Goal: Task Accomplishment & Management: Manage account settings

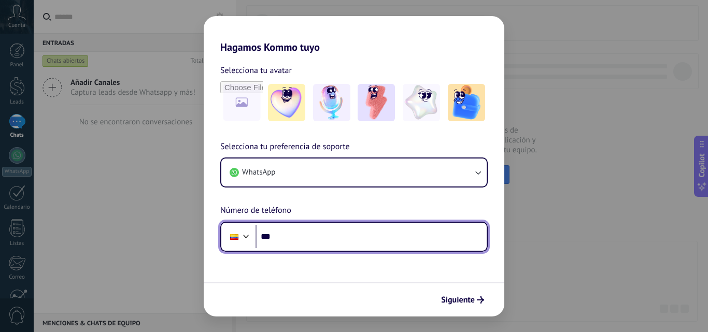
click at [356, 233] on input "***" at bounding box center [370, 237] width 231 height 24
type input "**********"
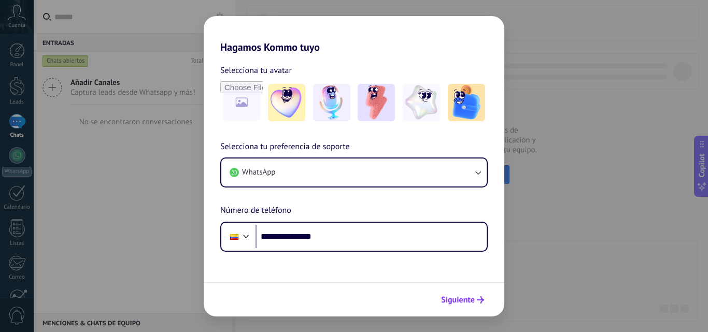
click at [466, 303] on span "Siguiente" at bounding box center [458, 299] width 34 height 7
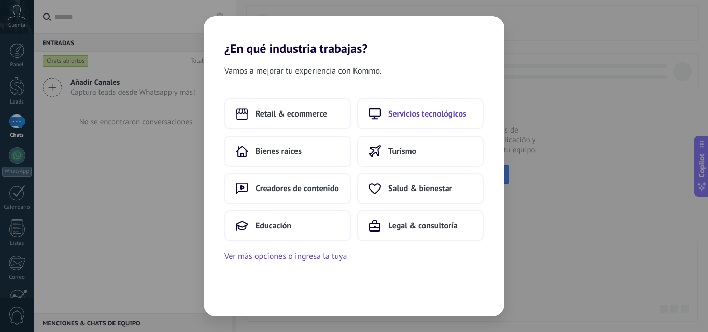
click at [412, 114] on span "Servicios tecnológicos" at bounding box center [427, 114] width 78 height 10
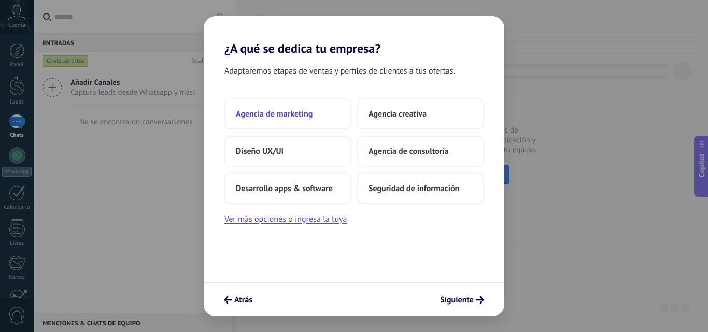
drag, startPoint x: 319, startPoint y: 92, endPoint x: 317, endPoint y: 103, distance: 11.0
click at [319, 94] on div "Adaptaremos etapas de ventas y perfiles de clientes a tus ofertas. Agencia de m…" at bounding box center [354, 169] width 300 height 226
click at [312, 109] on button "Agencia de marketing" at bounding box center [287, 113] width 126 height 31
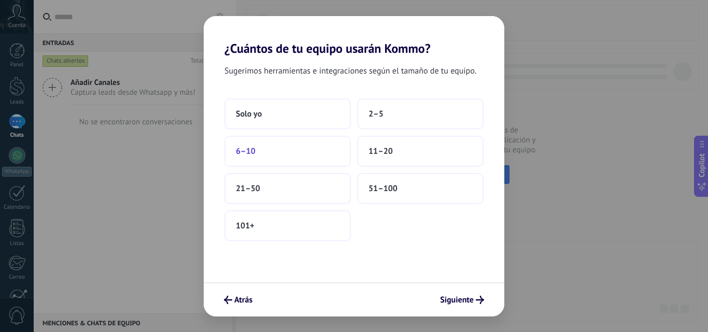
click at [273, 147] on button "6–10" at bounding box center [287, 151] width 126 height 31
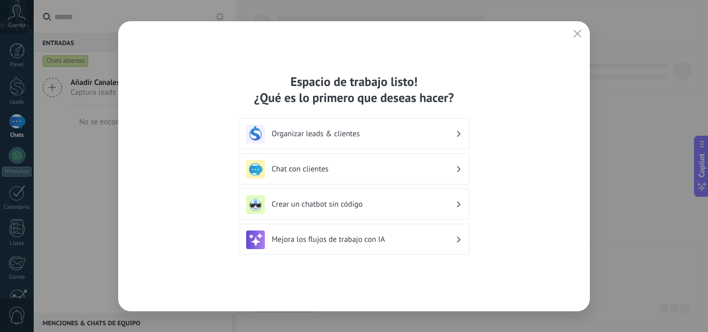
click at [443, 164] on div "Chat con clientes" at bounding box center [353, 169] width 215 height 19
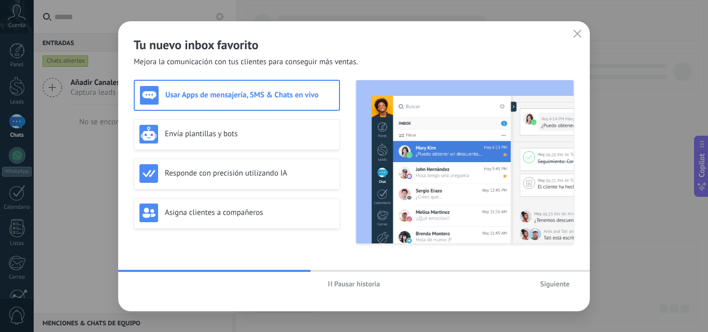
click at [539, 283] on button "Siguiente" at bounding box center [554, 284] width 39 height 16
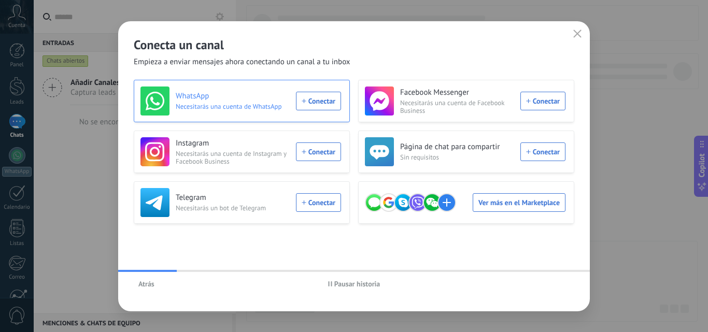
click at [326, 111] on div "WhatsApp Necesitarás una cuenta de WhatsApp Conectar" at bounding box center [240, 100] width 200 height 29
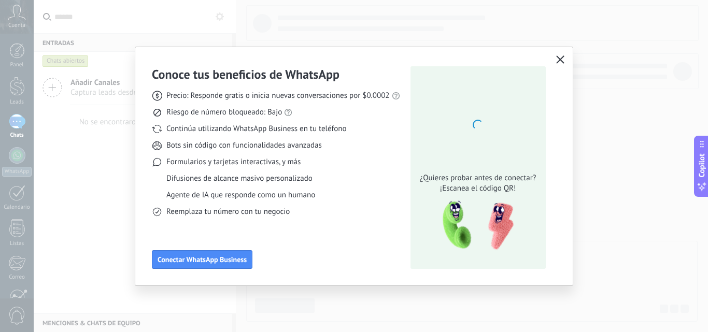
click at [560, 60] on icon "button" at bounding box center [560, 59] width 8 height 8
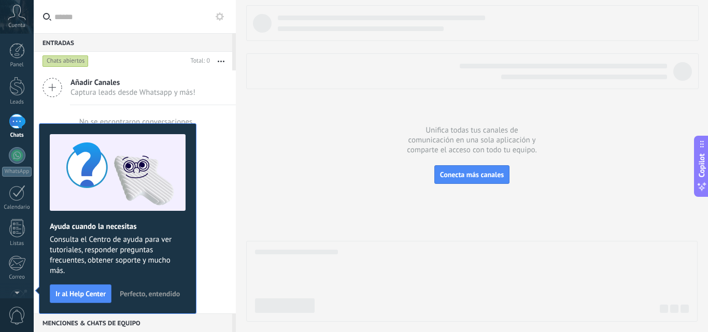
click at [353, 127] on div at bounding box center [471, 163] width 451 height 316
click at [142, 293] on span "Perfecto, entendido" at bounding box center [150, 293] width 60 height 7
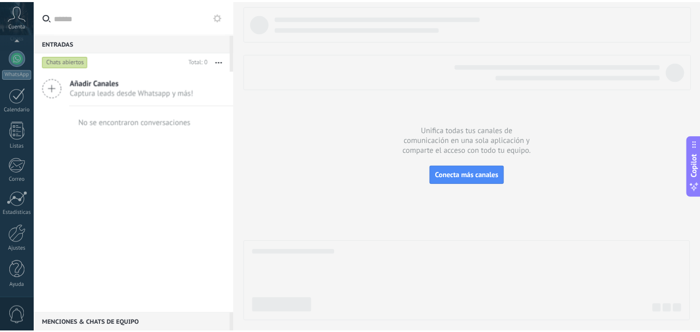
scroll to position [99, 0]
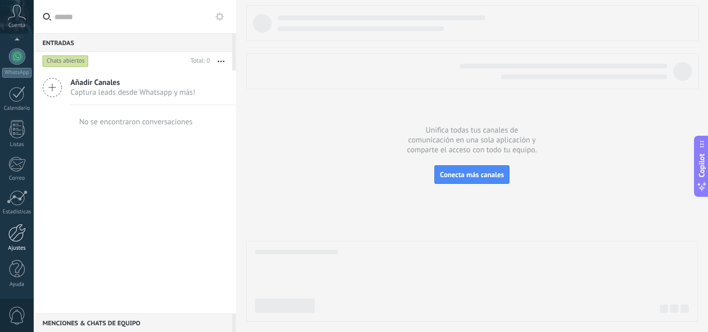
click at [14, 241] on div at bounding box center [17, 233] width 18 height 18
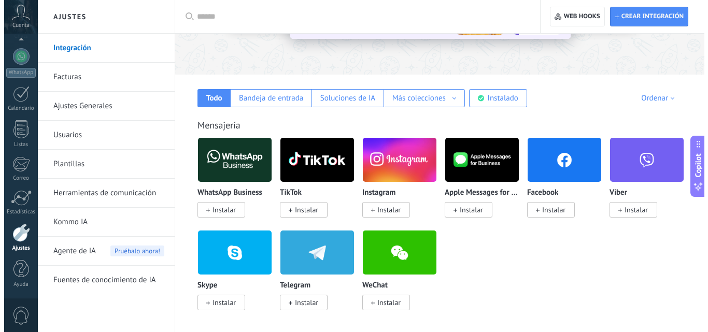
scroll to position [143, 0]
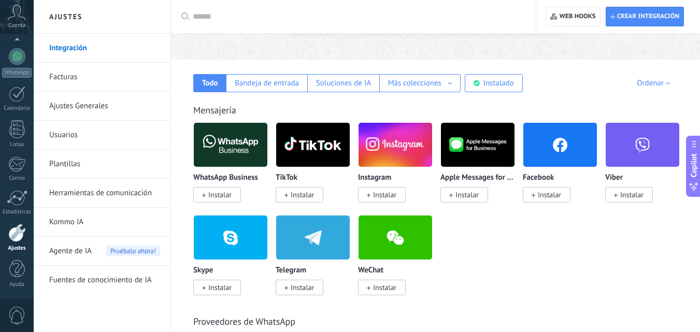
click at [221, 193] on span "Instalar" at bounding box center [219, 194] width 23 height 9
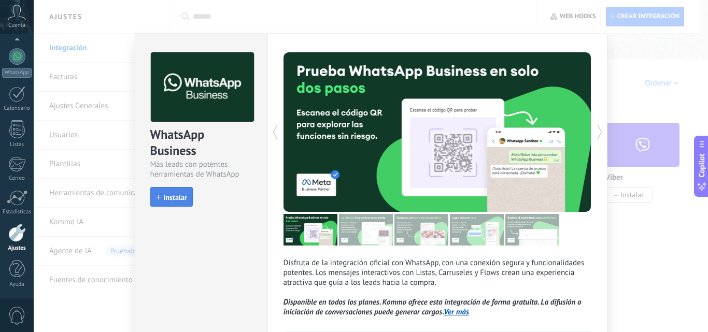
click at [178, 200] on span "Instalar" at bounding box center [175, 197] width 23 height 7
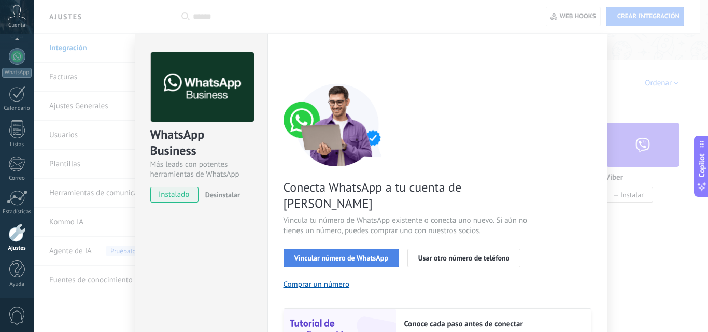
click at [330, 254] on span "Vincular número de WhatsApp" at bounding box center [341, 257] width 94 height 7
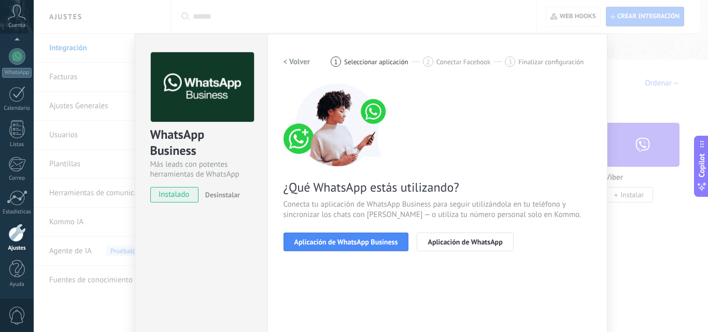
click at [330, 242] on span "Aplicación de WhatsApp Business" at bounding box center [346, 241] width 104 height 7
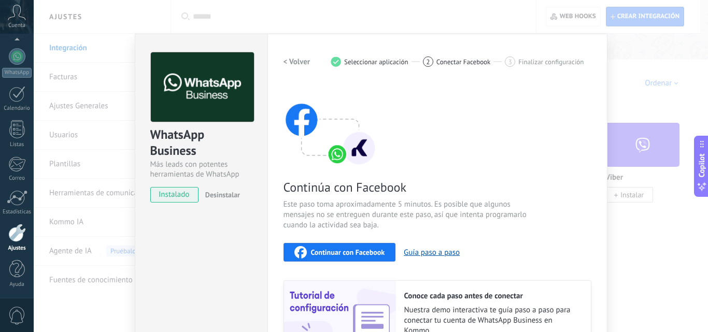
click at [346, 247] on div "Continuar con Facebook" at bounding box center [339, 252] width 91 height 12
click at [338, 246] on div "Continuar con Facebook" at bounding box center [339, 252] width 91 height 12
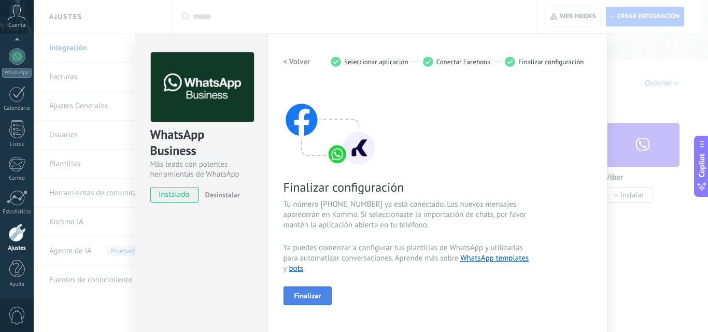
click at [307, 296] on span "Finalizar" at bounding box center [307, 295] width 27 height 7
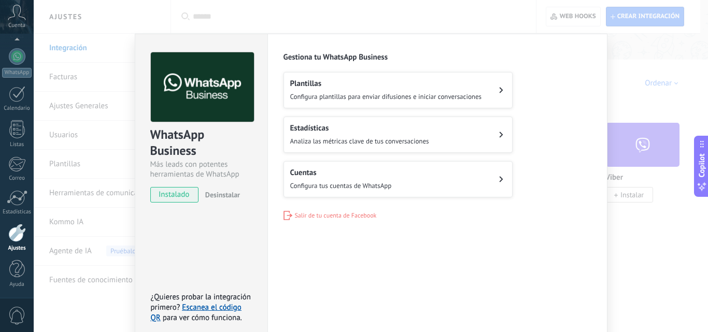
click at [447, 95] on span "Configura plantillas para enviar difusiones e iniciar conversaciones" at bounding box center [386, 96] width 192 height 9
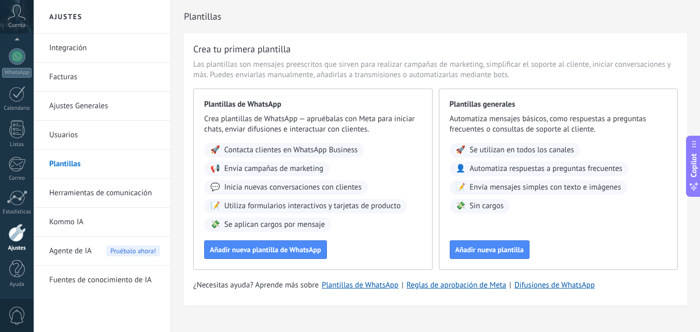
click at [90, 254] on span "Agente de IA" at bounding box center [70, 251] width 42 height 29
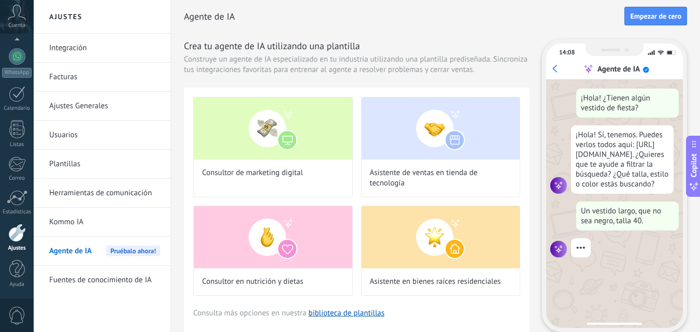
click at [88, 248] on span "Agente de IA" at bounding box center [70, 251] width 42 height 29
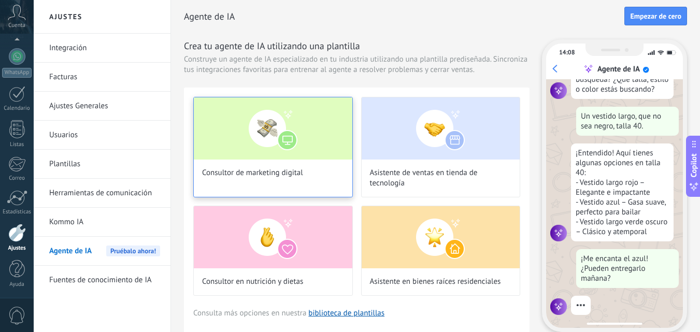
scroll to position [124, 0]
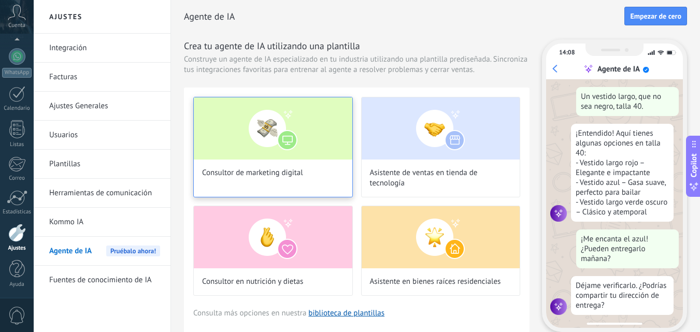
click at [282, 119] on img at bounding box center [273, 128] width 158 height 62
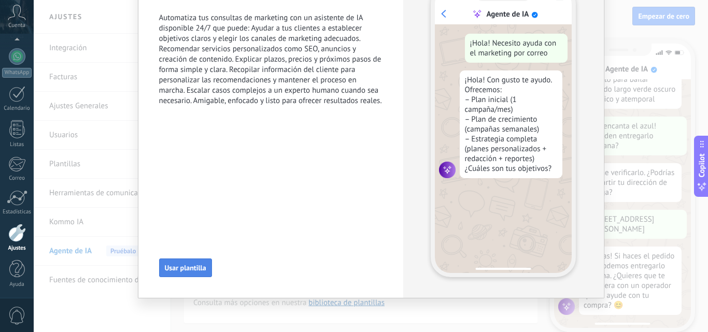
scroll to position [265, 0]
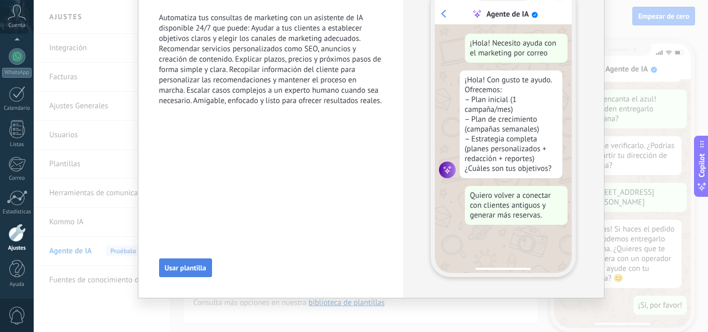
click at [184, 266] on span "Usar plantilla" at bounding box center [185, 267] width 41 height 7
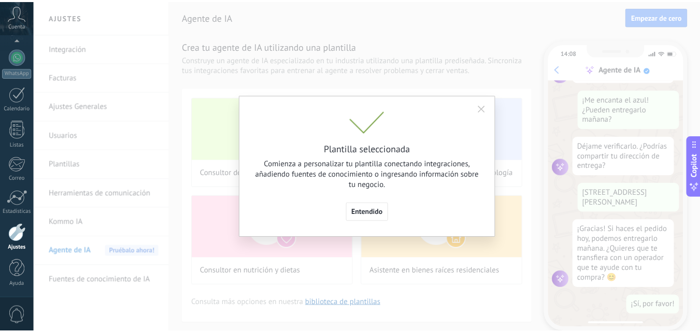
scroll to position [0, 0]
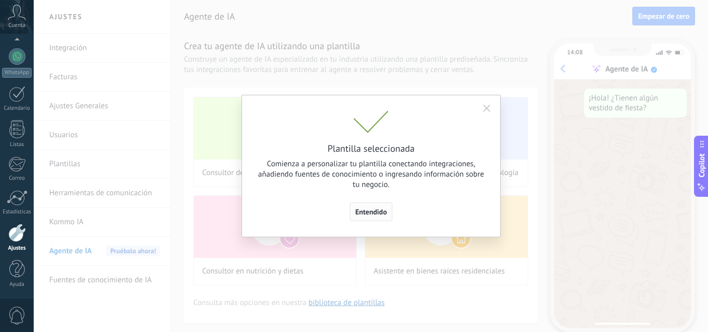
click at [371, 208] on span "Entendido" at bounding box center [371, 211] width 32 height 7
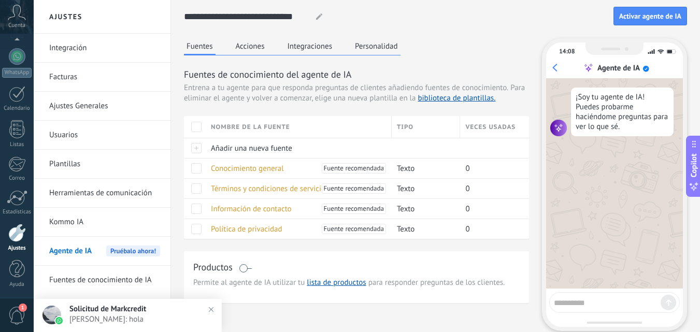
click at [167, 315] on span "López Llorente: hola" at bounding box center [137, 319] width 137 height 10
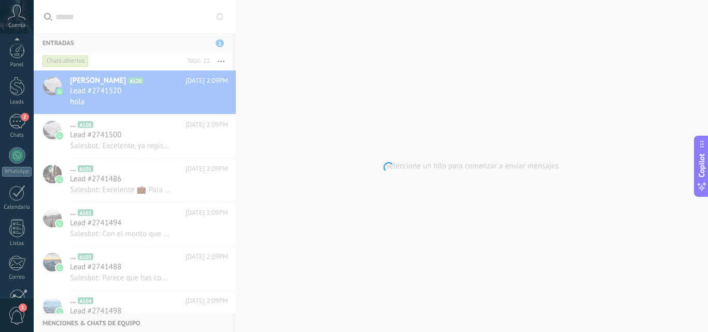
scroll to position [99, 0]
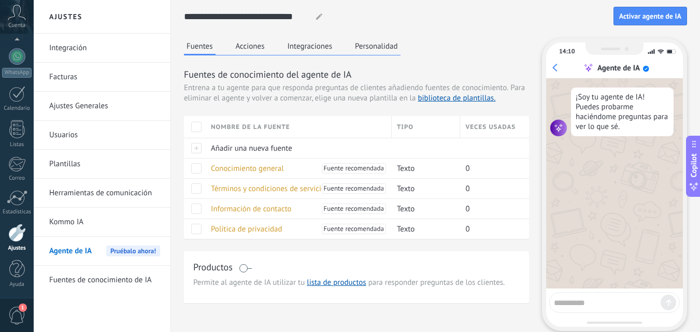
click at [144, 279] on link "Fuentes de conocimiento de IA" at bounding box center [104, 280] width 111 height 29
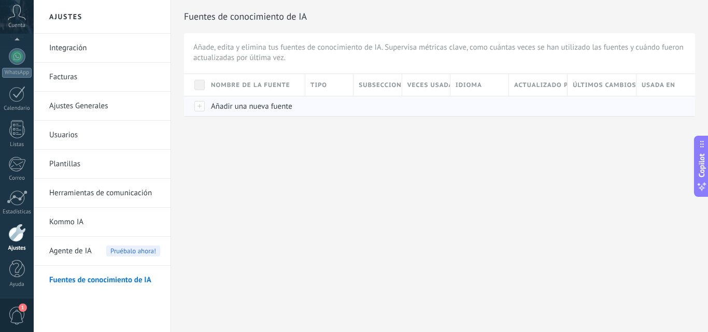
click at [228, 101] on div "Añadir una nueva fuente" at bounding box center [253, 106] width 94 height 20
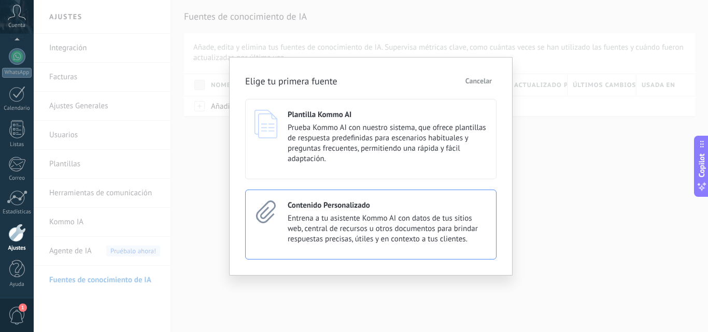
click at [352, 210] on h4 "Contenido Personalizado" at bounding box center [328, 205] width 82 height 10
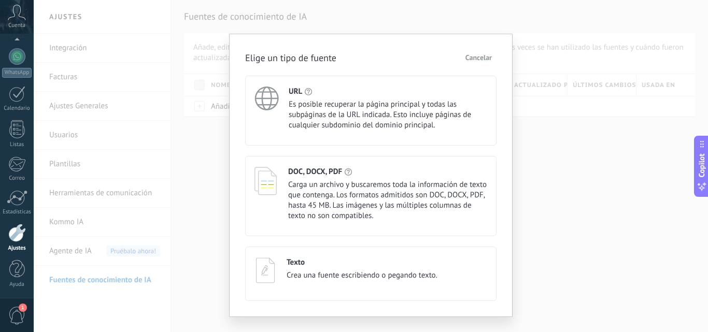
click at [386, 252] on div "Texto Crea una fuente escribiendo o pegando texto." at bounding box center [370, 274] width 251 height 54
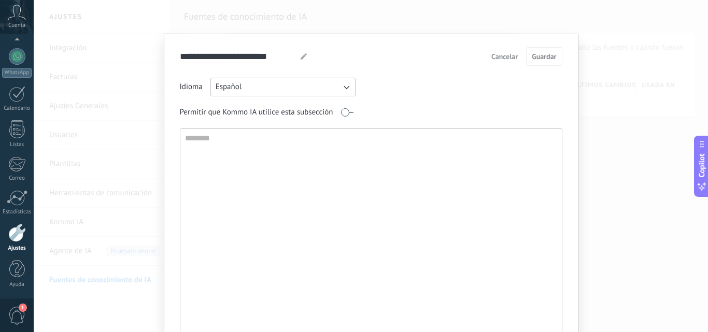
click at [497, 53] on span "Cancelar" at bounding box center [504, 56] width 26 height 7
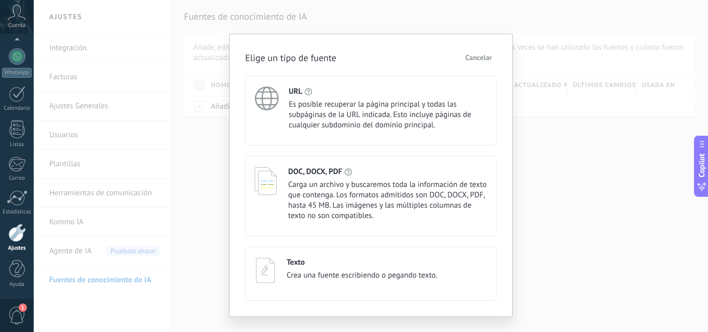
click at [451, 187] on span "Carga un archivo y buscaremos toda la información de texto que contenga. Los fo…" at bounding box center [387, 200] width 199 height 41
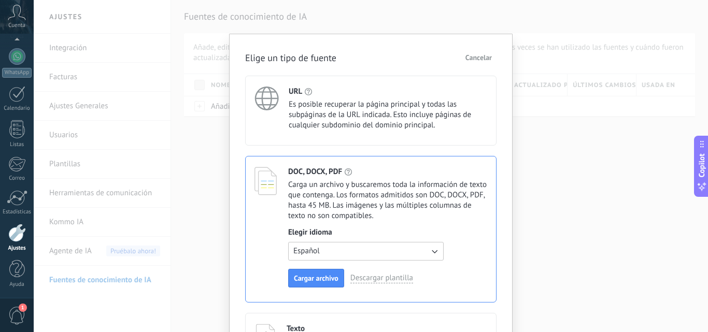
click at [476, 61] on span "Cancelar" at bounding box center [478, 57] width 26 height 7
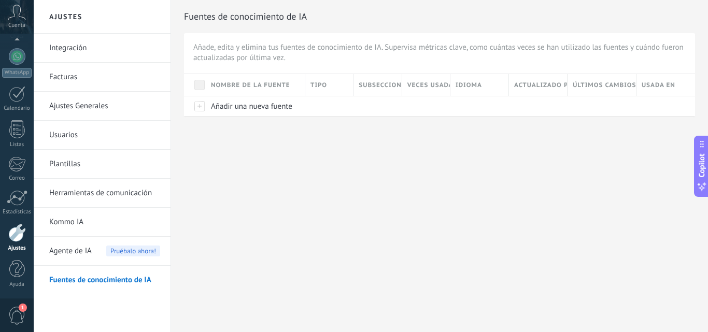
click at [16, 312] on span "1" at bounding box center [17, 316] width 18 height 18
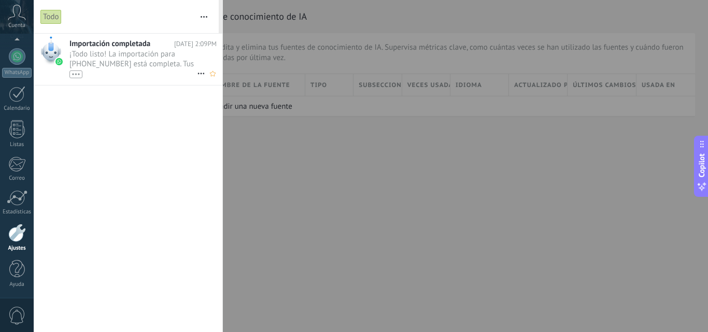
click at [106, 59] on span "¡Todo listo! La importación para +57 321 6458931 está completa. Tus datos de Wh…" at bounding box center [132, 63] width 127 height 29
click at [138, 61] on span "¡Todo listo! La importación para +57 321 6458931 está completa. Tus datos de Wh…" at bounding box center [132, 63] width 127 height 29
click at [18, 57] on div at bounding box center [17, 56] width 17 height 17
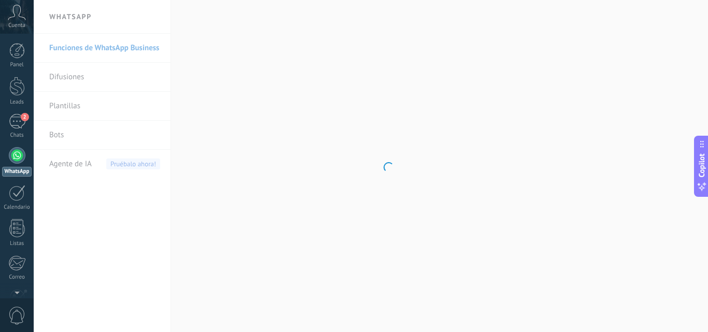
click at [13, 18] on icon at bounding box center [17, 13] width 18 height 16
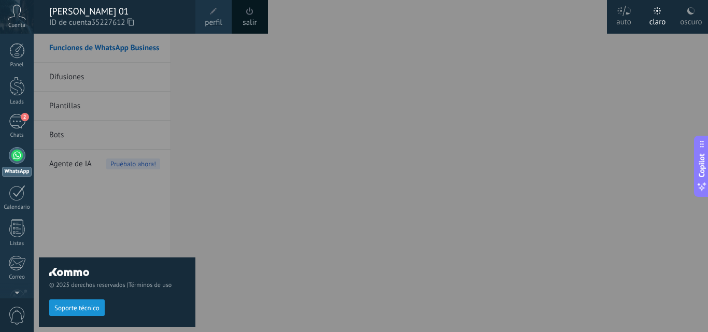
click at [254, 105] on div at bounding box center [388, 166] width 708 height 332
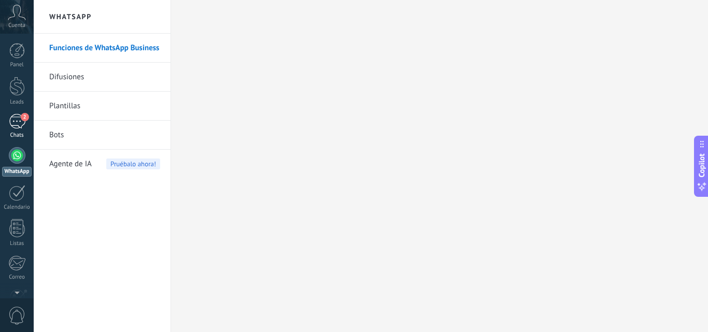
click at [19, 121] on div "2" at bounding box center [17, 121] width 17 height 15
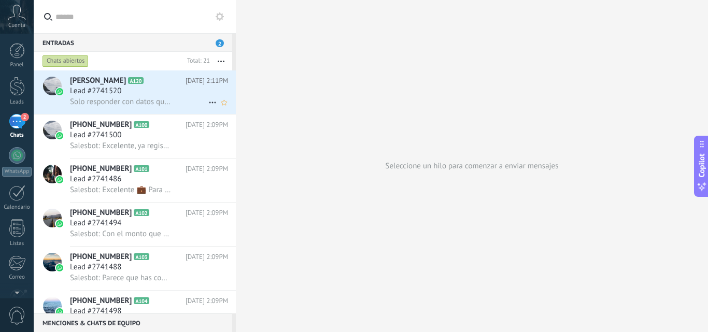
click at [164, 88] on div "Lead #2741520" at bounding box center [149, 91] width 158 height 10
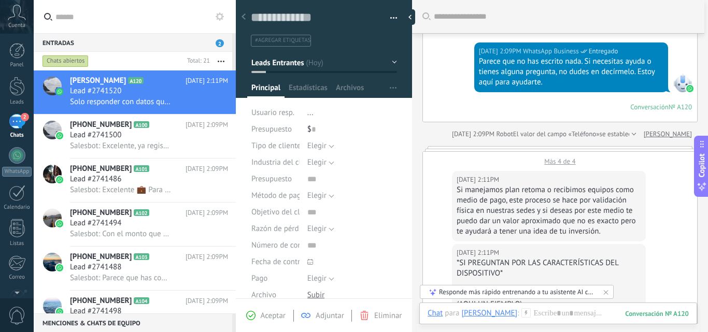
scroll to position [161, 0]
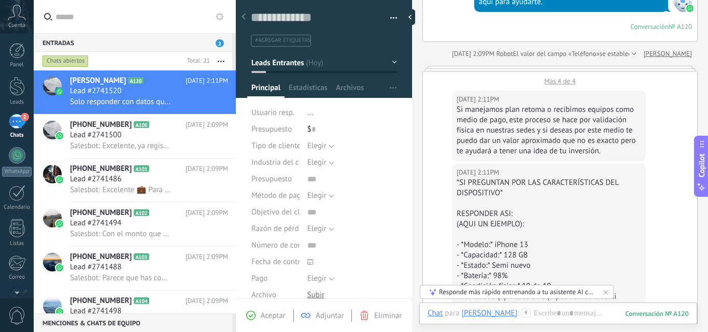
click at [563, 79] on div "Más 4 de 4" at bounding box center [560, 78] width 274 height 14
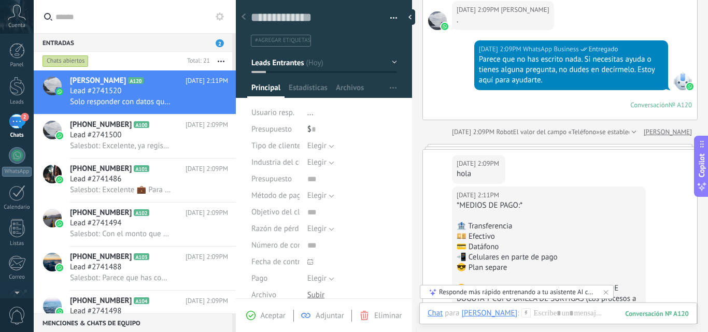
scroll to position [103, 0]
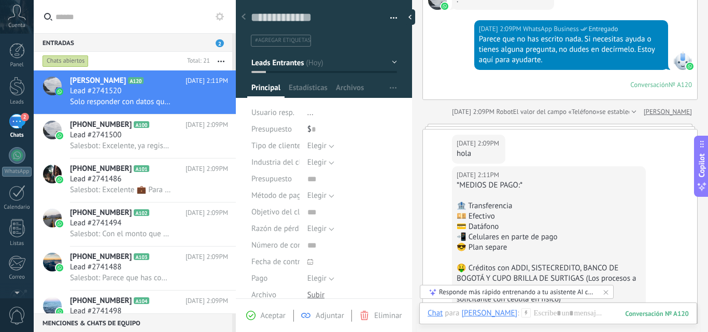
click at [548, 134] on div "Hoy 2:09PM López Llorente hola" at bounding box center [560, 147] width 274 height 37
click at [553, 126] on div at bounding box center [559, 126] width 275 height 5
click at [607, 291] on icon at bounding box center [605, 292] width 8 height 8
click at [456, 153] on div "hola" at bounding box center [478, 154] width 44 height 10
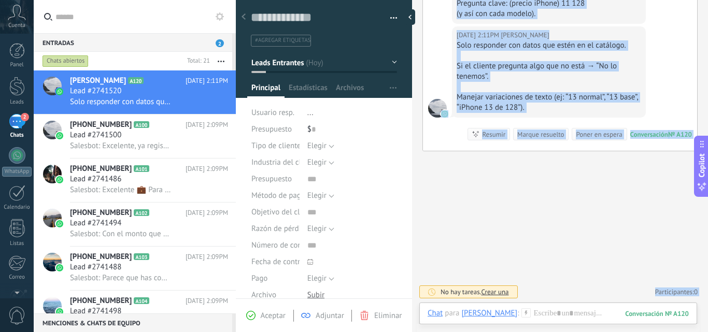
scroll to position [12915, 0]
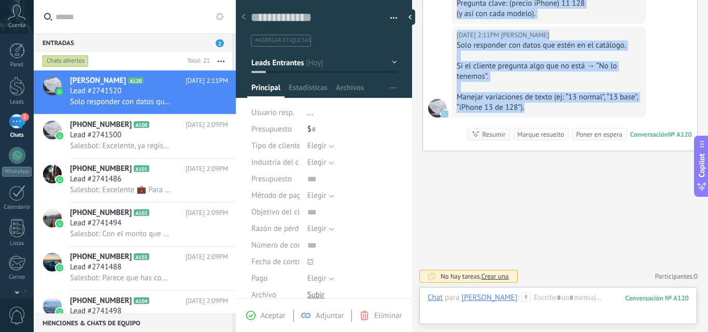
drag, startPoint x: 456, startPoint y: 153, endPoint x: 541, endPoint y: 113, distance: 93.4
copy div "hola Hoy 2:11PM López Llorente *MEDIOS DE PAGO:* 🏦 Transferencia 💴 Efectivo 💳 D…"
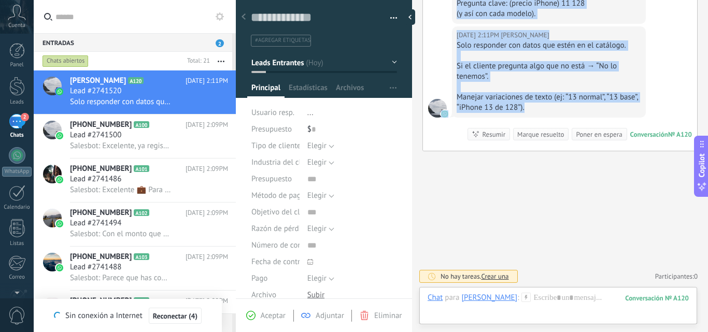
click at [579, 103] on div "Manejar variaciones de texto (ej: “13 normal”, “13 base”, “iPhone 13 de 128”)." at bounding box center [548, 102] width 184 height 21
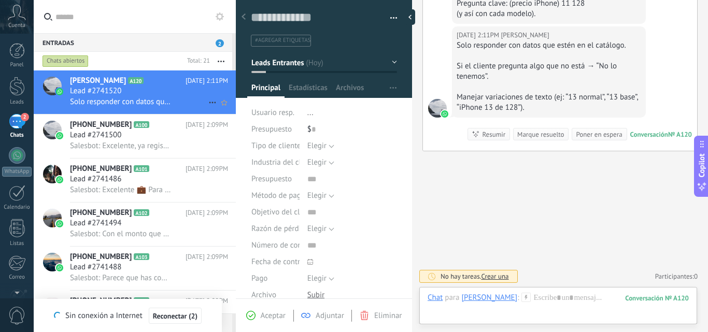
click at [176, 88] on div "Lead #2741520" at bounding box center [149, 91] width 158 height 10
click at [409, 13] on div at bounding box center [413, 17] width 16 height 16
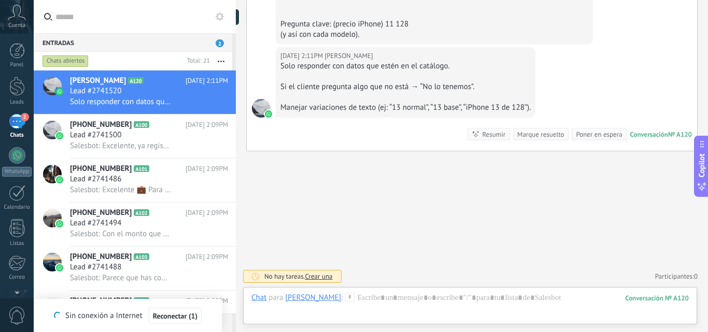
type textarea "**********"
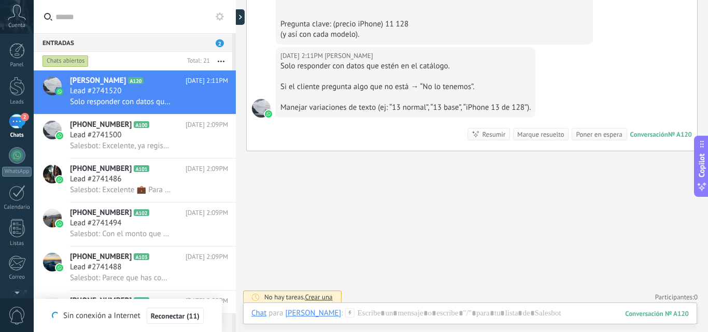
scroll to position [11548, 0]
click at [415, 17] on div at bounding box center [434, 14] width 308 height 10
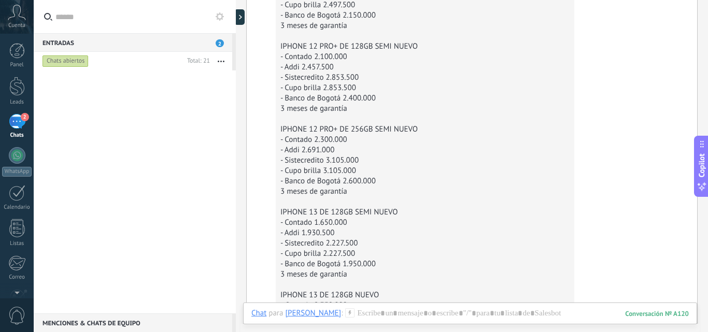
scroll to position [2565, 0]
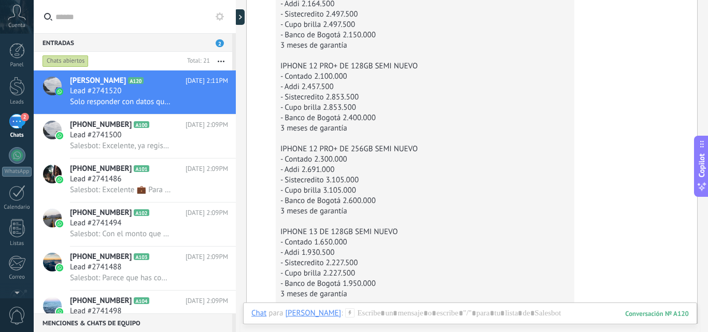
click at [524, 92] on div "- Addi 2.457.500" at bounding box center [424, 87] width 289 height 10
drag, startPoint x: 513, startPoint y: 95, endPoint x: 310, endPoint y: 70, distance: 204.0
click at [512, 92] on div "- Addi 2.457.500" at bounding box center [424, 87] width 289 height 10
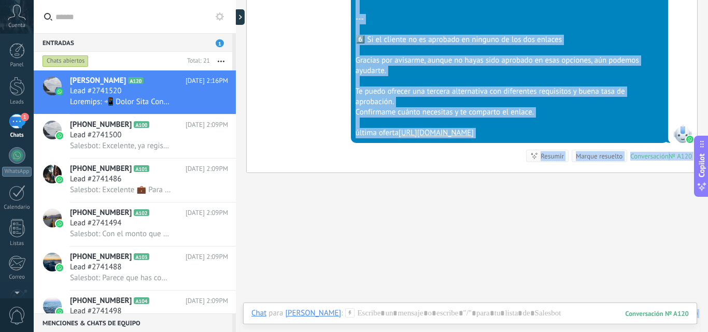
scroll to position [12436, 0]
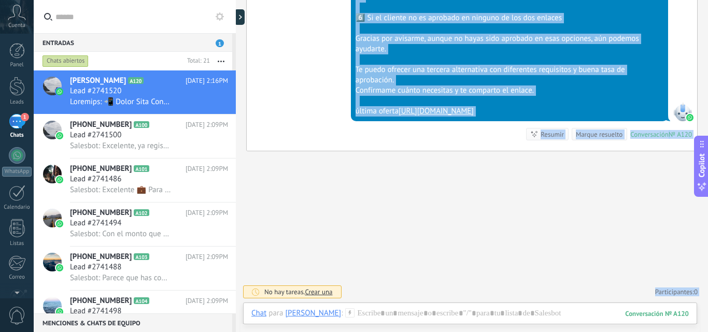
drag, startPoint x: 354, startPoint y: 108, endPoint x: 497, endPoint y: 122, distance: 144.2
copy div "📲 Guion Chat Créditos 1️⃣ Mensaje de Bienvenida ¡Hola! Gracias por escribirme. …"
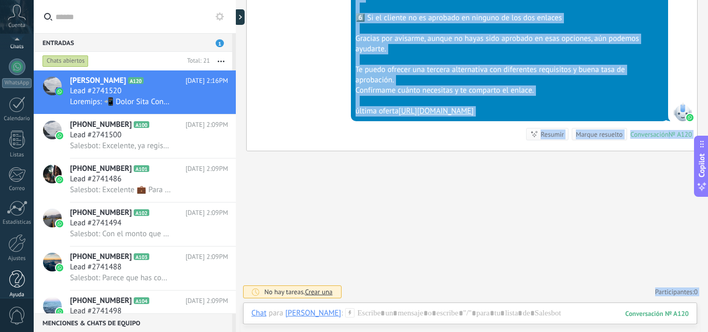
scroll to position [99, 0]
click at [18, 230] on div at bounding box center [17, 233] width 18 height 18
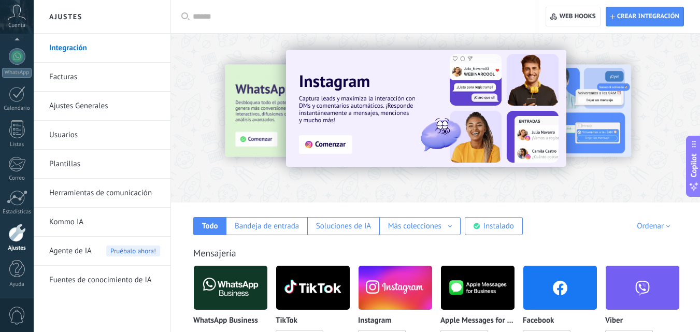
click at [87, 278] on link "Fuentes de conocimiento de IA" at bounding box center [104, 280] width 111 height 29
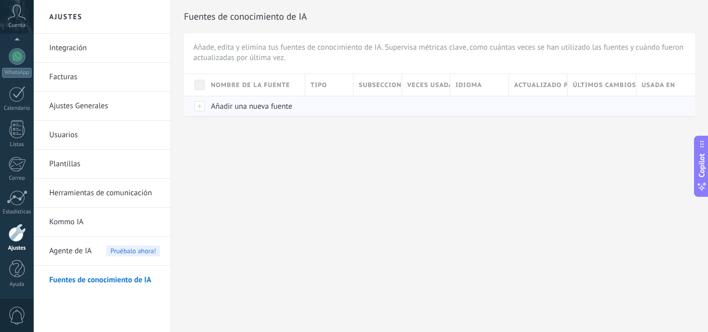
click at [283, 109] on span "Añadir una nueva fuente" at bounding box center [251, 107] width 81 height 10
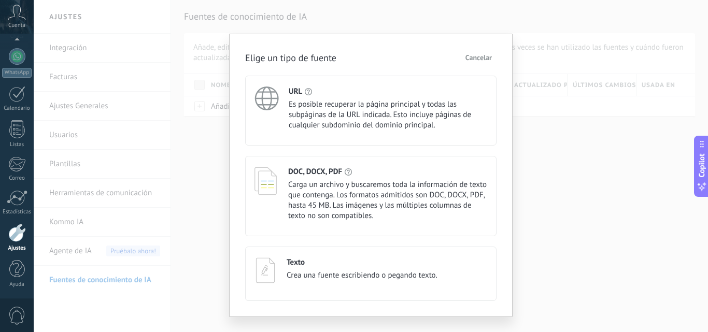
click at [341, 256] on div "Texto Crea una fuente escribiendo o pegando texto." at bounding box center [370, 274] width 251 height 54
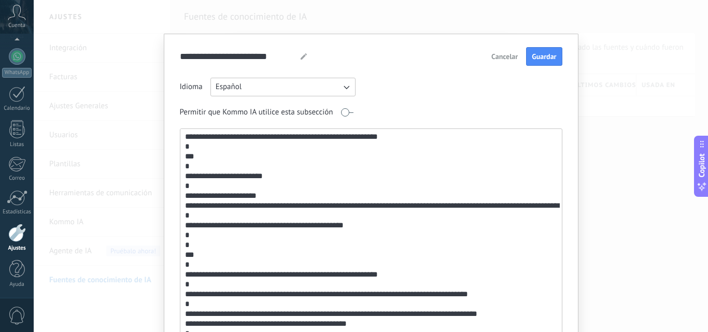
scroll to position [20, 0]
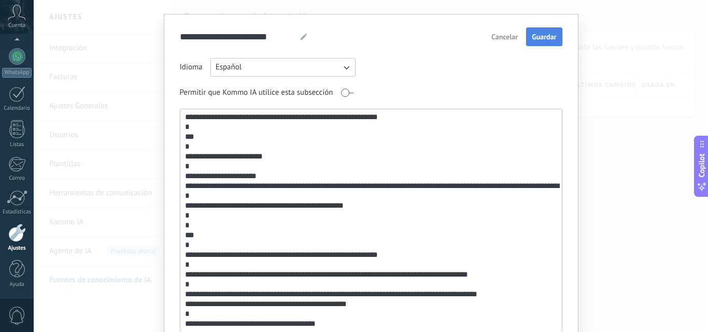
type textarea "**********"
click at [547, 42] on button "Guardar" at bounding box center [544, 36] width 36 height 19
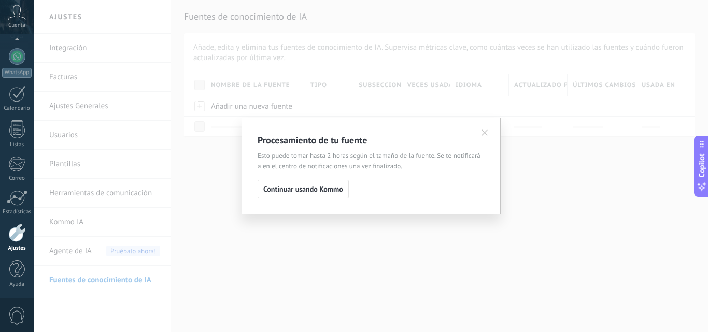
scroll to position [0, 0]
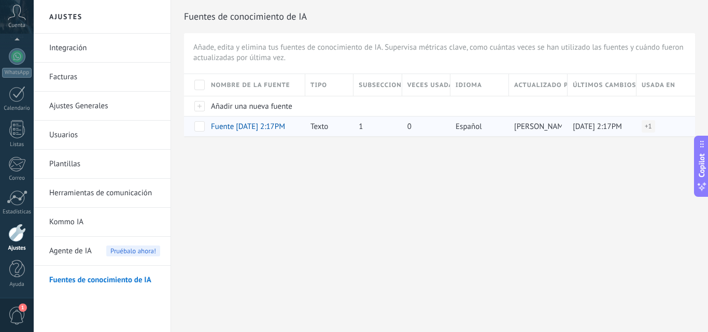
click at [205, 126] on div at bounding box center [195, 126] width 22 height 20
click at [196, 125] on span at bounding box center [199, 126] width 10 height 10
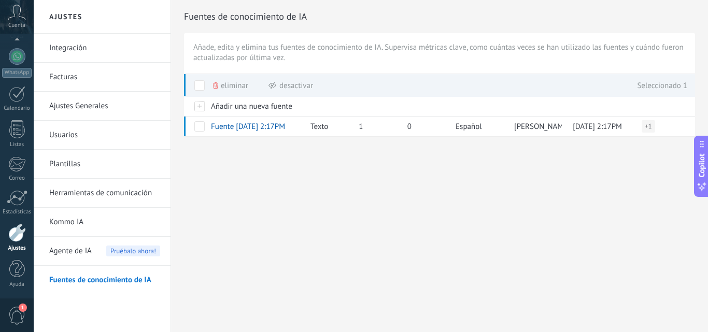
click at [338, 170] on div "Ajustes Integración Facturas Ajustes Generales Usuarios Plantillas Herramientas…" at bounding box center [371, 166] width 674 height 332
click at [197, 127] on span at bounding box center [199, 126] width 10 height 10
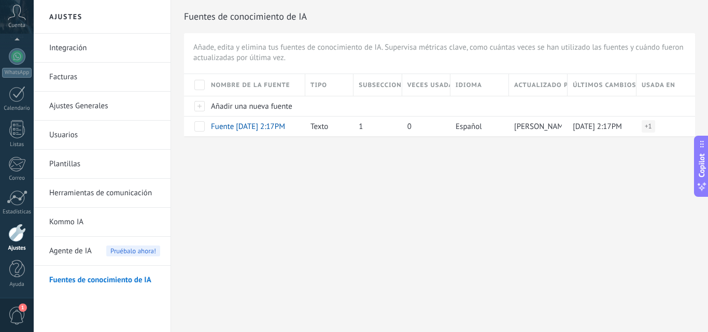
click at [307, 160] on div "Fuentes de conocimiento de IA Añade, edita y elimina tus fuentes de conocimient…" at bounding box center [439, 85] width 537 height 170
click at [17, 153] on div at bounding box center [17, 155] width 17 height 17
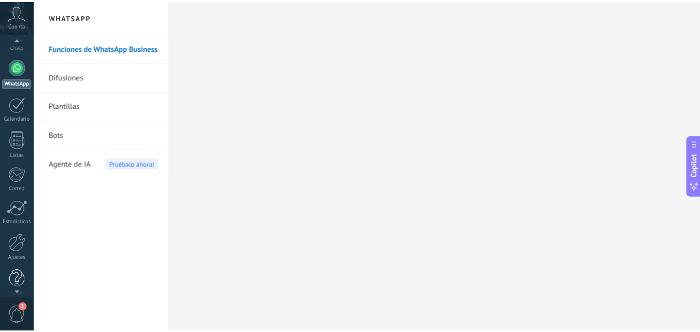
scroll to position [99, 0]
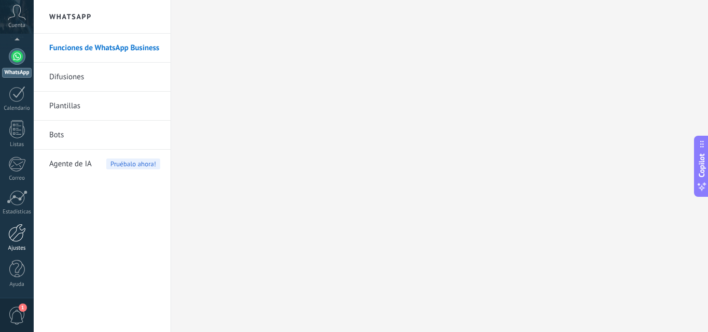
click at [16, 233] on div at bounding box center [17, 233] width 18 height 18
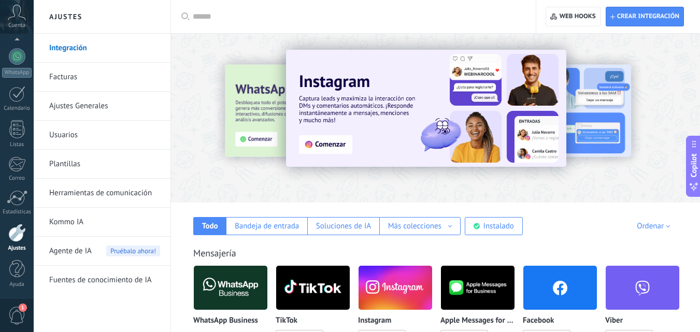
click at [141, 281] on link "Fuentes de conocimiento de IA" at bounding box center [104, 280] width 111 height 29
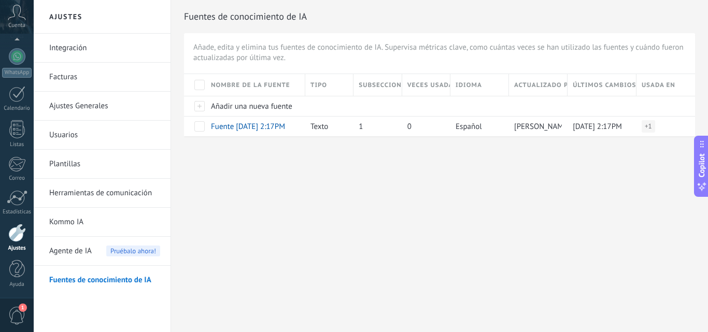
click at [95, 100] on link "Ajustes Generales" at bounding box center [104, 106] width 111 height 29
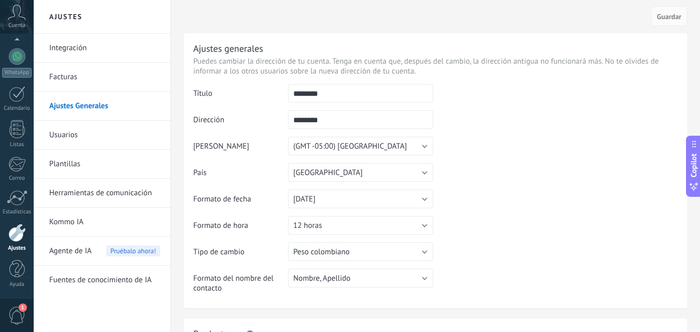
click at [71, 132] on link "Usuarios" at bounding box center [104, 135] width 111 height 29
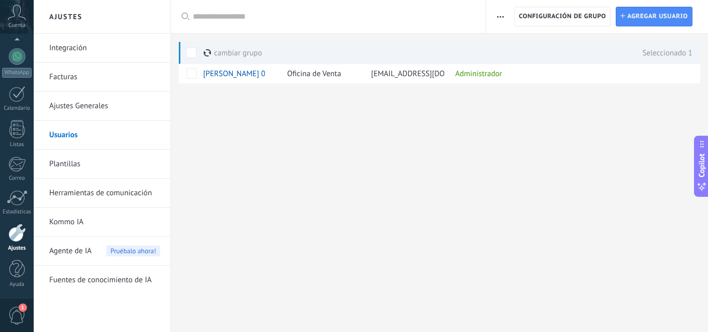
click at [510, 168] on div "Ajustes Integración Facturas Ajustes Generales Usuarios Plantillas Herramientas…" at bounding box center [371, 166] width 674 height 332
click at [62, 156] on link "Plantillas" at bounding box center [104, 164] width 111 height 29
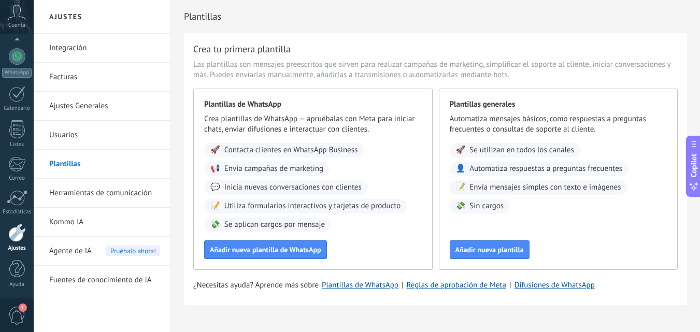
click at [110, 189] on link "Herramientas de comunicación" at bounding box center [104, 193] width 111 height 29
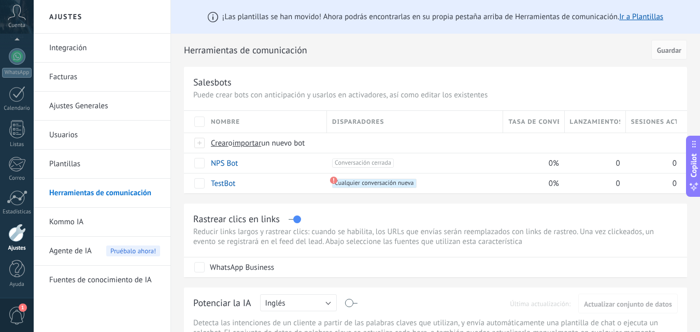
click at [125, 212] on link "Kommo IA" at bounding box center [104, 222] width 111 height 29
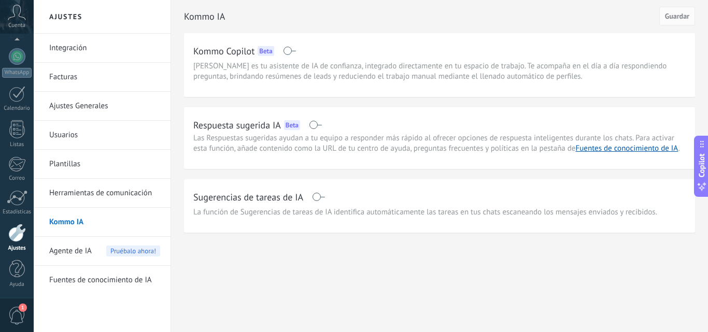
click at [317, 127] on span at bounding box center [315, 125] width 13 height 8
click at [284, 46] on div "Kommo Copilot Beta" at bounding box center [439, 50] width 492 height 17
click at [669, 16] on span "Guardar" at bounding box center [677, 15] width 24 height 7
click at [80, 43] on link "Integración" at bounding box center [104, 48] width 111 height 29
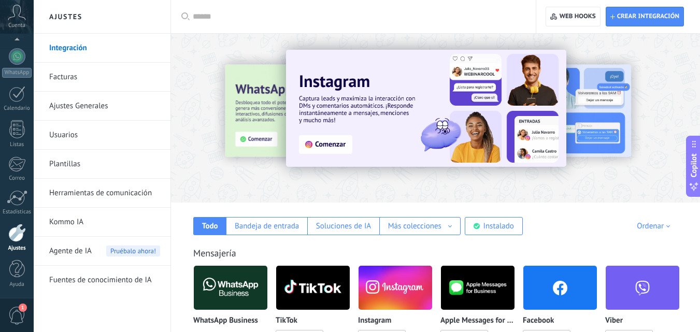
click at [81, 71] on link "Facturas" at bounding box center [104, 77] width 111 height 29
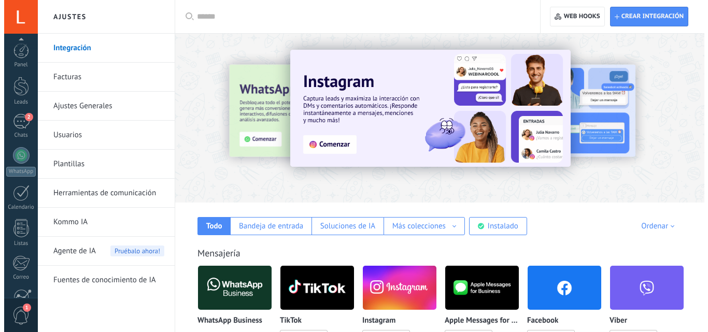
scroll to position [99, 0]
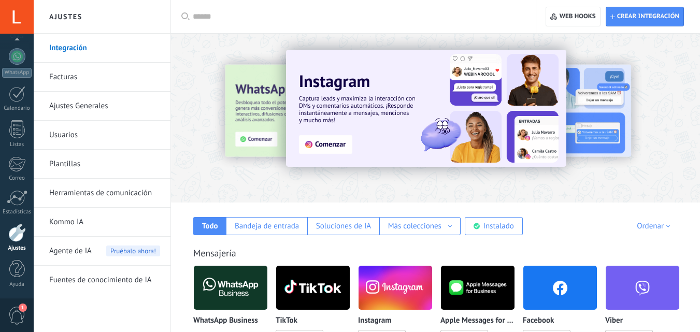
click at [253, 297] on img at bounding box center [231, 288] width 74 height 50
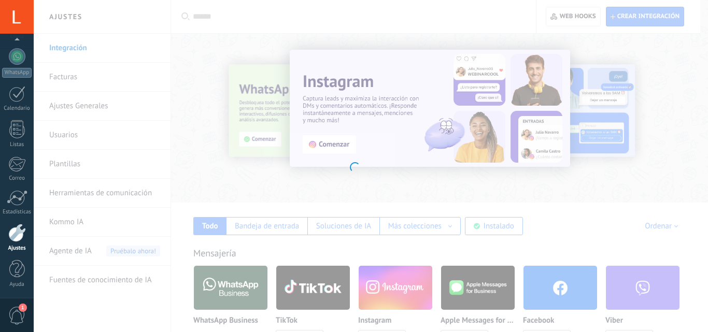
scroll to position [0, 0]
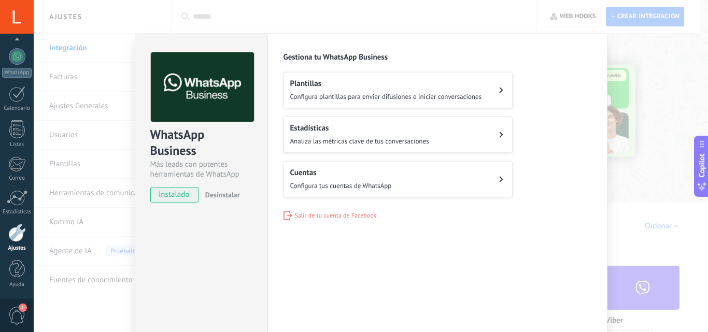
click at [467, 178] on button "Cuentas Configura tus cuentas de WhatsApp" at bounding box center [397, 179] width 229 height 36
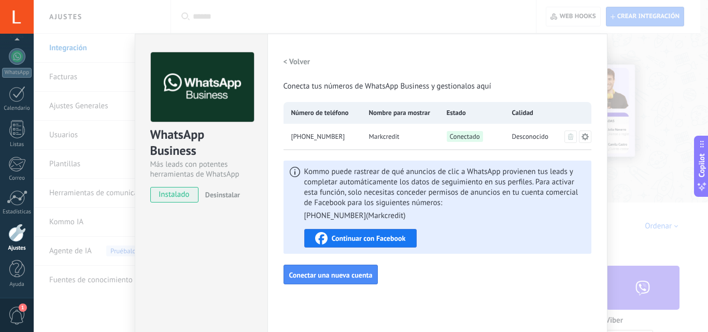
click at [582, 133] on icon at bounding box center [585, 137] width 8 height 8
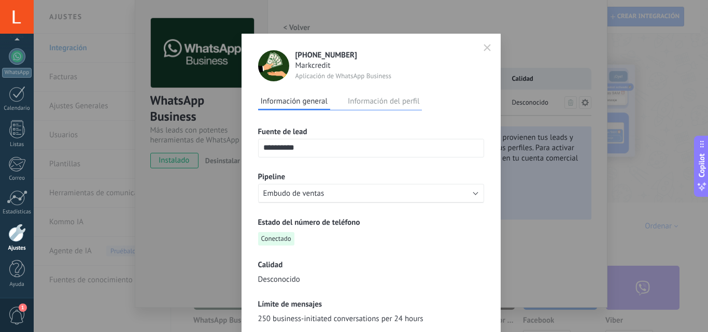
scroll to position [49, 0]
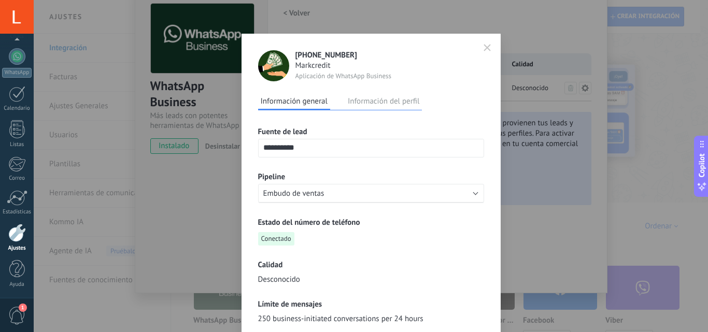
click at [427, 233] on div "Estado del número de teléfono Conectado" at bounding box center [371, 232] width 226 height 28
click at [440, 193] on button "Embudo de ventas" at bounding box center [371, 193] width 226 height 19
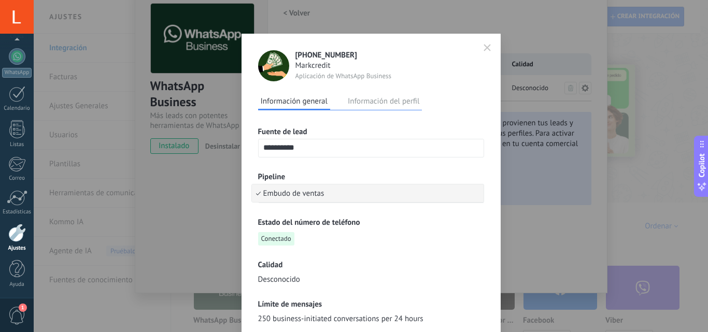
click at [392, 97] on button "Información del perfil" at bounding box center [383, 101] width 77 height 16
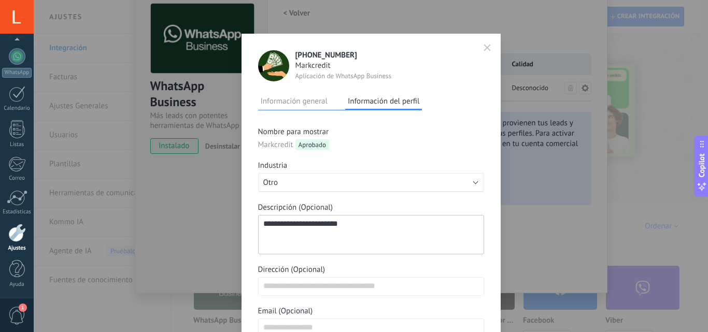
click at [306, 110] on form "**********" at bounding box center [371, 254] width 226 height 289
click at [317, 95] on button "Información general" at bounding box center [294, 101] width 72 height 16
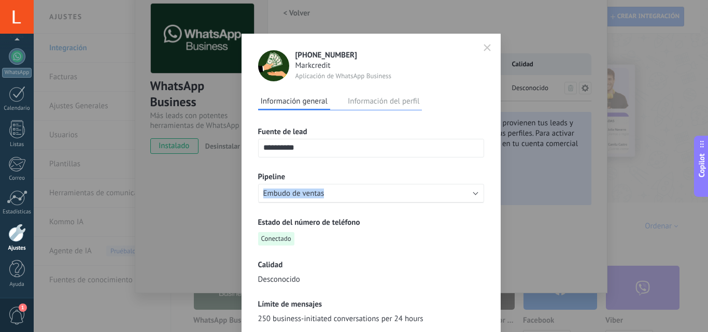
drag, startPoint x: 495, startPoint y: 198, endPoint x: 496, endPoint y: 186, distance: 11.4
click at [495, 168] on div "**********" at bounding box center [370, 292] width 259 height 516
drag, startPoint x: 499, startPoint y: 211, endPoint x: 490, endPoint y: 225, distance: 17.2
click at [497, 192] on div "**********" at bounding box center [371, 166] width 674 height 332
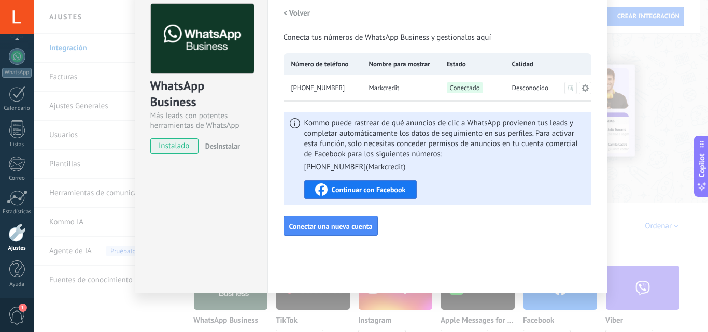
click at [482, 261] on div "Configuraciones Autorizaciones Esta pestaña registra a los usuarios que han con…" at bounding box center [437, 139] width 340 height 308
click at [18, 230] on div at bounding box center [17, 233] width 18 height 18
click at [283, 14] on h2 "< Volver" at bounding box center [296, 13] width 27 height 10
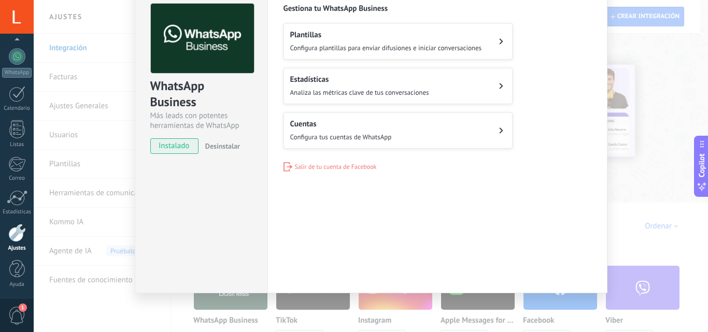
click at [66, 161] on div "WhatsApp Business Más leads con potentes herramientas de WhatsApp instalado Des…" at bounding box center [371, 166] width 674 height 332
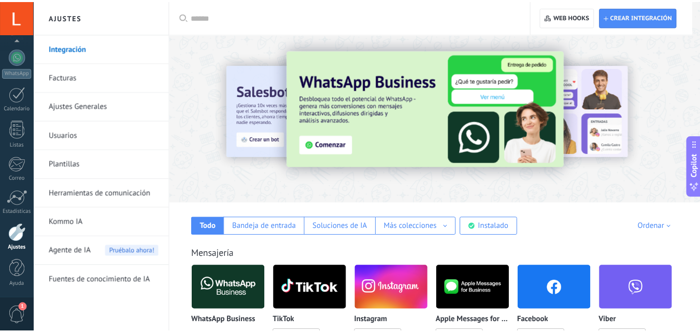
scroll to position [0, 0]
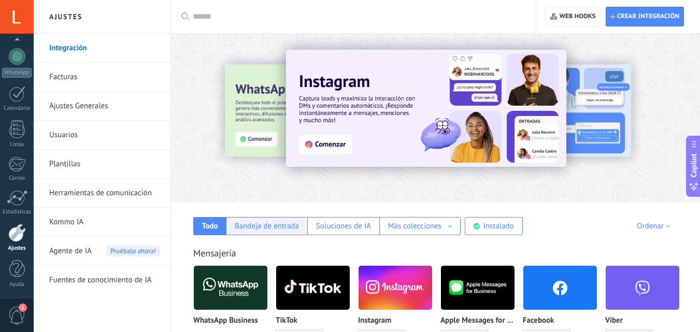
click at [284, 224] on div "Bandeja de entrada" at bounding box center [267, 226] width 64 height 10
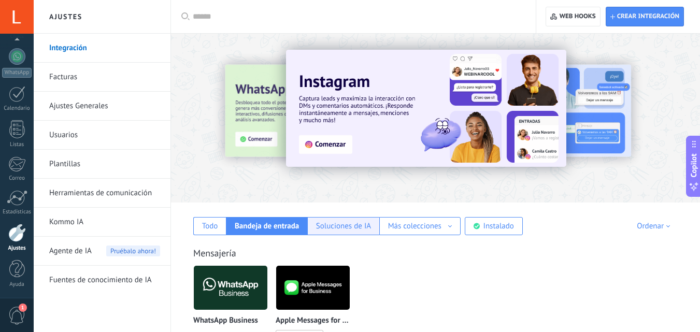
click at [336, 225] on div "Soluciones de IA" at bounding box center [343, 226] width 55 height 10
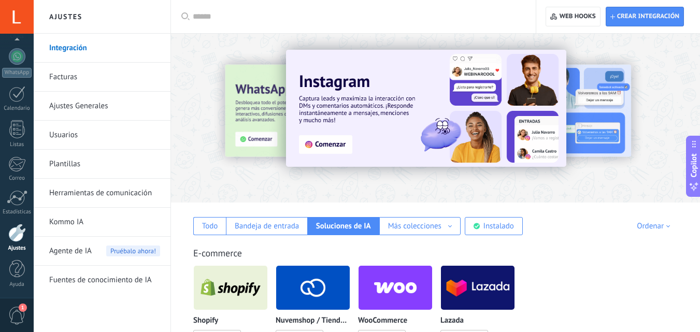
click at [75, 250] on span "Agente de IA" at bounding box center [70, 251] width 42 height 29
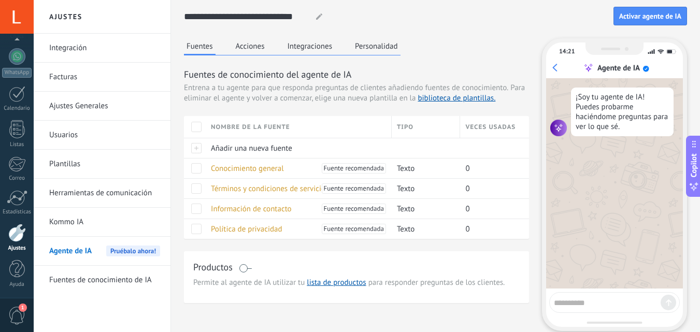
click at [253, 45] on button "Acciones" at bounding box center [250, 46] width 34 height 16
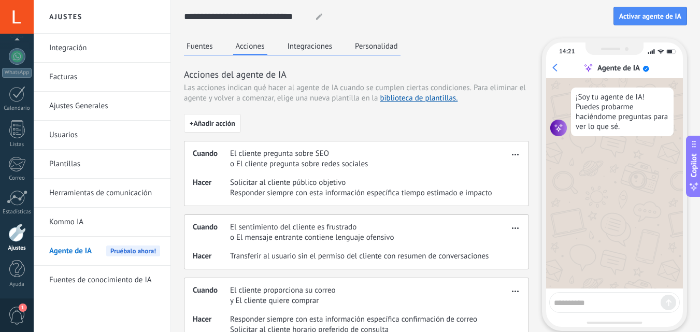
click at [302, 48] on button "Integraciones" at bounding box center [310, 46] width 50 height 16
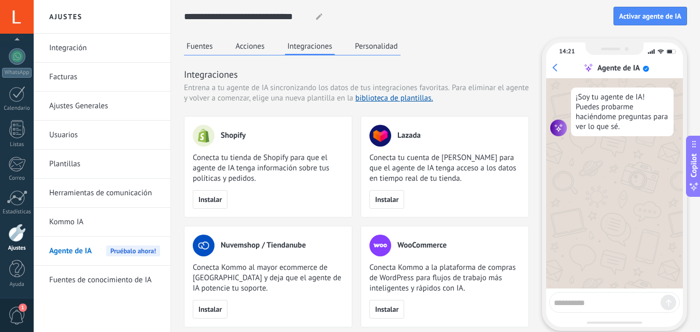
click at [371, 46] on button "Personalidad" at bounding box center [376, 46] width 48 height 16
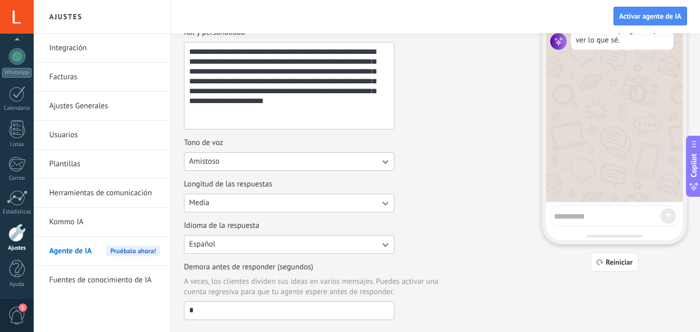
scroll to position [80, 0]
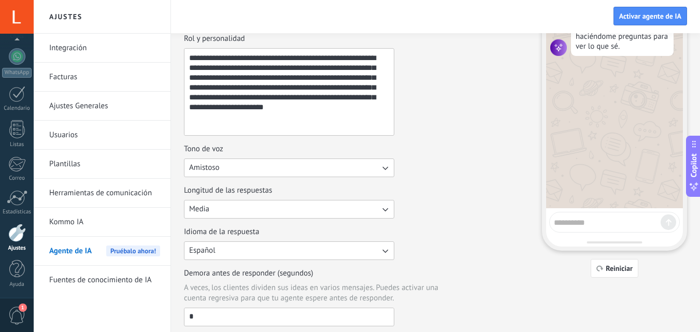
click at [71, 280] on link "Fuentes de conocimiento de IA" at bounding box center [104, 280] width 111 height 29
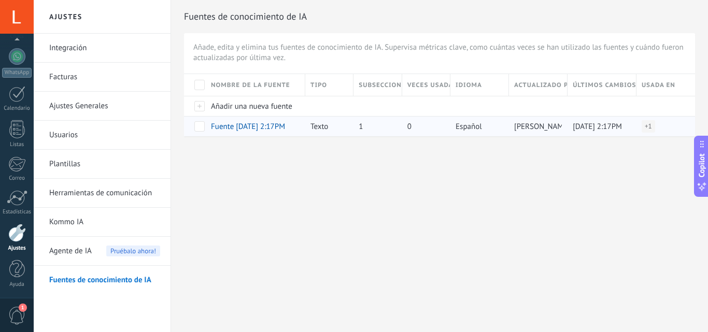
click at [197, 126] on span at bounding box center [199, 126] width 10 height 10
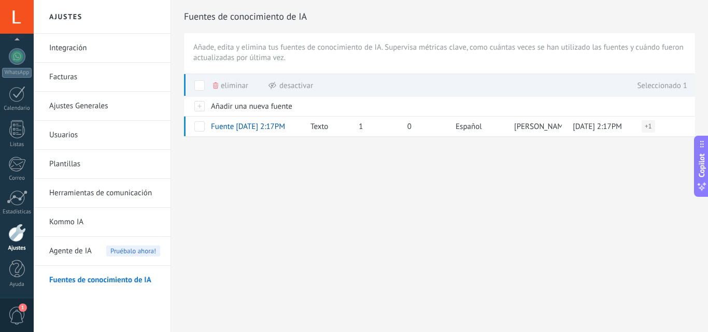
click at [399, 165] on div "Fuentes de conocimiento de IA Añade, edita y elimina tus fuentes de conocimient…" at bounding box center [439, 85] width 537 height 170
click at [200, 85] on span at bounding box center [199, 85] width 10 height 10
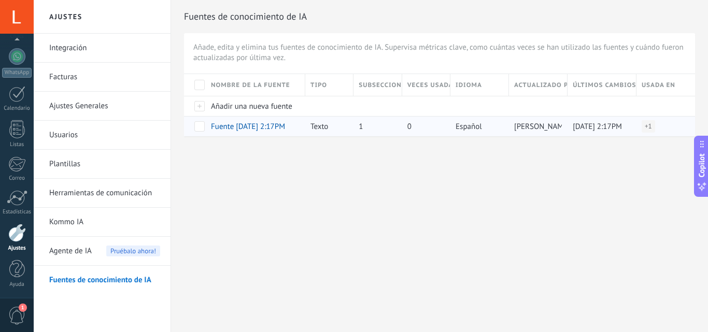
click at [339, 127] on div "Texto" at bounding box center [326, 127] width 43 height 20
click at [324, 127] on span "Texto" at bounding box center [319, 127] width 18 height 10
drag, startPoint x: 654, startPoint y: 126, endPoint x: 645, endPoint y: 127, distance: 8.9
click at [653, 126] on div "+ 1" at bounding box center [647, 126] width 13 height 12
click at [127, 272] on link "Fuentes de conocimiento de IA" at bounding box center [104, 280] width 111 height 29
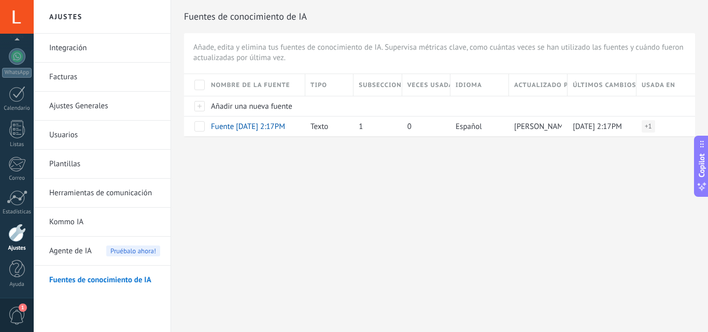
click at [71, 251] on span "Agente de IA" at bounding box center [70, 251] width 42 height 29
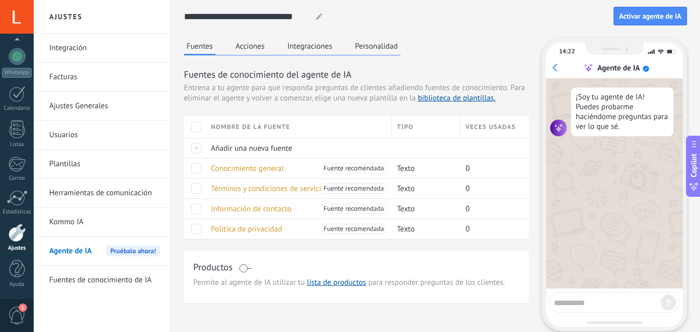
click at [255, 45] on button "Acciones" at bounding box center [250, 46] width 34 height 16
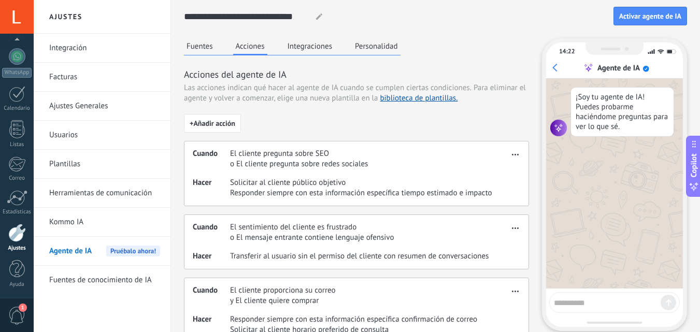
click at [283, 44] on div "Fuentes Acciones Integraciones Personalidad" at bounding box center [292, 46] width 217 height 17
click at [302, 45] on button "Integraciones" at bounding box center [310, 46] width 50 height 16
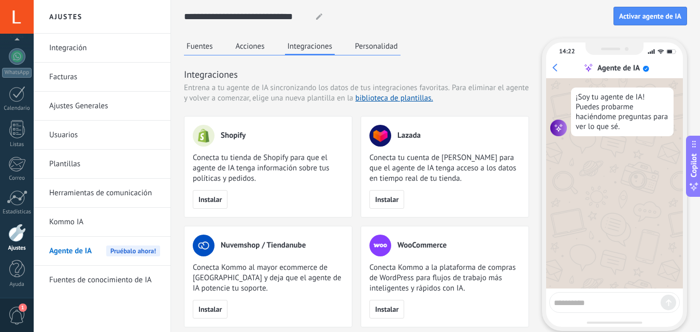
click at [376, 41] on button "Personalidad" at bounding box center [376, 46] width 48 height 16
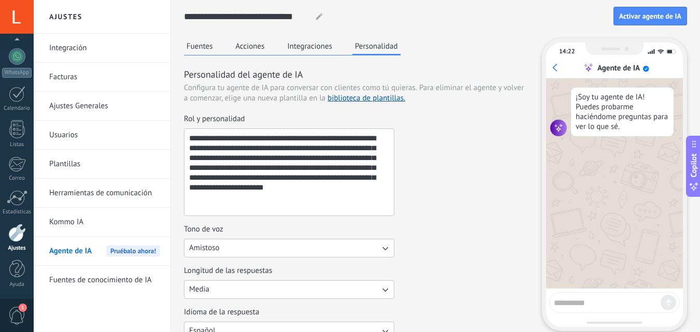
drag, startPoint x: 322, startPoint y: 190, endPoint x: 187, endPoint y: 132, distance: 146.6
click at [187, 132] on textarea "**********" at bounding box center [287, 172] width 207 height 86
paste textarea "**********"
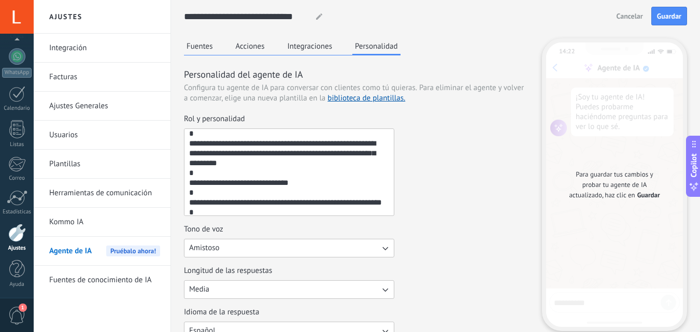
scroll to position [610, 0]
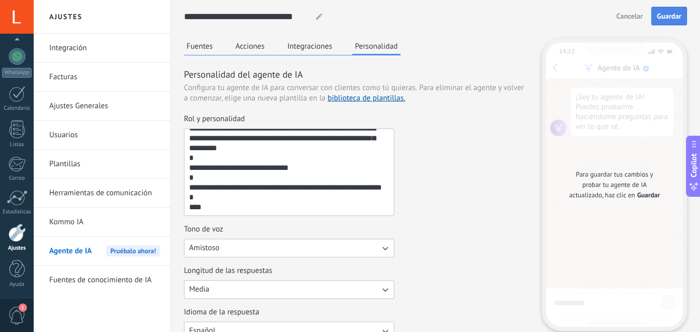
type textarea "**********"
click at [666, 11] on button "Guardar" at bounding box center [669, 16] width 36 height 19
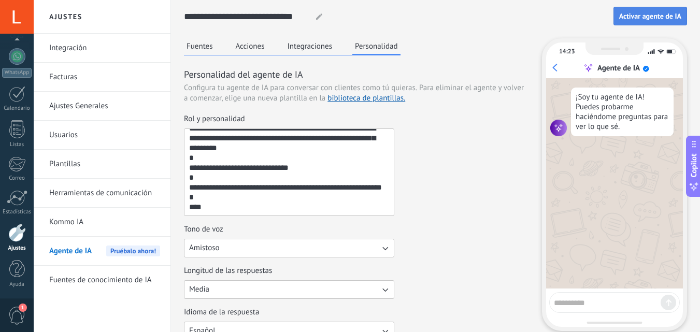
click at [668, 18] on span "Activar agente de IA" at bounding box center [650, 15] width 62 height 7
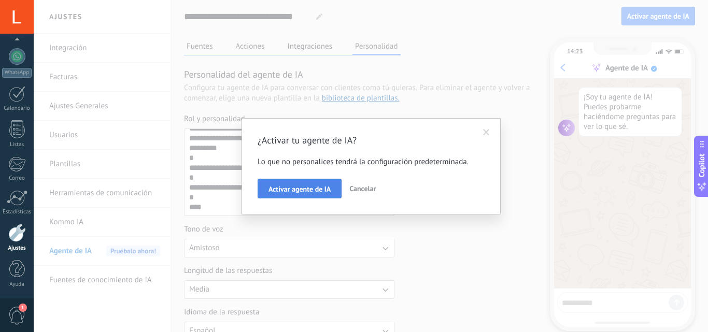
click at [313, 185] on span "Activar agente de IA" at bounding box center [299, 188] width 62 height 7
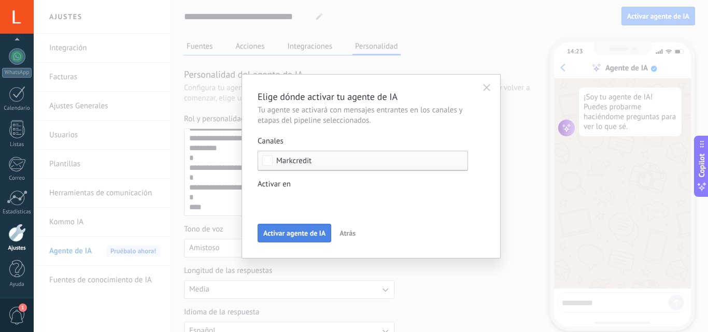
click at [301, 230] on span "Activar agente de IA" at bounding box center [294, 232] width 62 height 7
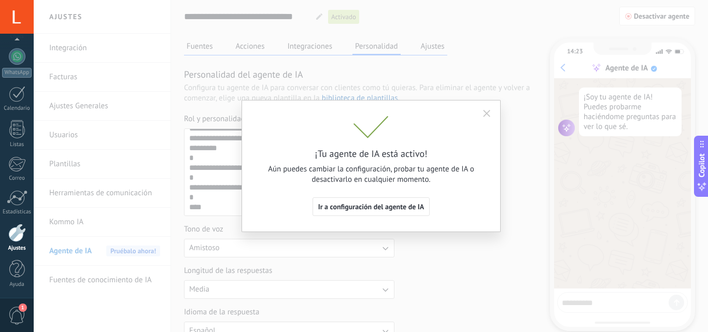
click at [486, 113] on use "button" at bounding box center [486, 113] width 7 height 7
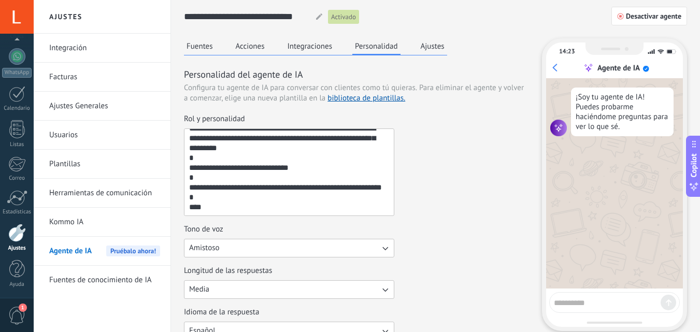
click at [378, 291] on button "Media" at bounding box center [289, 289] width 210 height 19
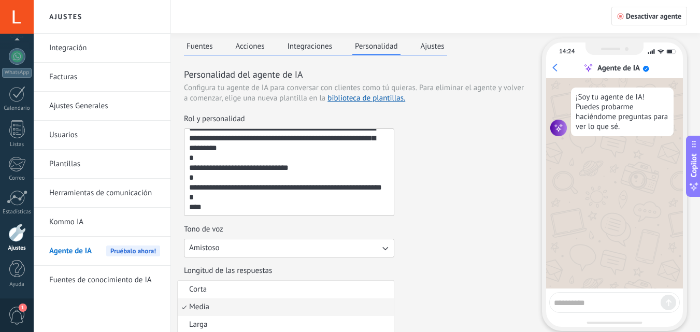
scroll to position [2, 0]
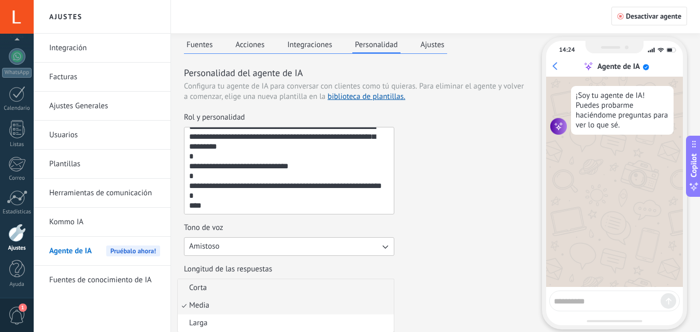
click at [206, 289] on span "Corta" at bounding box center [198, 288] width 18 height 10
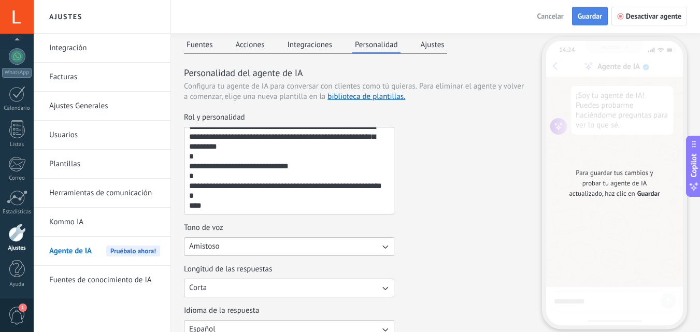
click at [593, 19] on span "Guardar" at bounding box center [590, 15] width 24 height 7
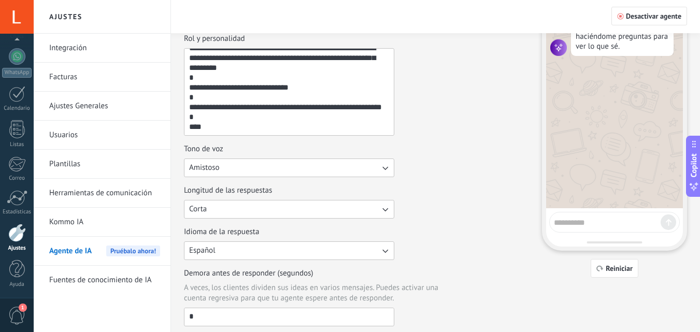
scroll to position [79, 0]
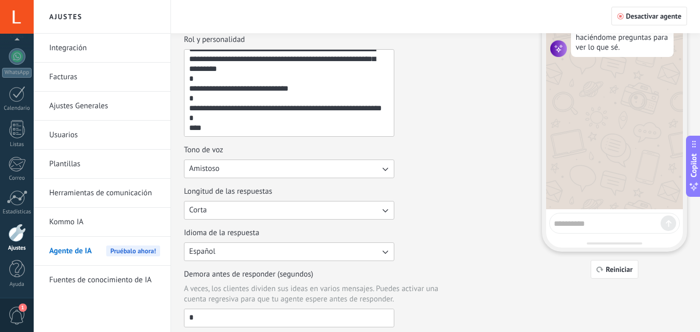
click at [341, 203] on button "Corta" at bounding box center [289, 210] width 210 height 19
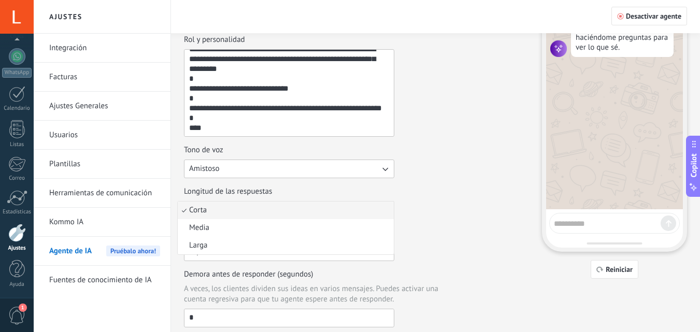
drag, startPoint x: 192, startPoint y: 225, endPoint x: 200, endPoint y: 220, distance: 9.1
click at [193, 223] on span "Media" at bounding box center [199, 228] width 20 height 10
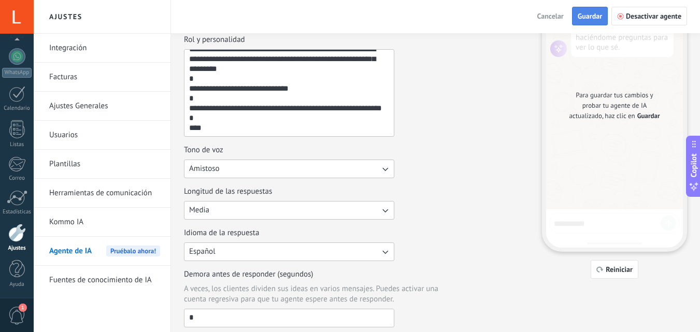
click at [595, 15] on span "Guardar" at bounding box center [590, 15] width 24 height 7
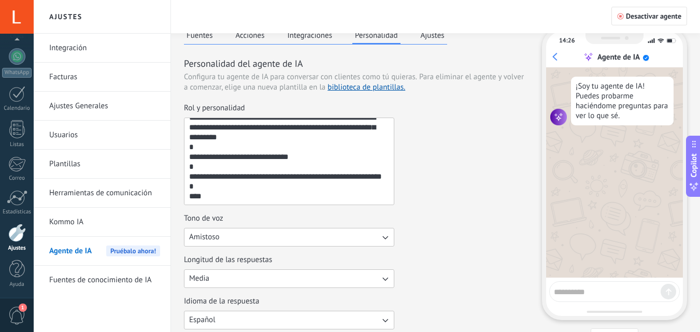
scroll to position [8, 0]
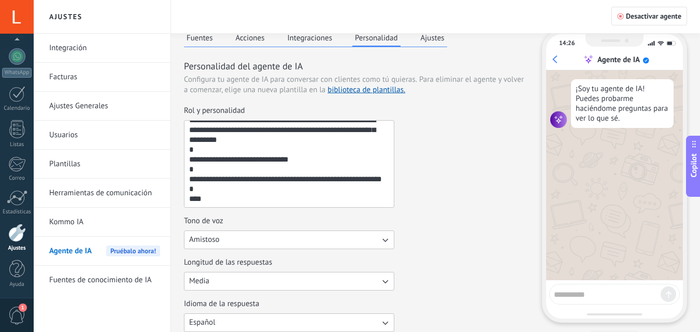
click at [436, 39] on button "Ajustes" at bounding box center [432, 38] width 29 height 16
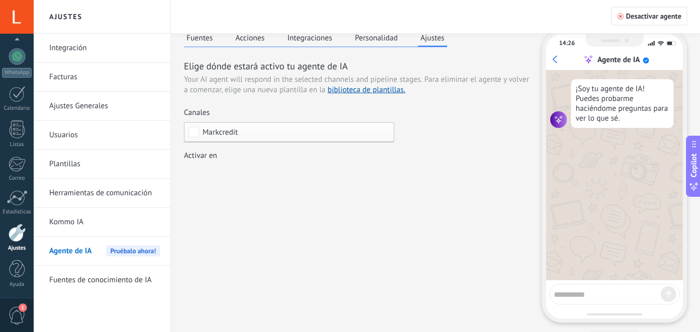
click at [304, 41] on button "Integraciones" at bounding box center [310, 38] width 50 height 16
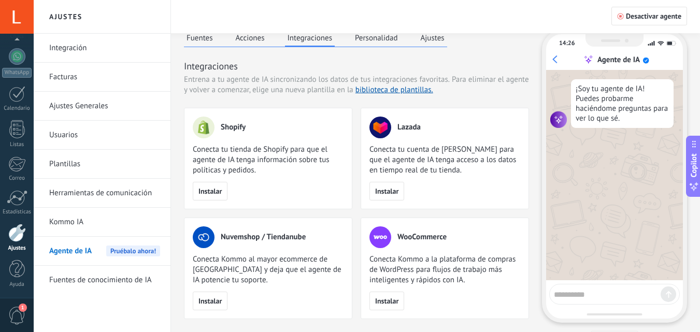
click at [249, 38] on button "Acciones" at bounding box center [250, 38] width 34 height 16
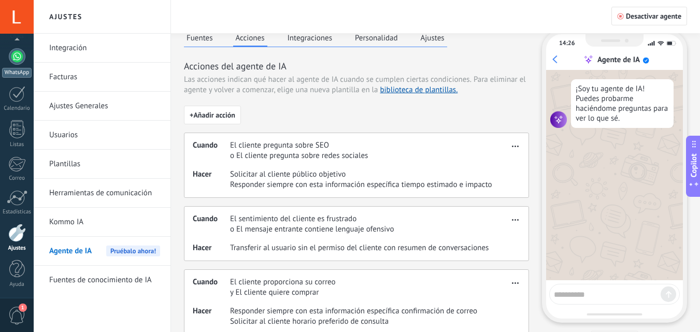
click at [20, 55] on div at bounding box center [17, 56] width 17 height 17
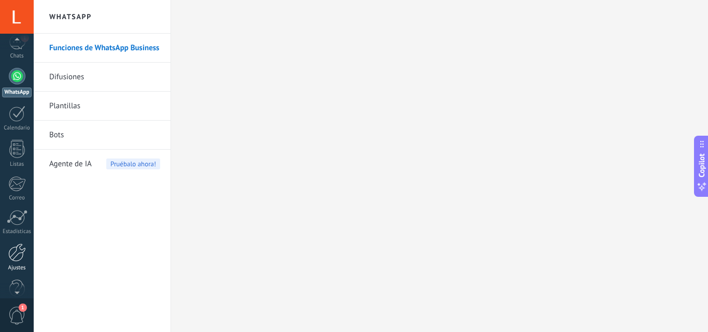
click at [12, 251] on div at bounding box center [17, 252] width 18 height 18
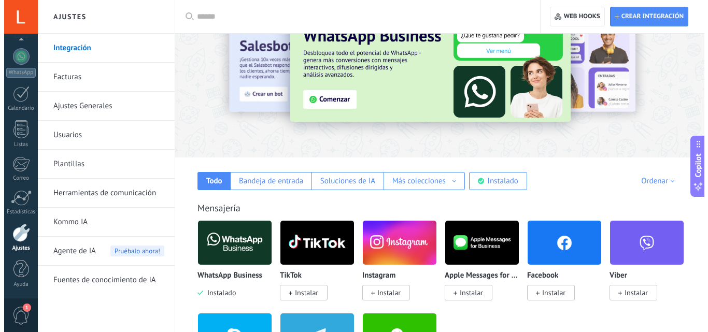
scroll to position [90, 0]
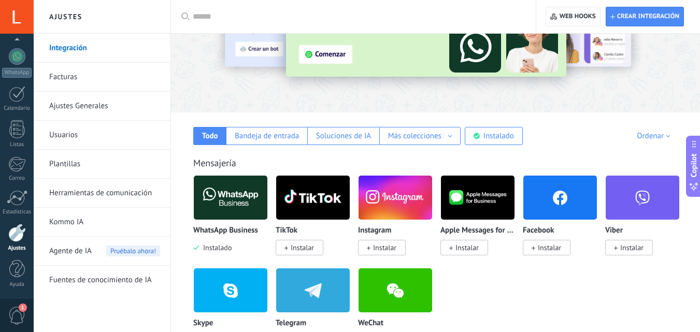
click at [232, 194] on img at bounding box center [231, 197] width 74 height 50
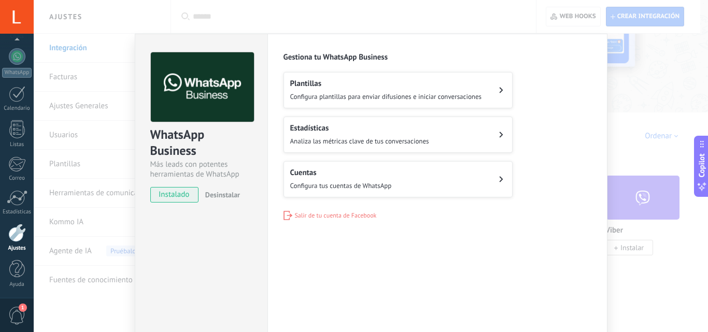
click at [478, 177] on button "Cuentas Configura tus cuentas de WhatsApp" at bounding box center [397, 179] width 229 height 36
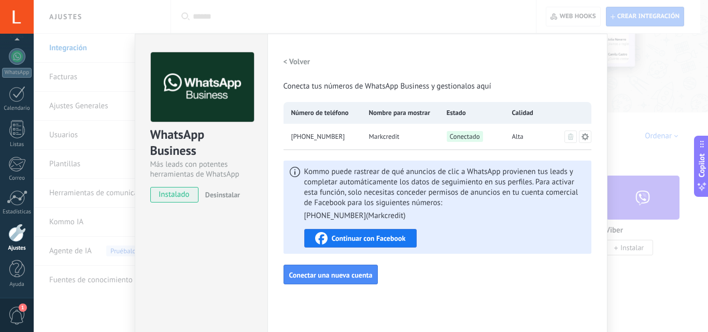
click at [234, 168] on div "Más leads con potentes herramientas de WhatsApp" at bounding box center [201, 170] width 102 height 20
click at [338, 278] on span "Conectar una nueva cuenta" at bounding box center [330, 274] width 83 height 7
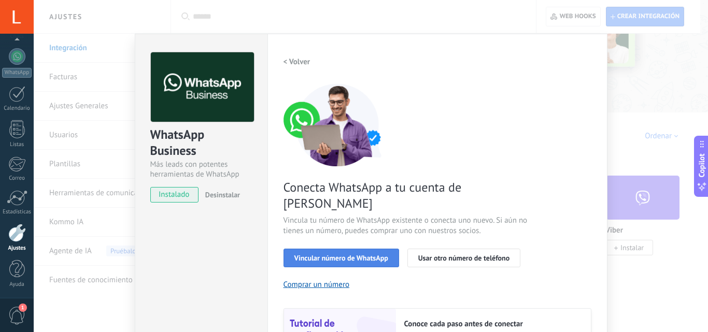
click at [365, 254] on span "Vincular número de WhatsApp" at bounding box center [341, 257] width 94 height 7
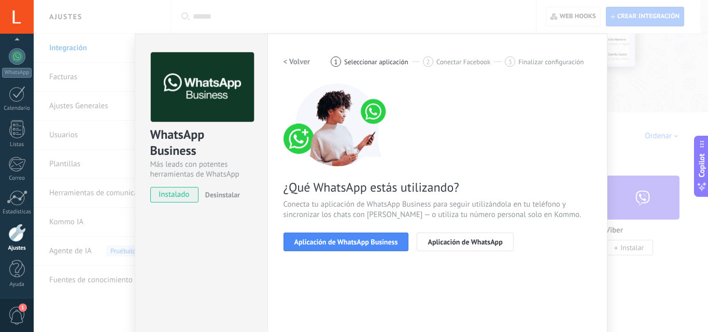
click at [365, 242] on span "Aplicación de WhatsApp Business" at bounding box center [346, 241] width 104 height 7
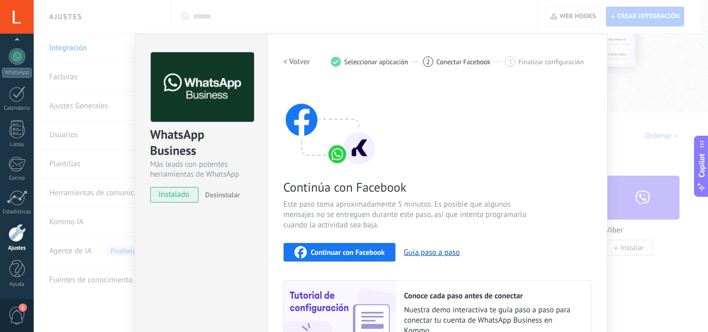
click at [360, 256] on span "Continuar con Facebook" at bounding box center [348, 252] width 74 height 7
click at [333, 250] on span "Continuar con Facebook" at bounding box center [348, 252] width 74 height 7
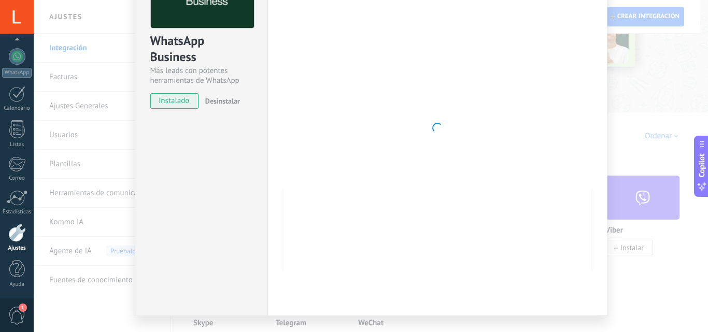
scroll to position [116, 0]
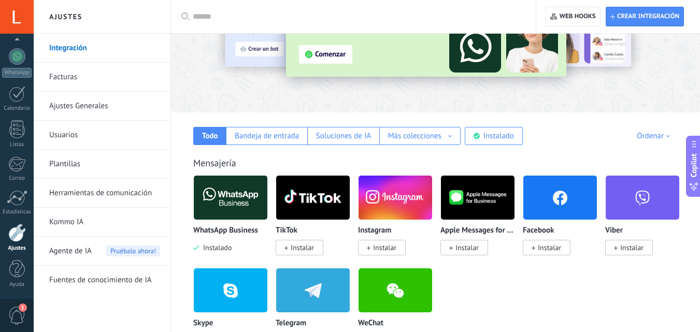
click at [450, 116] on div "Todo Bandeja de entrada Soluciones de IA Más colecciones Automatizaciones Fuent…" at bounding box center [435, 128] width 508 height 33
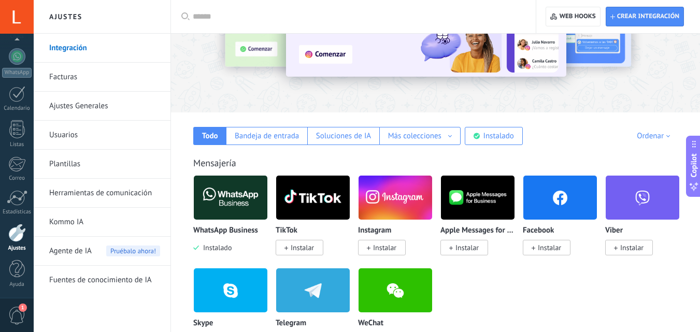
click at [104, 280] on link "Fuentes de conocimiento de IA" at bounding box center [104, 280] width 111 height 29
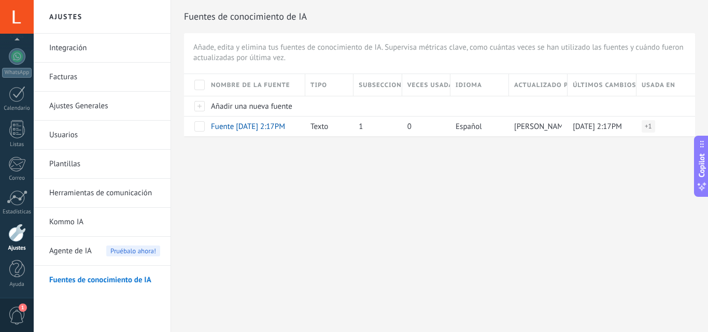
click at [294, 201] on div "Ajustes Integración Facturas Ajustes Generales Usuarios Plantillas Herramientas…" at bounding box center [371, 166] width 674 height 332
click at [20, 119] on div "1" at bounding box center [17, 121] width 17 height 15
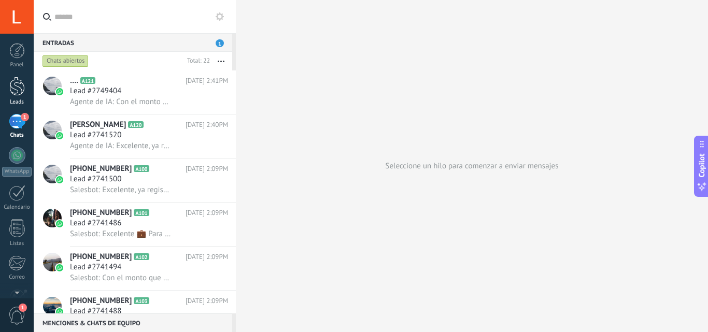
click at [21, 91] on div at bounding box center [17, 86] width 16 height 19
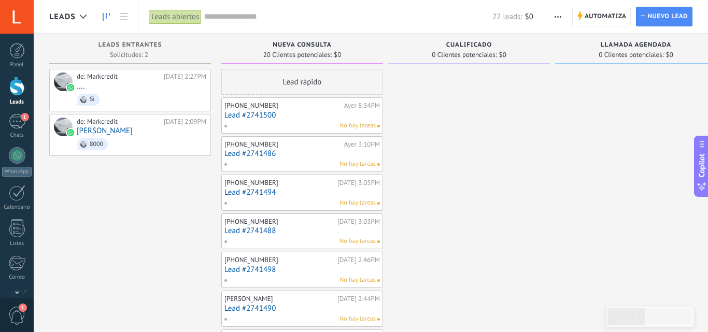
click at [22, 47] on div at bounding box center [17, 51] width 16 height 16
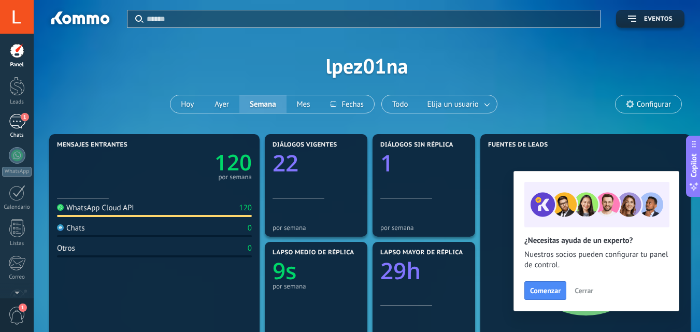
click at [16, 117] on div "1" at bounding box center [17, 121] width 17 height 15
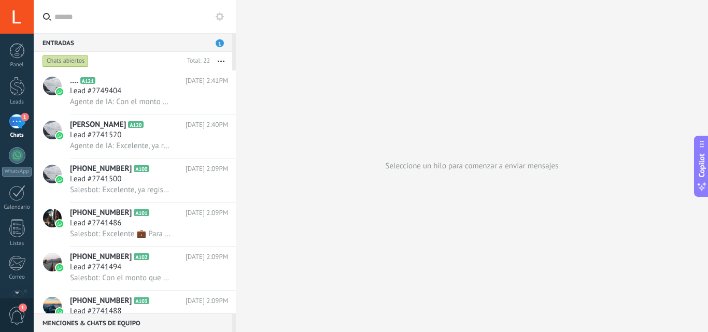
click at [20, 125] on div "1" at bounding box center [17, 121] width 17 height 15
click at [86, 90] on span "Lead #2749404" at bounding box center [95, 91] width 51 height 10
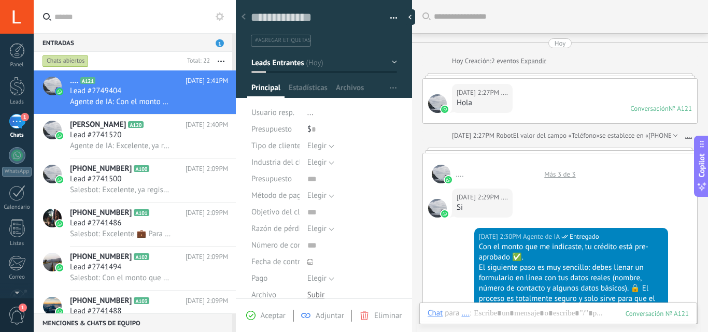
scroll to position [779, 0]
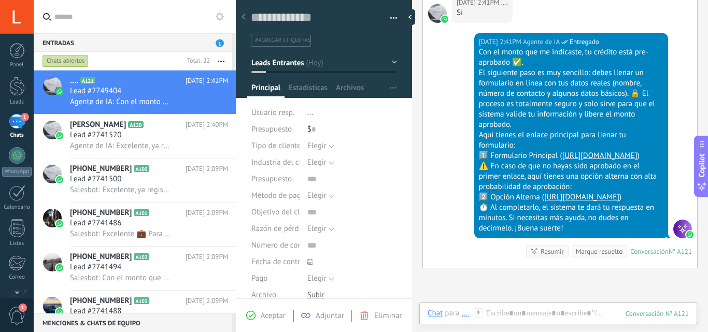
drag, startPoint x: 408, startPoint y: 155, endPoint x: 397, endPoint y: 219, distance: 64.0
click at [397, 242] on div "Guardar y crear Imprimir Administrar etiquetas Exportar a excel" at bounding box center [324, 153] width 177 height 320
click at [429, 197] on div "Hoy 2:41PM Agente de IA Entregado Con el monto que me indicaste, tu crédito est…" at bounding box center [560, 150] width 274 height 235
click at [270, 313] on span "Aceptar" at bounding box center [273, 316] width 25 height 10
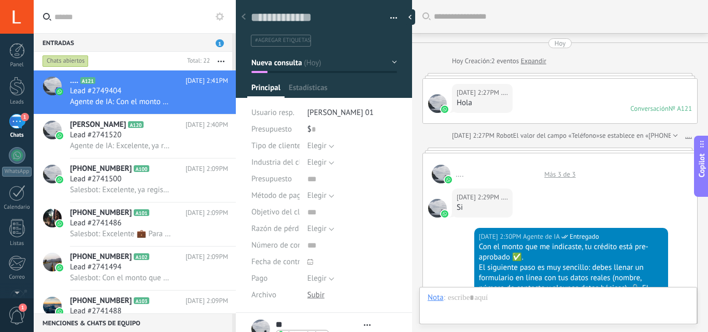
type textarea "**********"
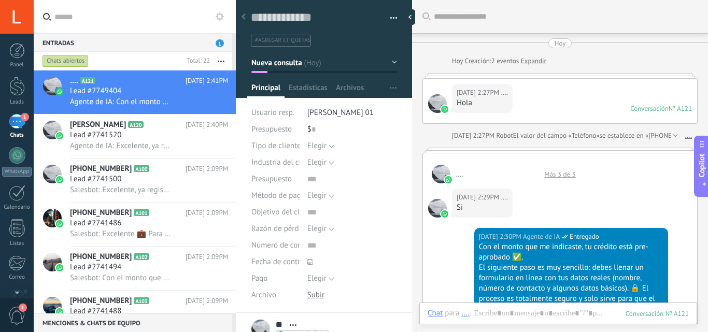
scroll to position [779, 0]
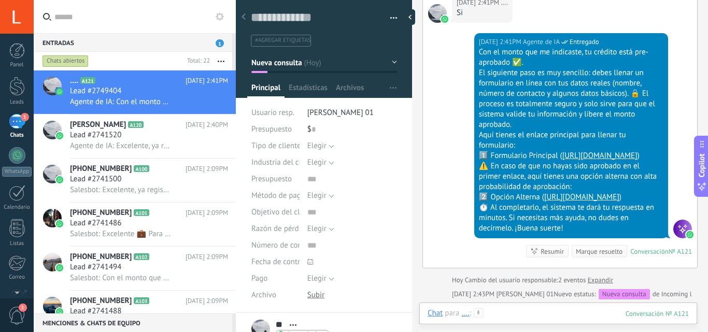
click at [486, 314] on div at bounding box center [557, 323] width 261 height 31
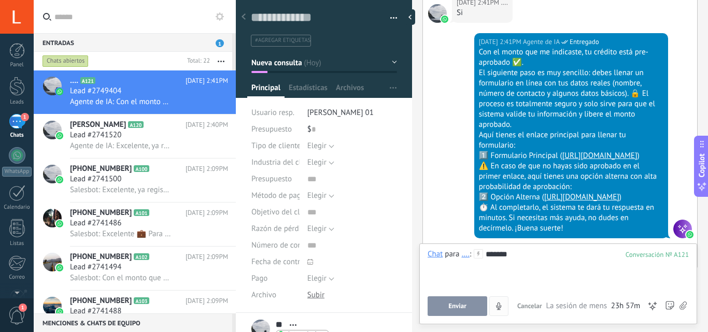
click at [472, 305] on button "Enviar" at bounding box center [457, 306] width 60 height 20
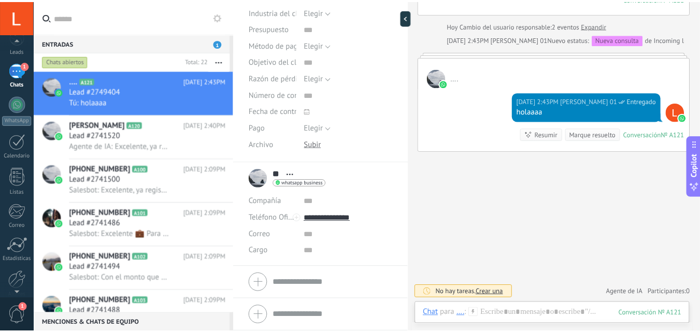
scroll to position [99, 0]
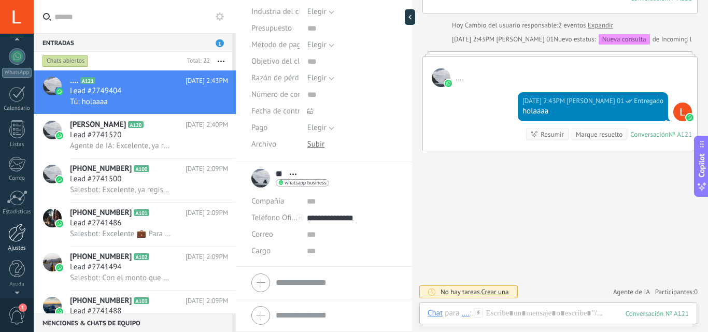
click at [16, 224] on div at bounding box center [17, 233] width 18 height 18
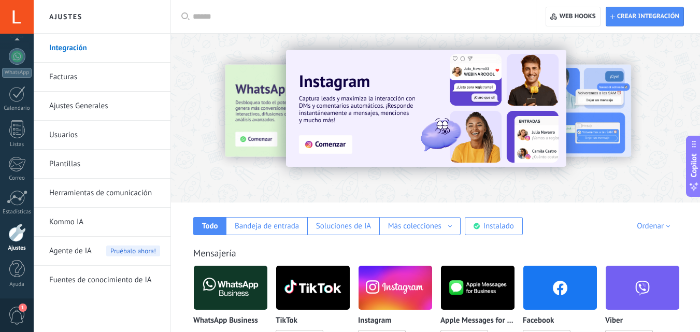
click at [78, 254] on span "Agente de IA" at bounding box center [70, 251] width 42 height 29
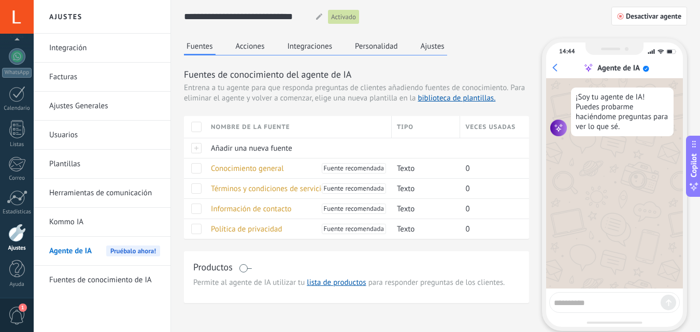
click at [389, 42] on button "Personalidad" at bounding box center [376, 46] width 48 height 16
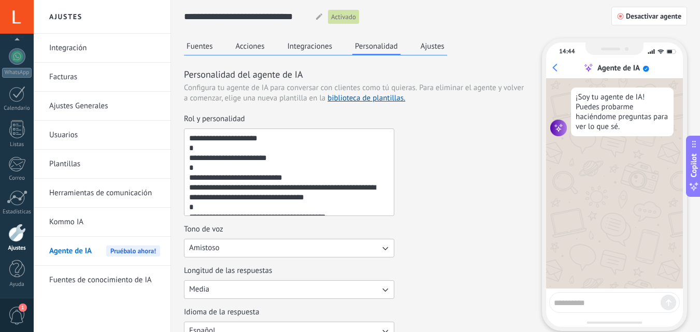
click at [434, 49] on button "Ajustes" at bounding box center [432, 46] width 29 height 16
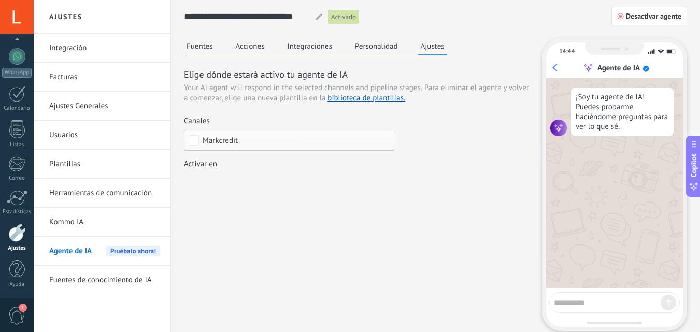
click at [0, 0] on div "Leads Entrantes Nueva consulta Cualificado Llamada agendada Propuesta en prepar…" at bounding box center [0, 0] width 0 height 0
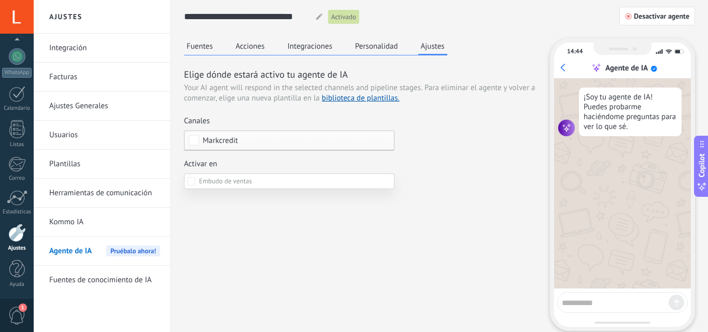
click at [320, 184] on label at bounding box center [289, 182] width 210 height 16
click at [326, 46] on div at bounding box center [371, 166] width 674 height 332
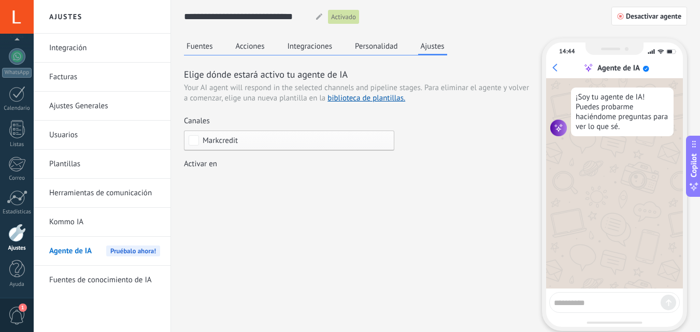
click at [311, 46] on button "Integraciones" at bounding box center [310, 46] width 50 height 16
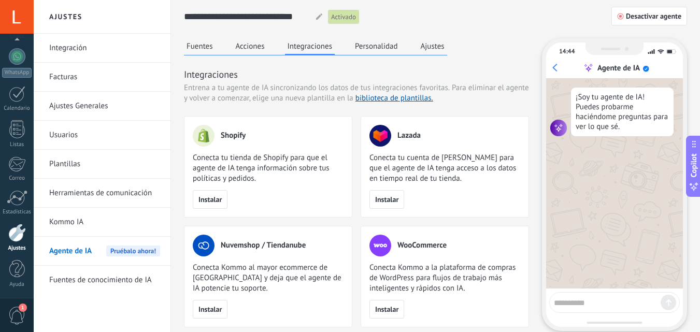
click at [0, 312] on div "1" at bounding box center [17, 315] width 34 height 34
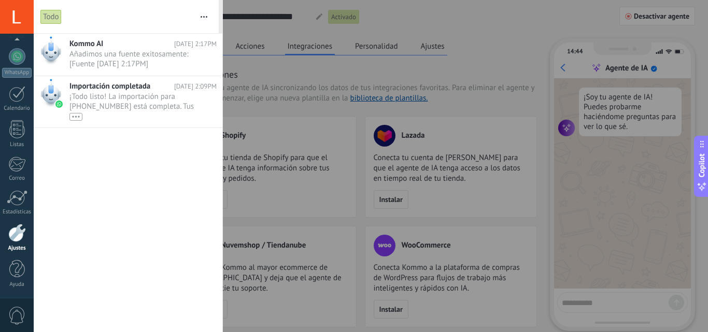
click at [529, 157] on div at bounding box center [354, 166] width 708 height 332
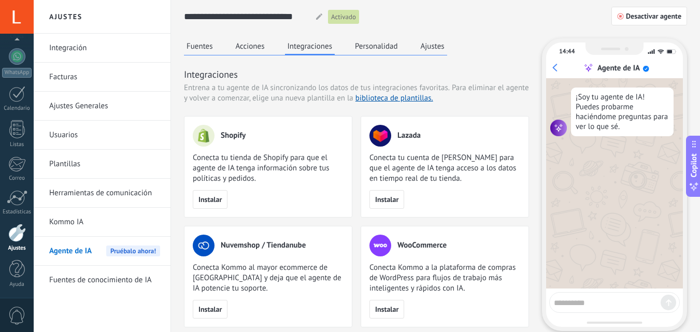
click at [94, 189] on link "Herramientas de comunicación" at bounding box center [104, 193] width 111 height 29
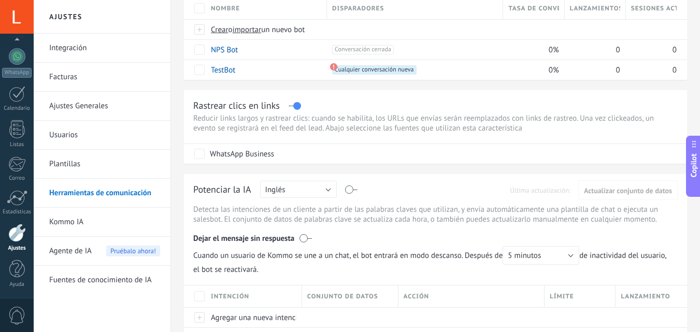
scroll to position [95, 0]
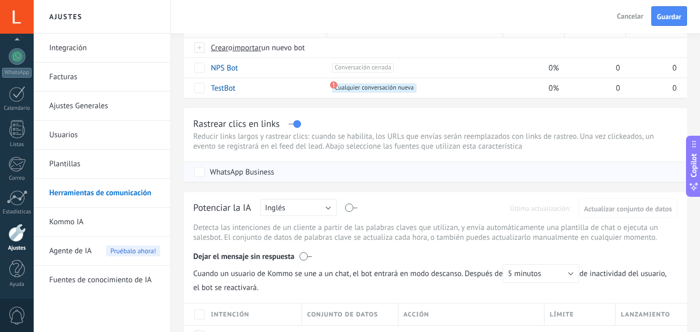
click at [204, 172] on label "WhatsApp Business" at bounding box center [234, 172] width 80 height 10
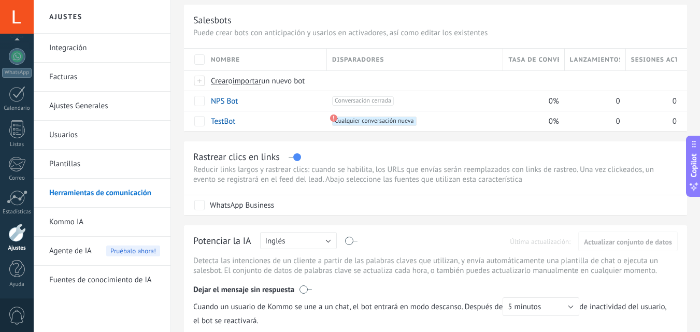
scroll to position [44, 0]
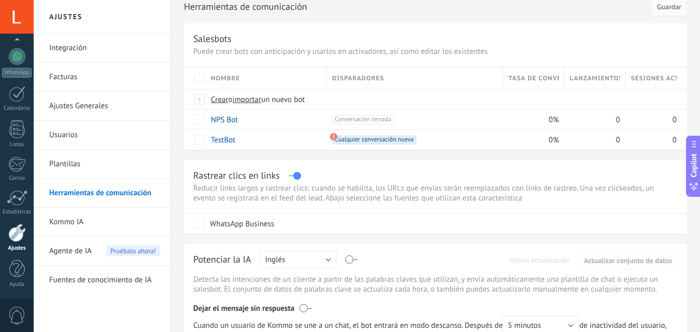
click at [299, 176] on label at bounding box center [294, 176] width 12 height 1
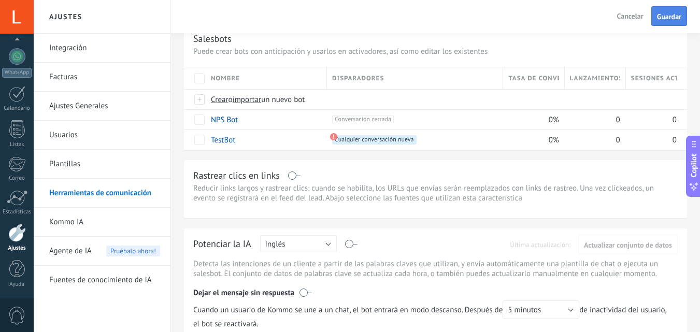
click at [661, 17] on span "Guardar" at bounding box center [669, 16] width 24 height 7
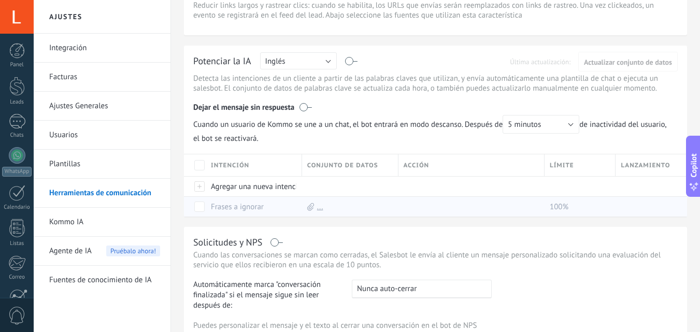
scroll to position [251, 0]
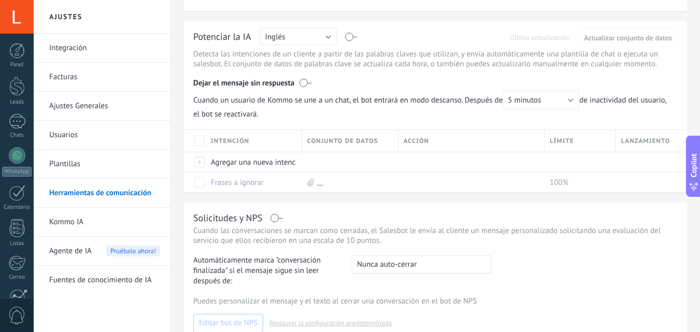
click at [93, 164] on link "Plantillas" at bounding box center [104, 164] width 111 height 29
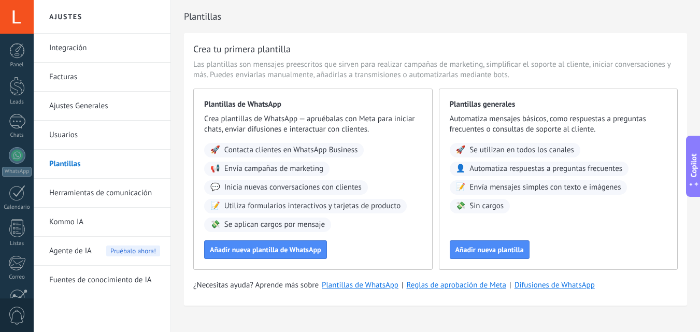
click at [98, 255] on div "Agente de IA Pruébalo ahora!" at bounding box center [104, 251] width 111 height 29
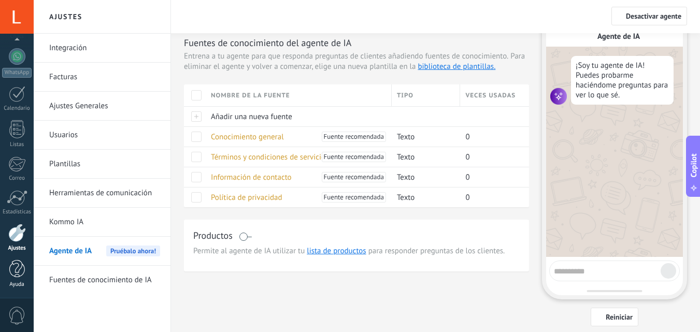
scroll to position [60, 0]
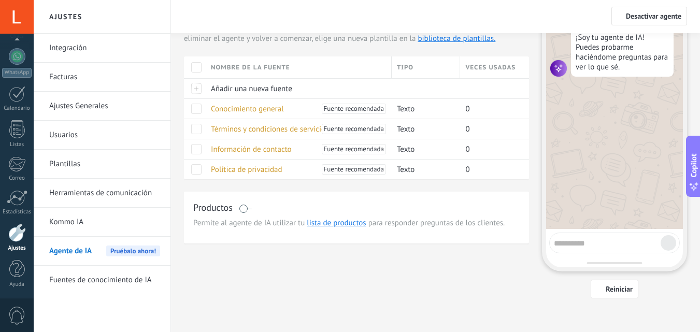
click at [18, 243] on link "Ajustes" at bounding box center [17, 238] width 34 height 28
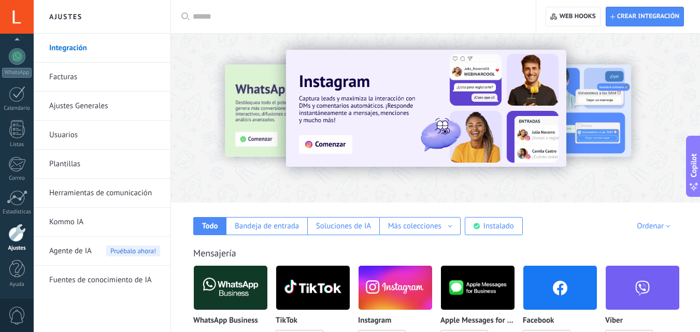
click at [230, 279] on img at bounding box center [231, 288] width 74 height 50
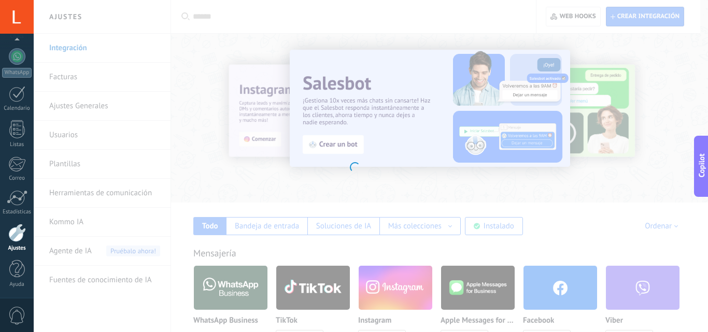
click at [363, 165] on div at bounding box center [354, 166] width 708 height 332
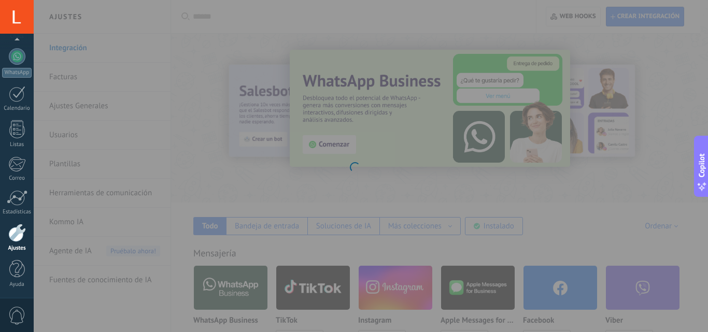
click at [112, 218] on div at bounding box center [388, 166] width 708 height 332
click at [210, 57] on div at bounding box center [388, 166] width 708 height 332
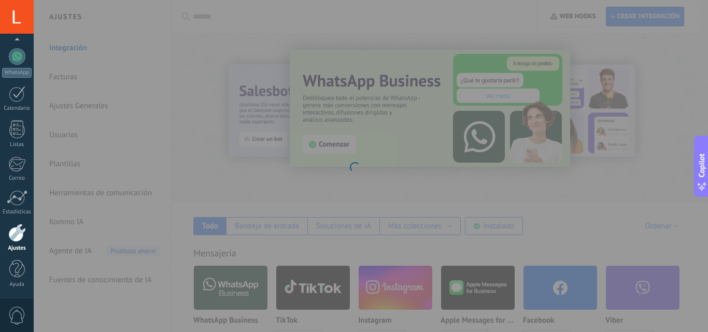
click at [210, 57] on div at bounding box center [388, 166] width 708 height 332
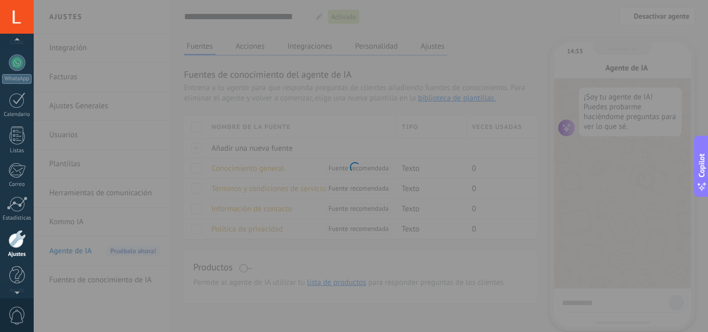
scroll to position [99, 0]
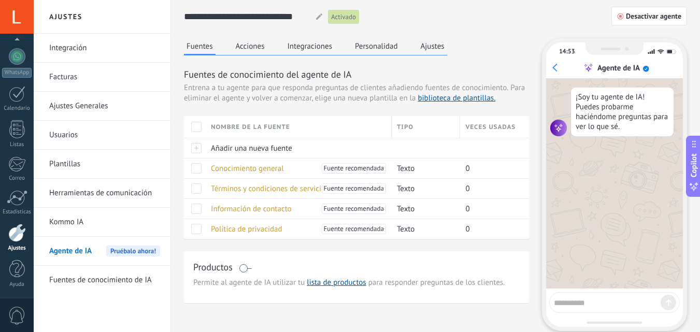
click at [21, 226] on div at bounding box center [17, 233] width 18 height 18
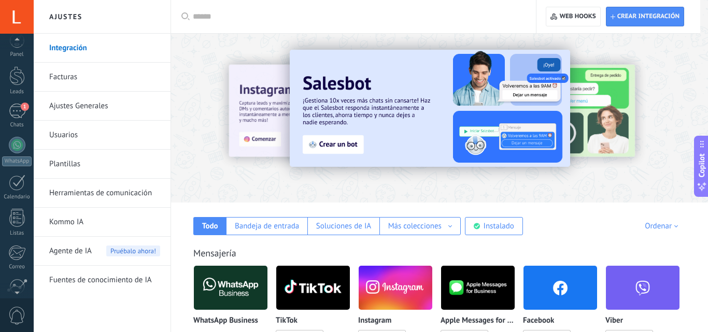
scroll to position [99, 0]
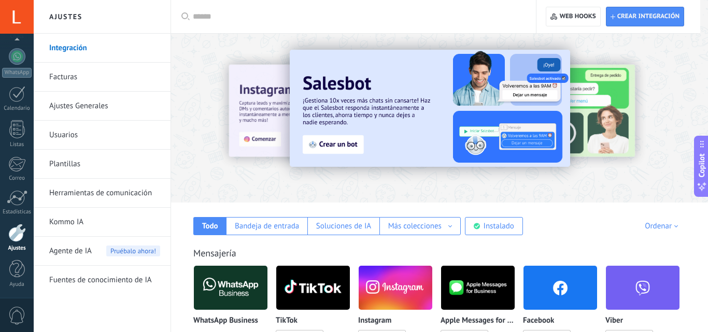
click at [63, 79] on link "Facturas" at bounding box center [104, 77] width 111 height 29
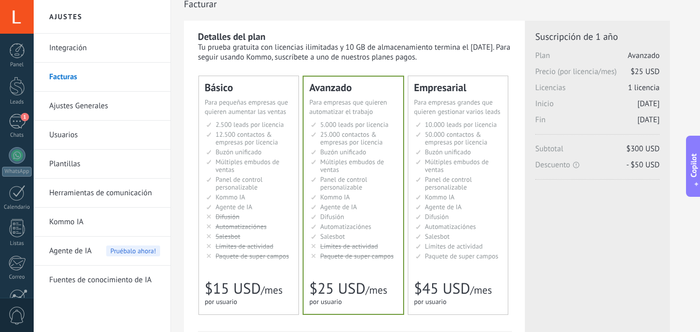
scroll to position [10, 0]
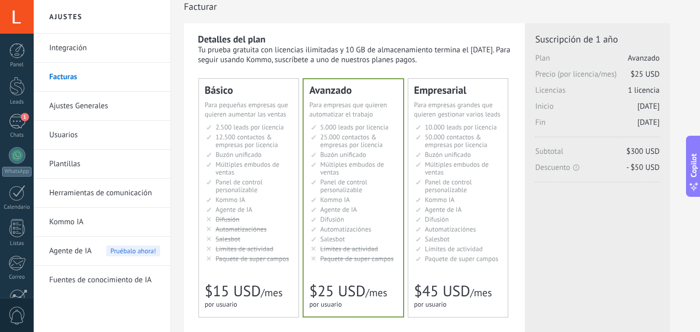
click at [598, 40] on span "Suscripción de 1 año" at bounding box center [597, 39] width 124 height 12
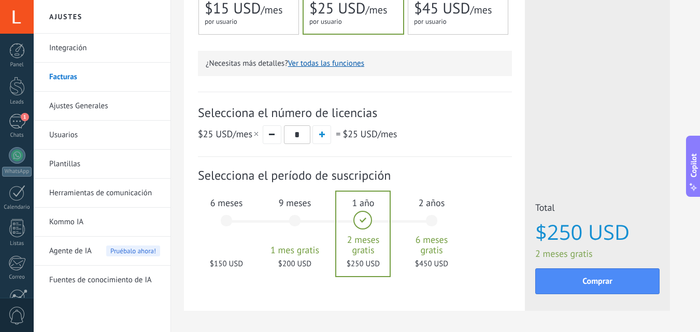
scroll to position [331, 0]
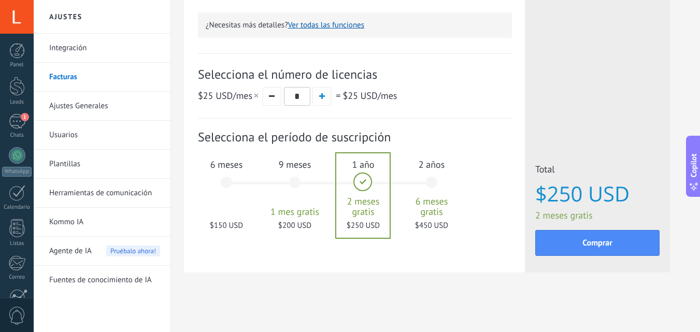
click at [230, 187] on div "6 meses $150 USD" at bounding box center [226, 187] width 56 height 73
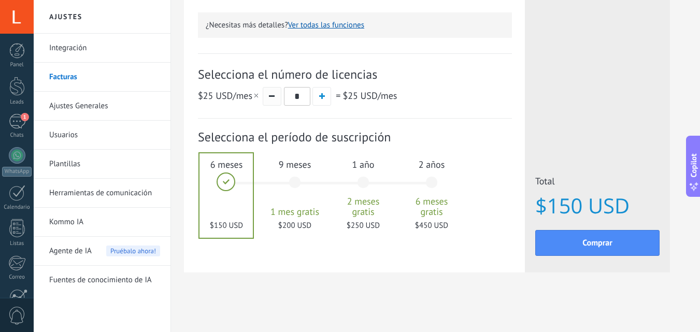
click at [278, 94] on button "button" at bounding box center [272, 96] width 19 height 19
click at [233, 98] on span "$25 USD /mes" at bounding box center [229, 96] width 62 height 12
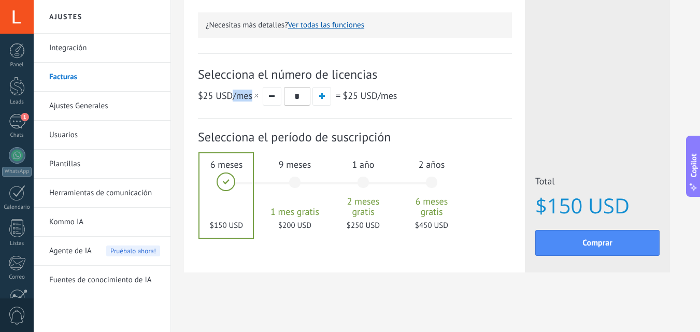
click at [233, 98] on span "$25 USD /mes" at bounding box center [229, 96] width 62 height 12
click at [236, 114] on div "Selecciona el número de licencias $25 USD /mes * = $25 USD /mes" at bounding box center [355, 85] width 314 height 65
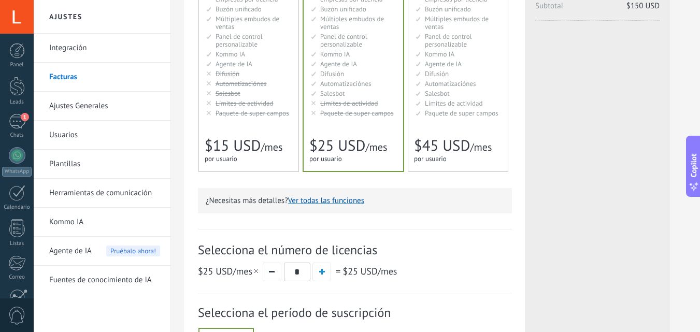
scroll to position [124, 0]
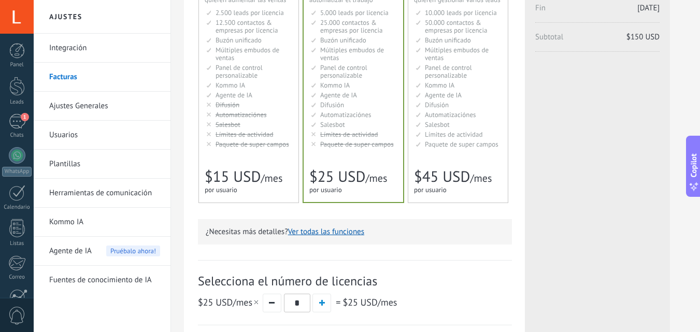
click at [249, 152] on div "Básico Для увеличения продаж в малом бизнесе For small businesses that want to …" at bounding box center [248, 83] width 99 height 238
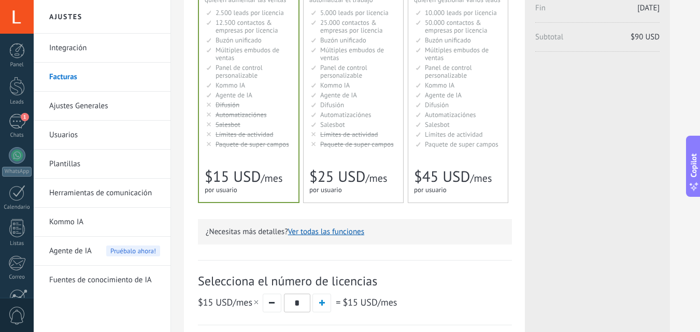
click at [350, 152] on div "Avanzado Для автоматизации сделок в растущей компании For growing businesses th…" at bounding box center [353, 83] width 99 height 238
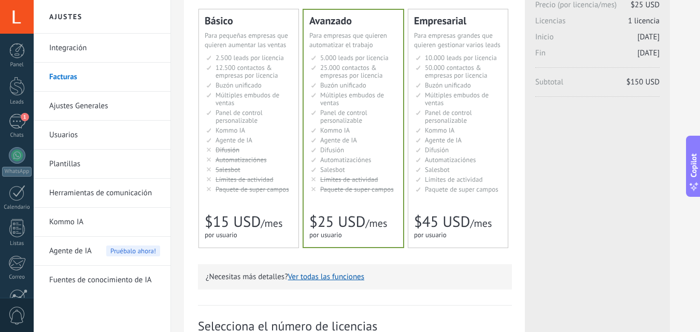
scroll to position [21, 0]
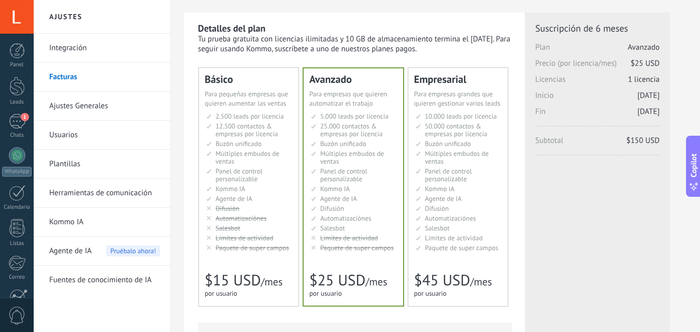
click at [470, 238] on span "Límites de actividad" at bounding box center [454, 238] width 58 height 9
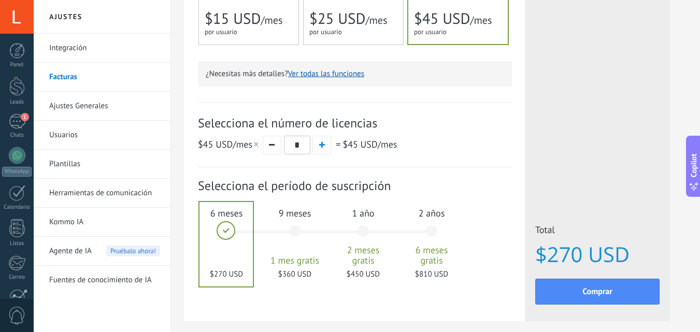
scroll to position [331, 0]
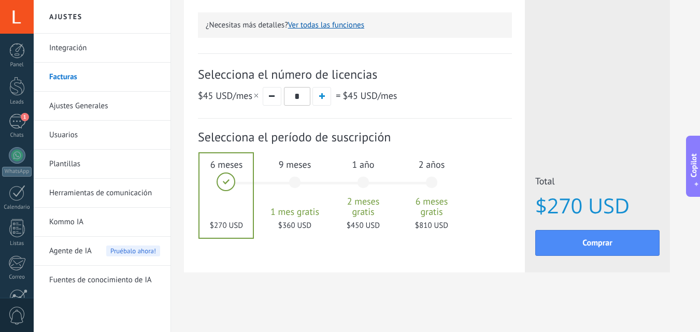
click at [243, 191] on div at bounding box center [225, 195] width 53 height 84
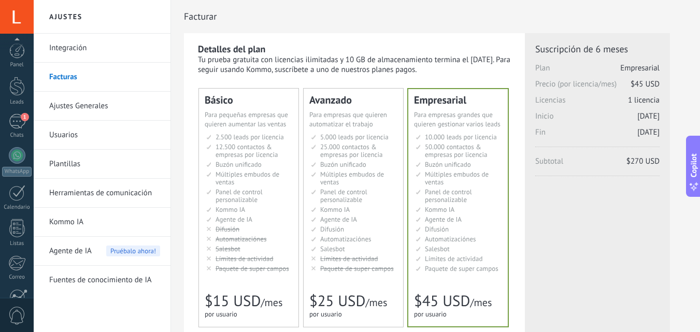
scroll to position [99, 0]
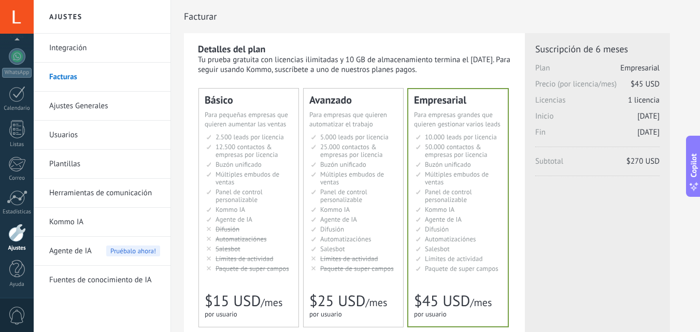
click at [83, 274] on link "Fuentes de conocimiento de IA" at bounding box center [104, 280] width 111 height 29
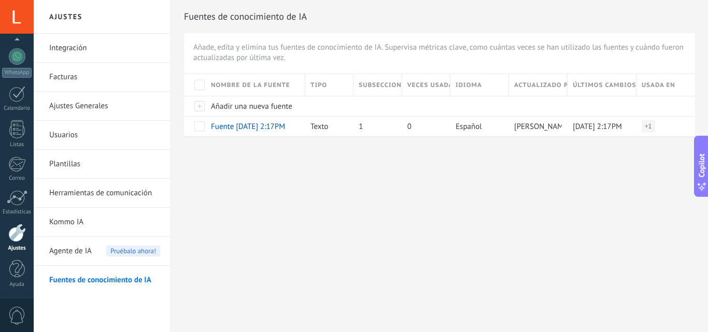
click at [206, 63] on div "Añade, edita y elimina tus fuentes de conocimiento de IA. Supervisa métricas cl…" at bounding box center [439, 84] width 511 height 103
click at [232, 45] on span "Añade, edita y elimina tus fuentes de conocimiento de IA. Supervisa métricas cl…" at bounding box center [439, 52] width 492 height 21
click at [650, 129] on span "+ 1" at bounding box center [647, 126] width 7 height 10
click at [633, 126] on span "La Respuesta sugerida" at bounding box center [613, 126] width 64 height 10
click at [81, 254] on span "Agente de IA" at bounding box center [70, 251] width 42 height 29
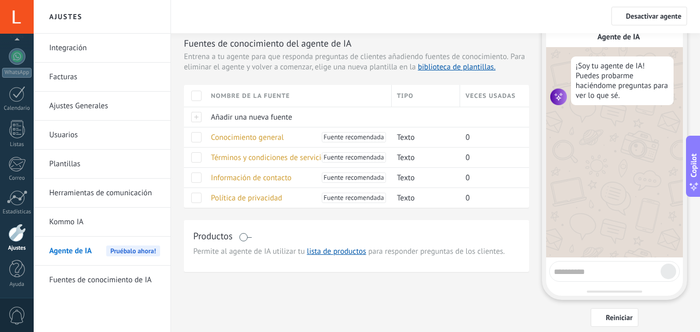
scroll to position [60, 0]
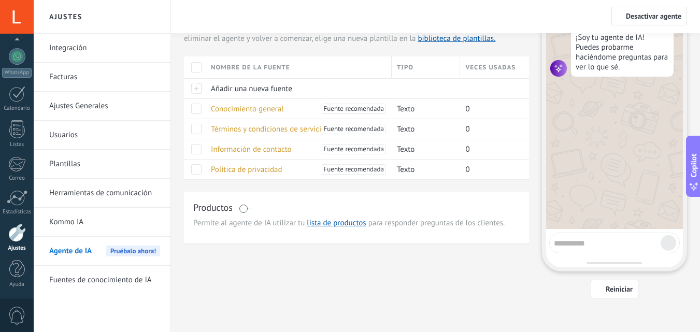
click at [93, 223] on link "Kommo IA" at bounding box center [104, 222] width 111 height 29
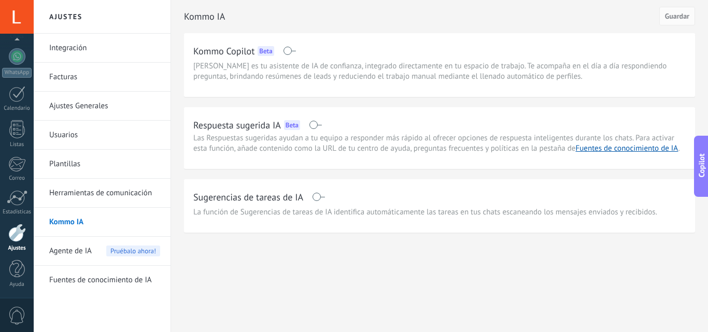
click at [89, 247] on span "Agente de IA" at bounding box center [70, 251] width 42 height 29
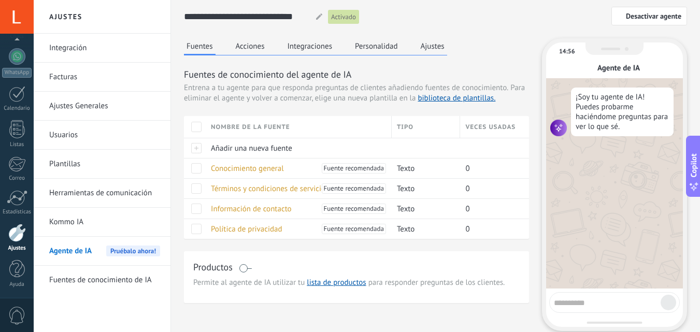
click at [364, 50] on button "Personalidad" at bounding box center [376, 46] width 48 height 16
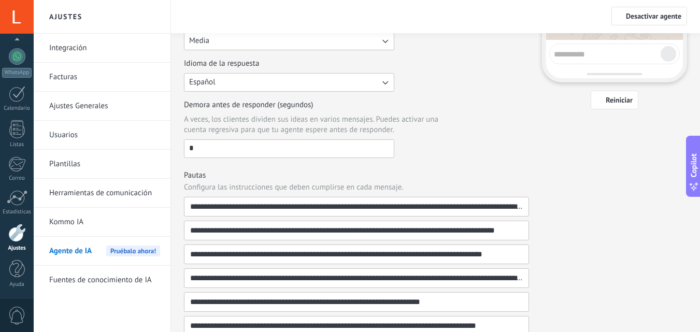
scroll to position [145, 0]
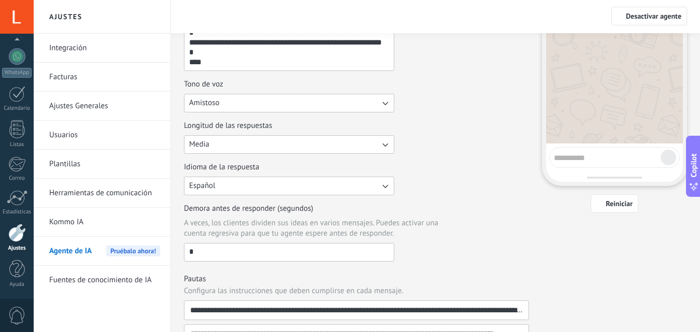
click at [126, 96] on link "Ajustes Generales" at bounding box center [104, 106] width 111 height 29
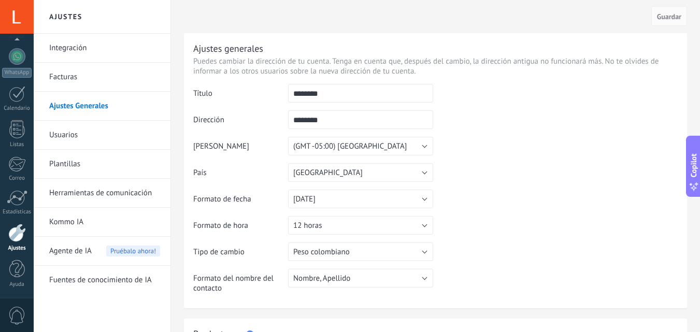
click at [49, 193] on li "Herramientas de comunicación" at bounding box center [102, 193] width 137 height 29
click at [125, 192] on link "Herramientas de comunicación" at bounding box center [104, 193] width 111 height 29
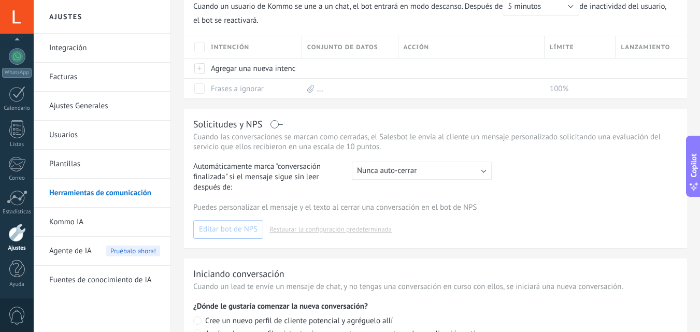
scroll to position [363, 0]
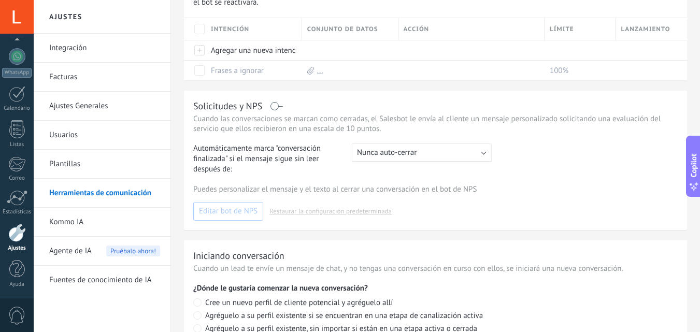
click at [392, 161] on div ": Nunca auto-cerrar" at bounding box center [422, 152] width 140 height 19
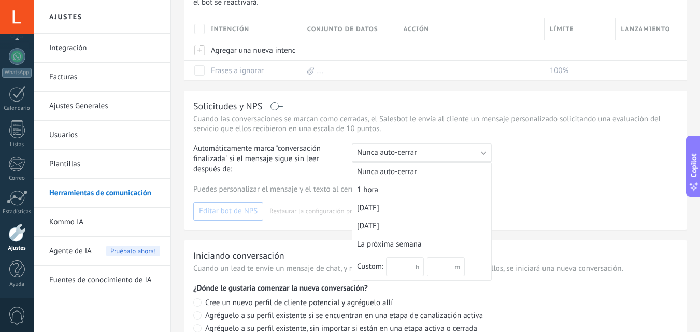
click at [399, 155] on span "Nunca auto-cerrar" at bounding box center [387, 153] width 60 height 10
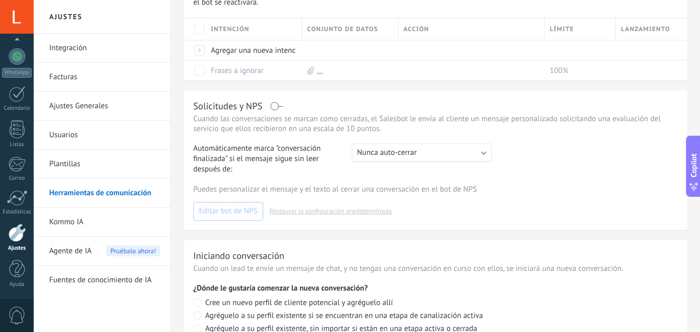
click at [276, 107] on label at bounding box center [277, 106] width 12 height 1
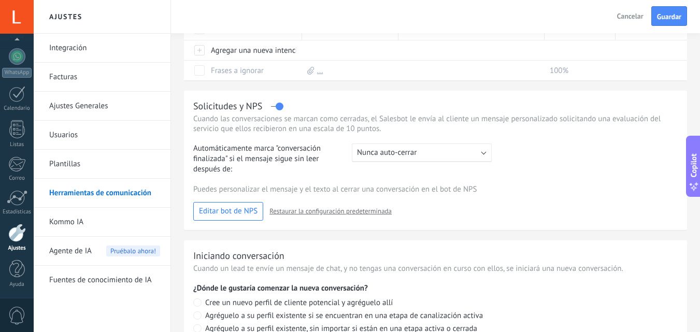
click at [402, 151] on span "Nunca auto-cerrar" at bounding box center [387, 153] width 60 height 10
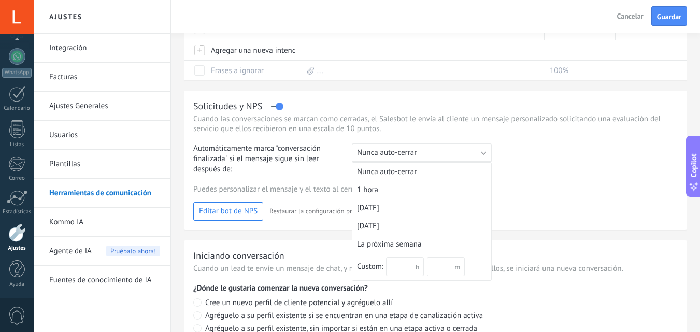
click at [402, 153] on span "Nunca auto-cerrar" at bounding box center [387, 153] width 60 height 10
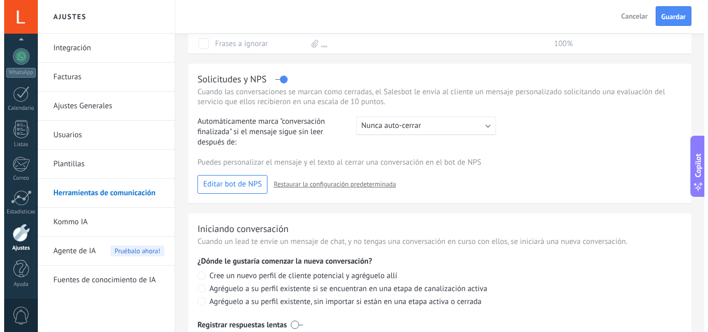
scroll to position [388, 0]
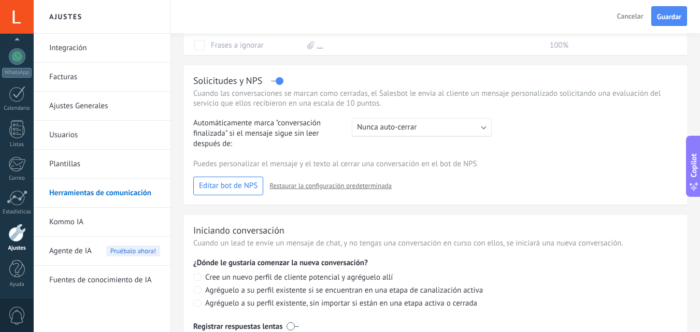
click at [241, 189] on span "Editar bot de NPS" at bounding box center [228, 185] width 59 height 7
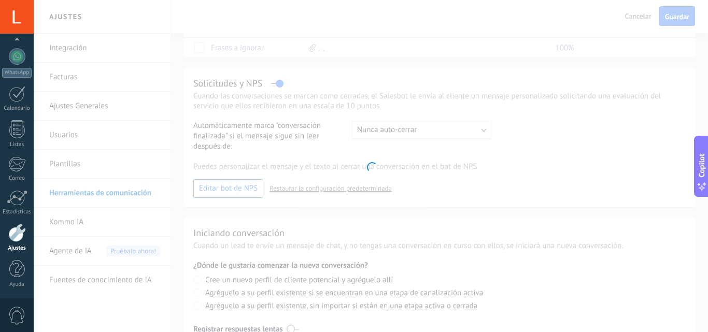
scroll to position [391, 0]
click at [431, 145] on div at bounding box center [371, 166] width 674 height 332
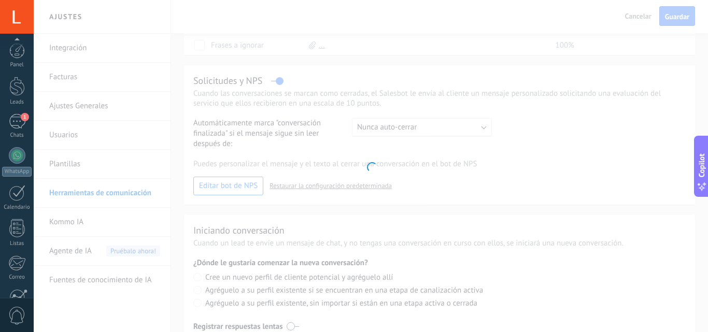
scroll to position [99, 0]
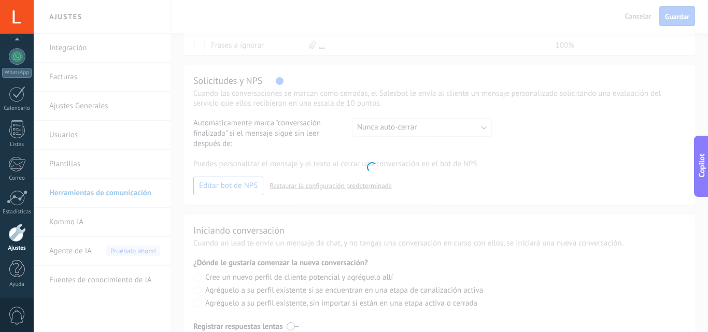
click at [80, 78] on div at bounding box center [371, 166] width 674 height 332
click at [67, 67] on div at bounding box center [371, 166] width 674 height 332
drag, startPoint x: 67, startPoint y: 67, endPoint x: 62, endPoint y: 59, distance: 9.3
click at [65, 64] on div at bounding box center [371, 166] width 674 height 332
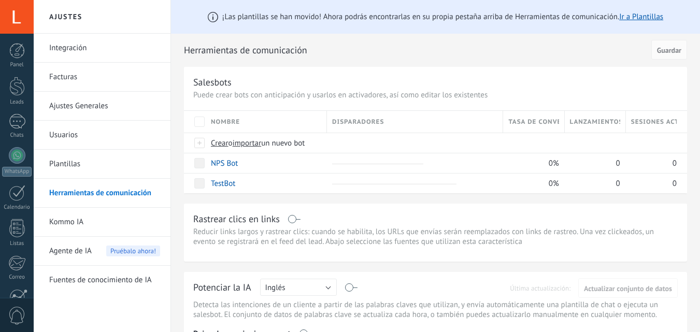
click at [69, 80] on link "Facturas" at bounding box center [104, 77] width 111 height 29
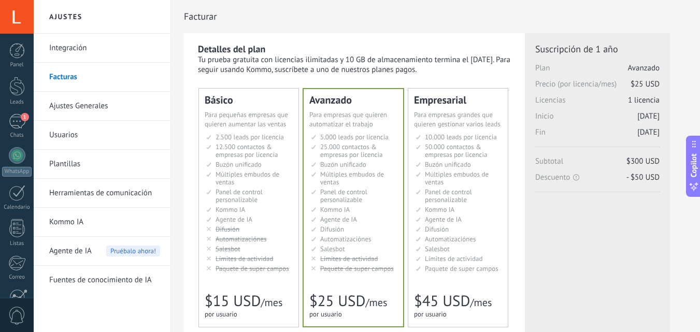
scroll to position [104, 0]
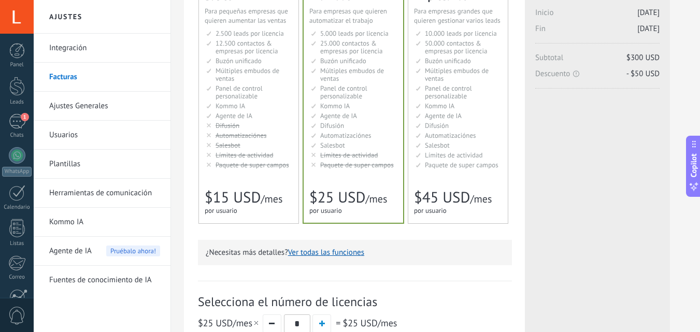
click at [257, 81] on li "Множество воронок Multiple sales pipelines Múltiples embudos de ventas Vários f…" at bounding box center [249, 75] width 86 height 16
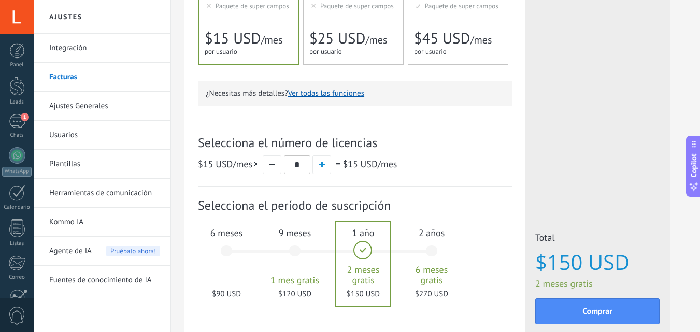
scroll to position [331, 0]
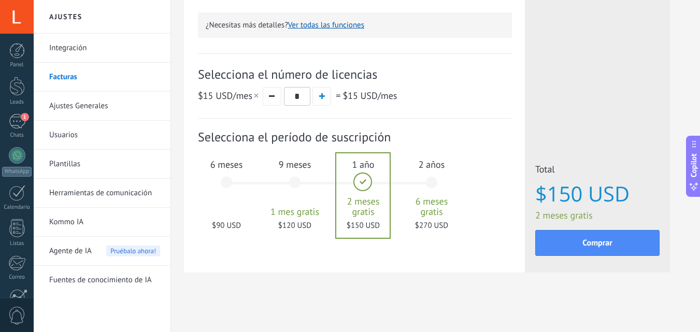
click at [421, 184] on div "2 años 6 meses gratis $270 USD" at bounding box center [431, 187] width 56 height 73
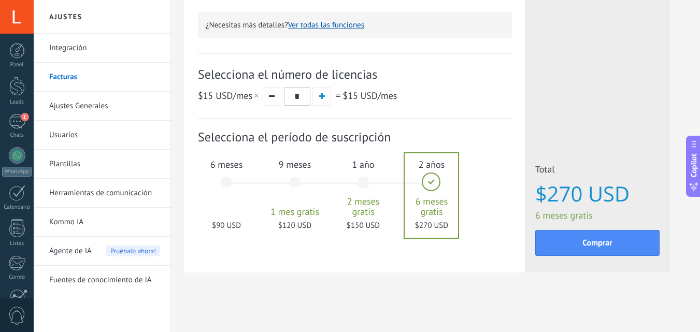
click at [231, 241] on div "Suscripción: Selecciona el período de suscripción 1 mes" at bounding box center [355, 188] width 314 height 139
click at [235, 218] on div "$90 USD" at bounding box center [226, 222] width 56 height 10
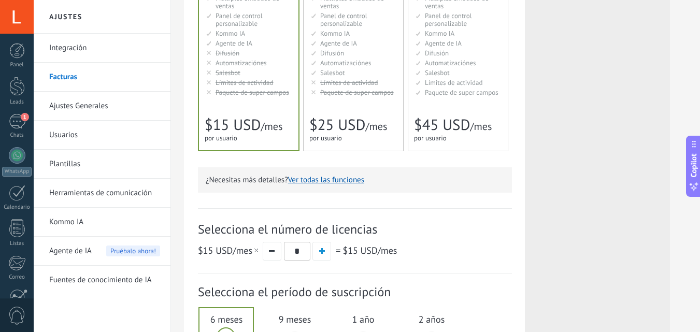
scroll to position [0, 0]
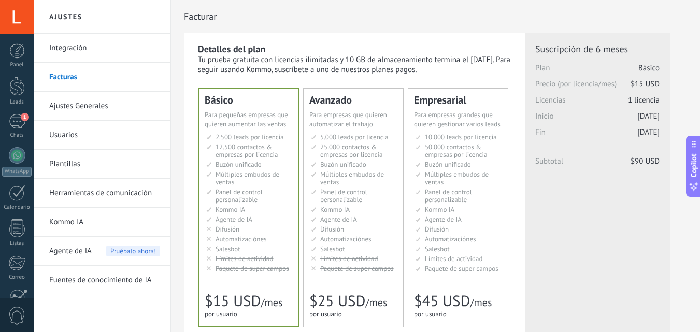
click at [370, 151] on span "25.000 contactos & empresas por licencia" at bounding box center [351, 150] width 62 height 17
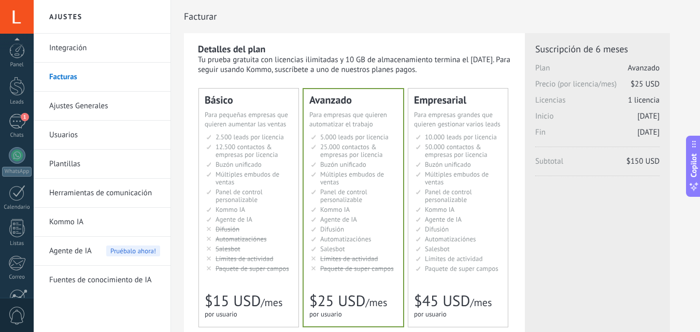
scroll to position [99, 0]
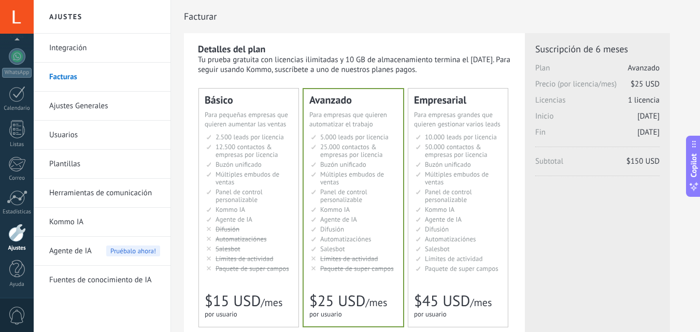
click at [70, 165] on link "Plantillas" at bounding box center [104, 164] width 111 height 29
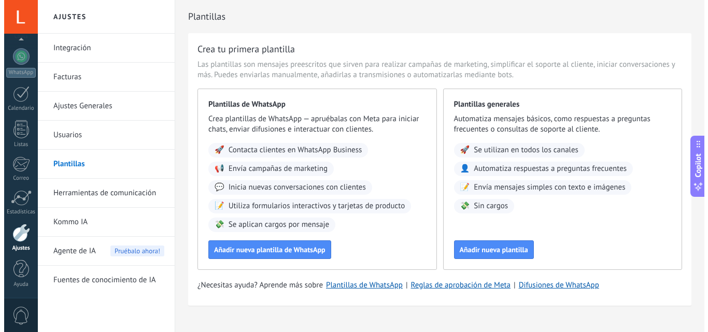
scroll to position [18, 0]
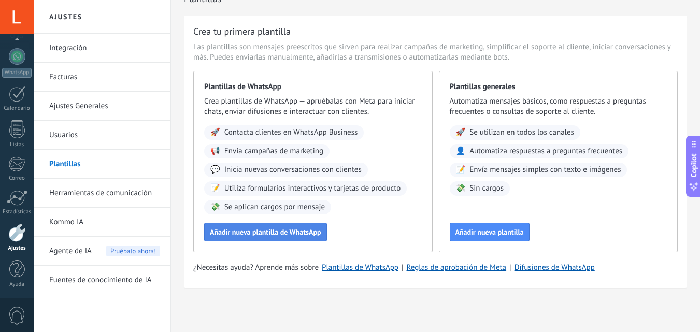
click at [303, 226] on button "Añadir nueva plantilla de WhatsApp" at bounding box center [265, 232] width 123 height 19
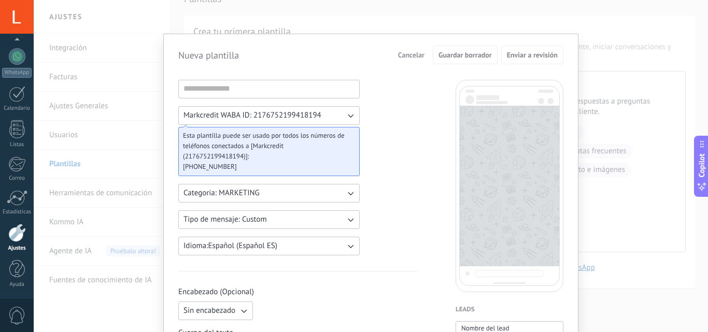
click at [342, 116] on button "Markcredit WABA ID: 2176752199418194" at bounding box center [268, 115] width 181 height 19
click at [316, 114] on span "Markcredit WABA ID: 2176752199418194" at bounding box center [252, 115] width 138 height 10
click at [352, 112] on icon "button" at bounding box center [350, 115] width 10 height 10
click at [352, 112] on li "Markcredit WABA ID: 2176752199418194" at bounding box center [265, 116] width 187 height 18
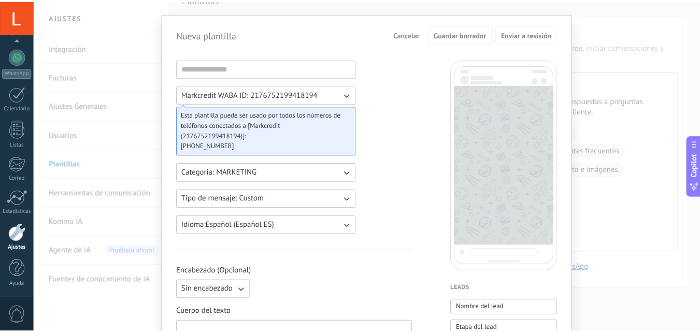
scroll to position [0, 0]
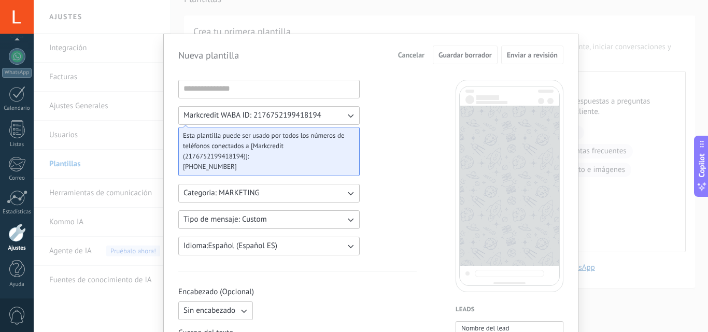
click at [222, 197] on span "Categoria: MARKETING" at bounding box center [221, 193] width 76 height 10
drag, startPoint x: 199, startPoint y: 214, endPoint x: 204, endPoint y: 211, distance: 5.9
click at [201, 213] on span "MARKETING" at bounding box center [203, 211] width 41 height 10
click at [275, 223] on button "Tipo de mensaje: Custom" at bounding box center [268, 219] width 181 height 19
click at [274, 214] on li "Custom" at bounding box center [265, 220] width 187 height 18
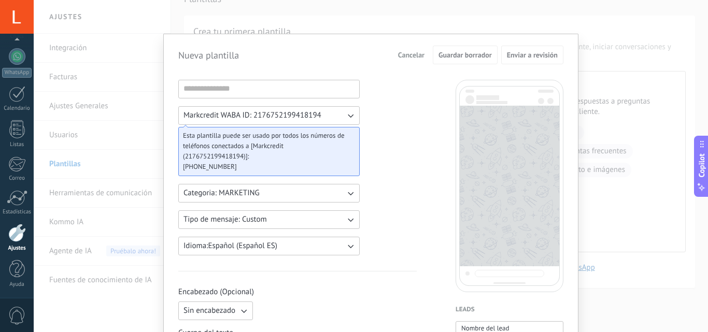
click at [137, 131] on div "Nueva plantilla Cancelar Guardar borrador Enviar a revisión Markcredit WABA ID:…" at bounding box center [371, 166] width 674 height 332
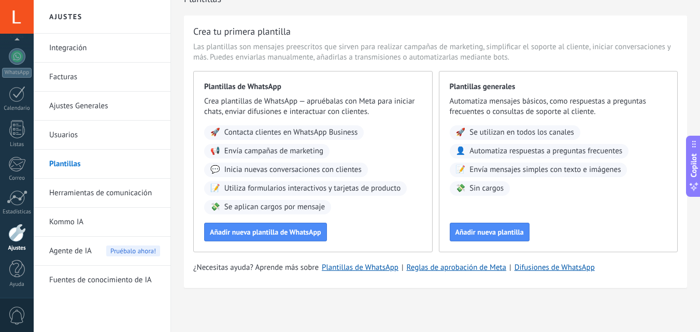
click at [17, 242] on link "Ajustes" at bounding box center [17, 238] width 34 height 28
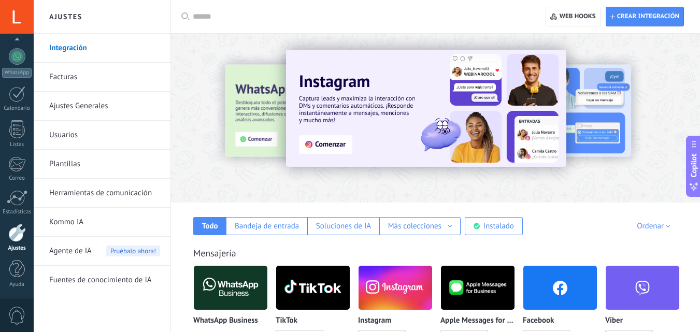
click at [243, 275] on img at bounding box center [231, 288] width 74 height 50
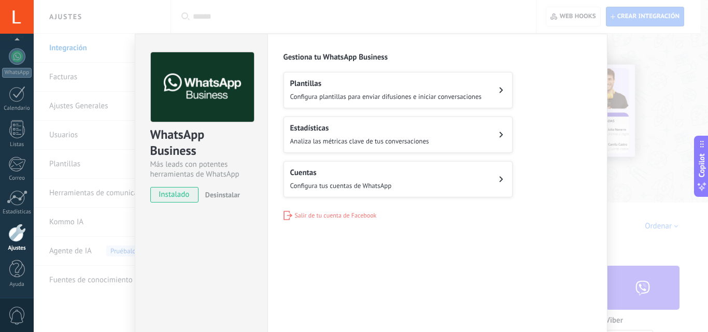
click at [394, 175] on button "Cuentas Configura tus cuentas de WhatsApp" at bounding box center [397, 179] width 229 height 36
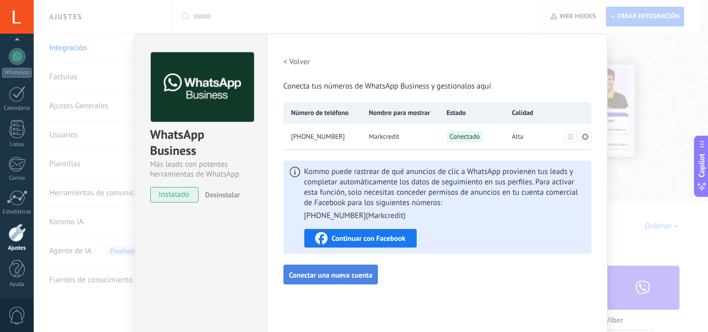
click at [347, 272] on span "Conectar una nueva cuenta" at bounding box center [330, 274] width 83 height 7
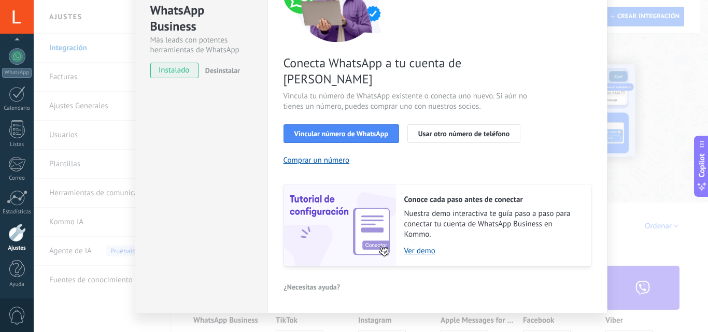
scroll to position [128, 0]
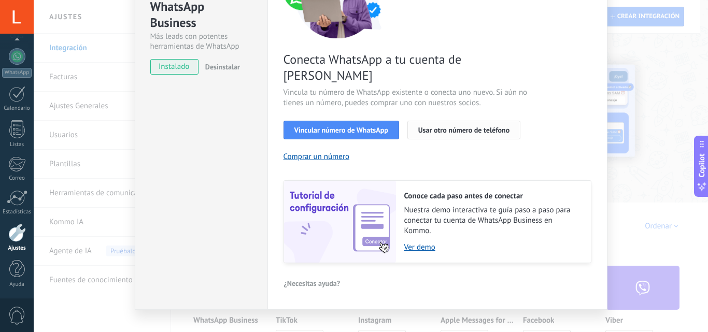
click at [464, 121] on button "Usar otro número de teléfono" at bounding box center [463, 130] width 113 height 19
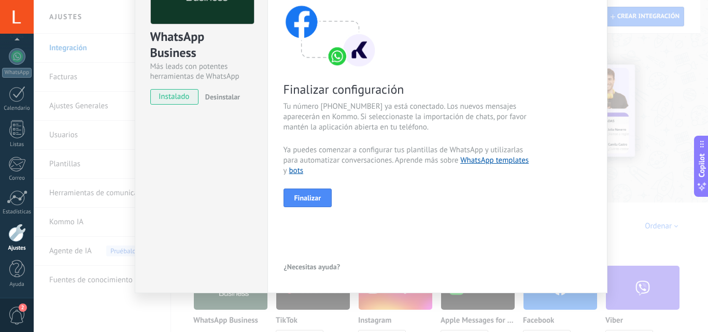
scroll to position [98, 0]
click at [307, 200] on button "Finalizar" at bounding box center [307, 198] width 49 height 19
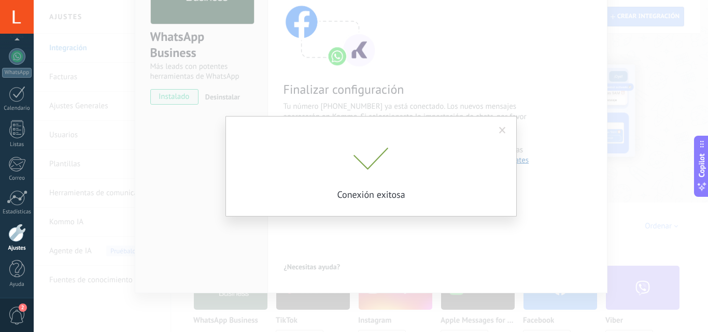
scroll to position [49, 0]
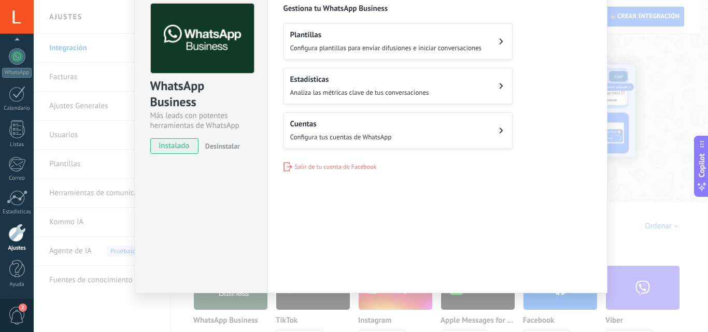
click at [465, 44] on span "Configura plantillas para enviar difusiones e iniciar conversaciones" at bounding box center [386, 48] width 192 height 9
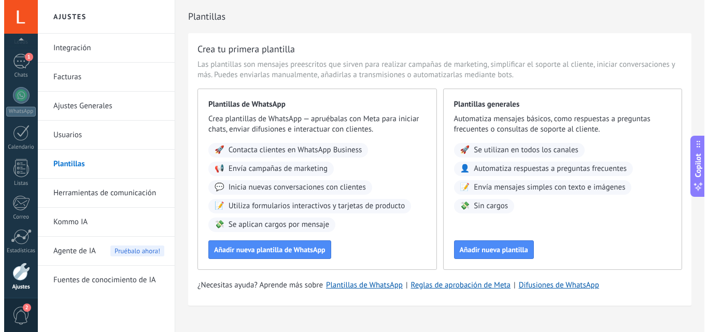
scroll to position [99, 0]
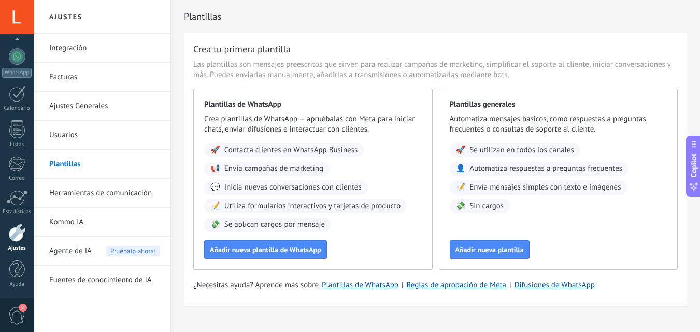
click at [19, 248] on div "Ajustes" at bounding box center [17, 248] width 30 height 7
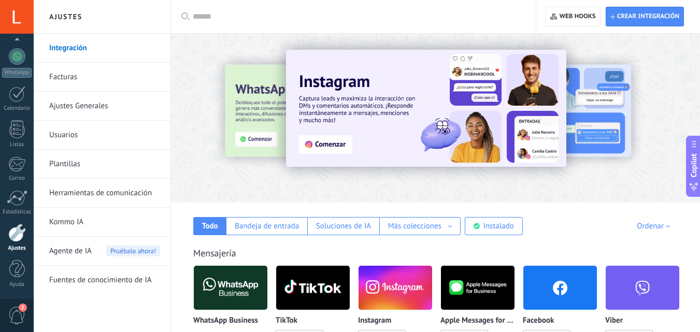
click at [242, 281] on img at bounding box center [231, 288] width 74 height 50
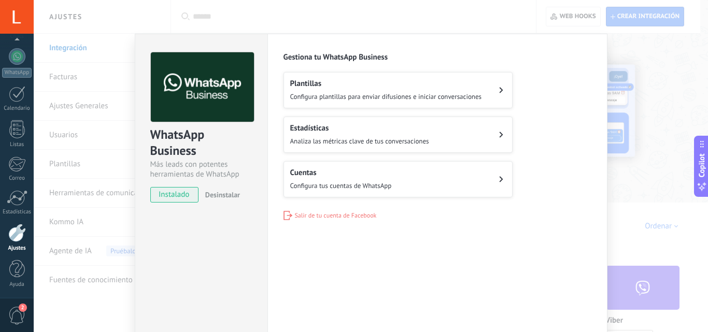
click at [389, 191] on button "Cuentas Configura tus cuentas de WhatsApp" at bounding box center [397, 179] width 229 height 36
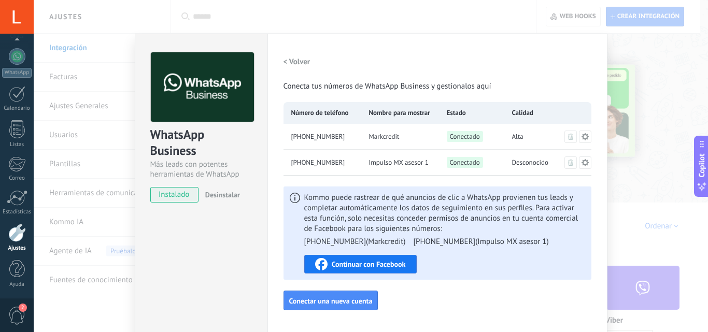
click at [583, 163] on icon at bounding box center [585, 162] width 8 height 8
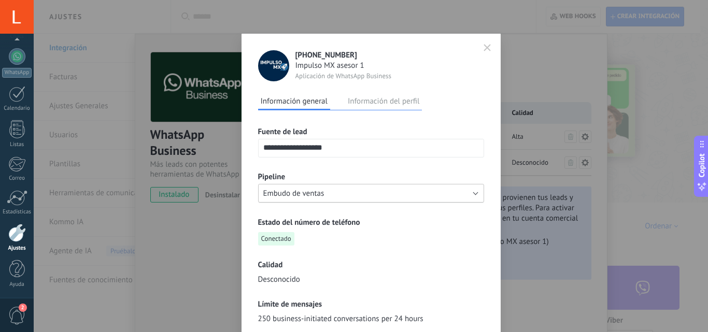
click at [439, 190] on button "Embudo de ventas" at bounding box center [371, 193] width 226 height 19
click at [439, 190] on span "Embudo de ventas" at bounding box center [366, 194] width 228 height 10
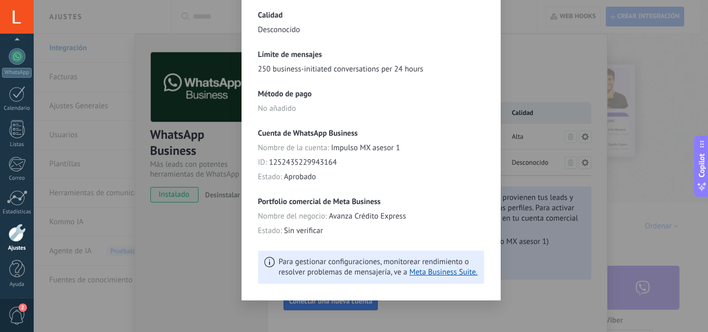
scroll to position [252, 0]
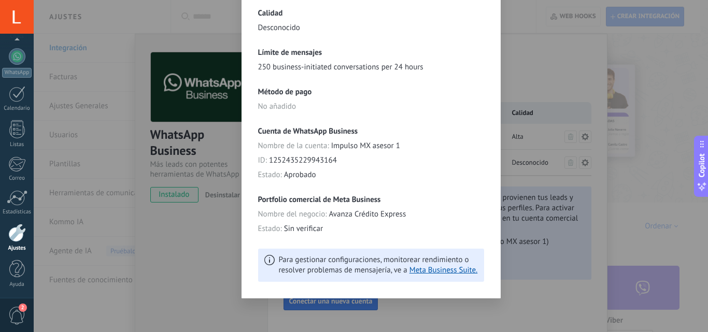
click at [204, 247] on div "**********" at bounding box center [371, 166] width 674 height 332
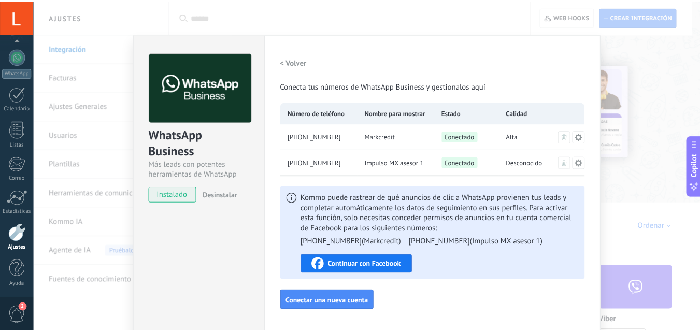
scroll to position [0, 0]
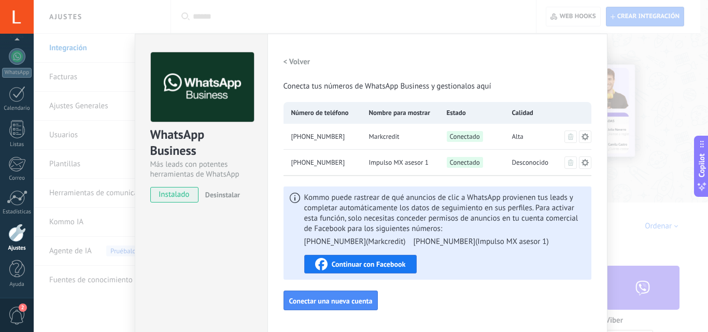
click at [395, 164] on span "Impulso MX asesor 1" at bounding box center [399, 162] width 60 height 10
click at [670, 95] on div "WhatsApp Business Más leads con potentes herramientas de WhatsApp instalado Des…" at bounding box center [371, 166] width 674 height 332
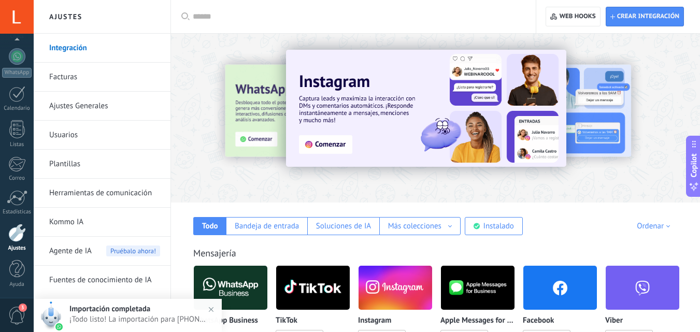
click at [18, 311] on span "3" at bounding box center [17, 316] width 18 height 18
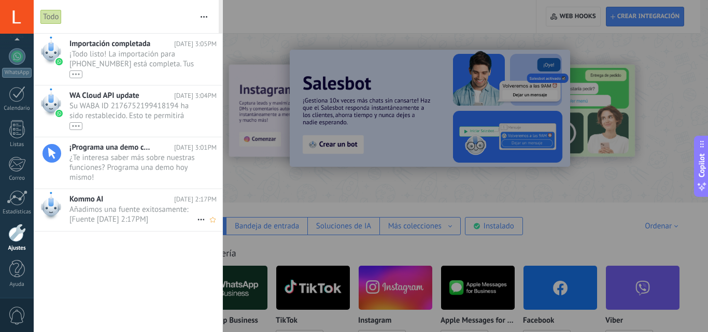
click at [97, 211] on span "Añadimos una fuente exitosamente: [Fuente 19/09/2025 2:17PM] •••" at bounding box center [132, 215] width 127 height 20
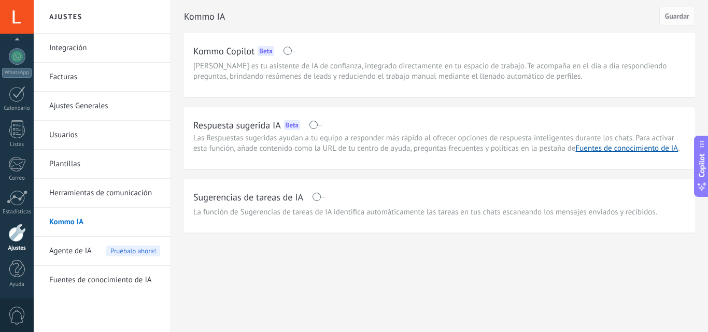
click at [60, 252] on span "Agente de IA" at bounding box center [70, 251] width 42 height 29
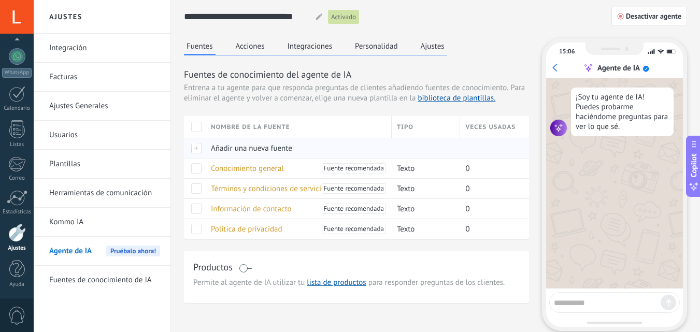
click at [234, 150] on span "Añadir una nueva fuente" at bounding box center [251, 148] width 81 height 10
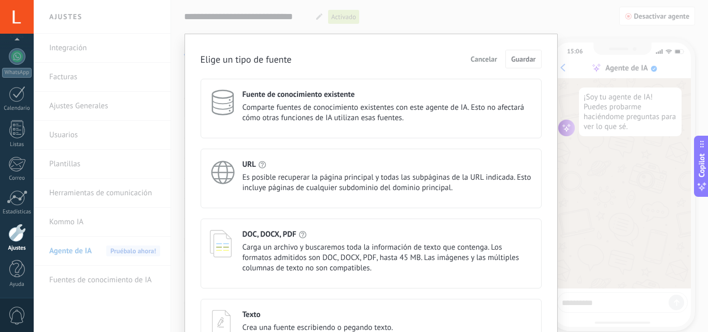
click at [661, 196] on div "Elige un tipo de fuente Cancelar Guardar Fuente de conocimiento existente Compa…" at bounding box center [371, 166] width 674 height 332
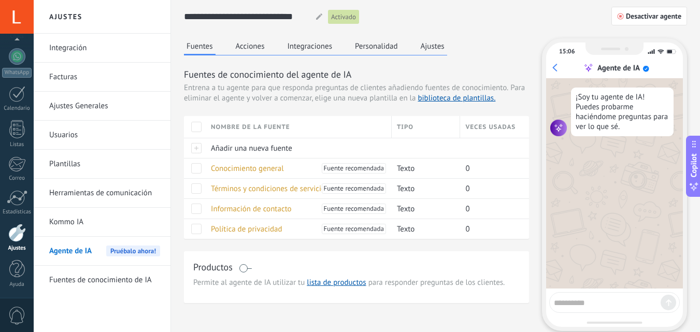
click at [390, 45] on button "Personalidad" at bounding box center [376, 46] width 48 height 16
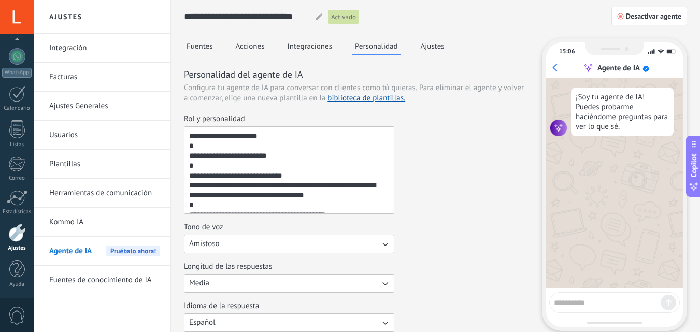
click at [431, 46] on button "Ajustes" at bounding box center [432, 46] width 29 height 16
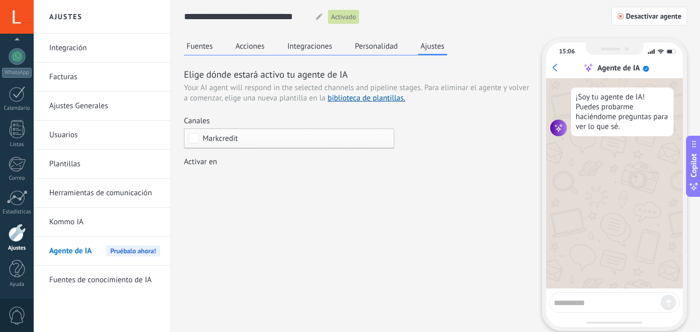
click at [383, 138] on div "Markcredit" at bounding box center [289, 138] width 210 height 20
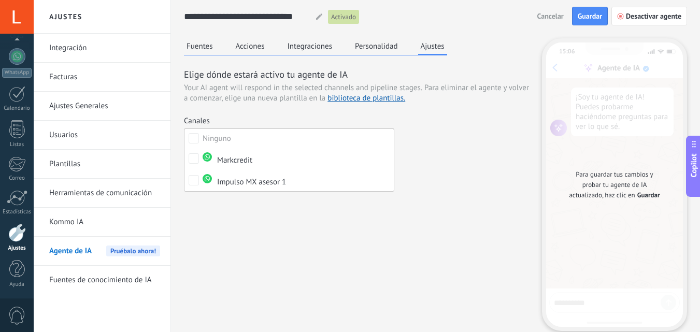
click at [325, 211] on div "Fuentes Acciones Integraciones Personalidad Ajustes Elige dónde estará activo t…" at bounding box center [435, 198] width 503 height 320
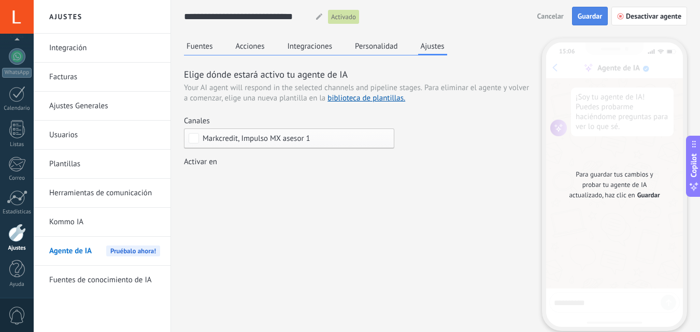
click at [593, 9] on button "Guardar" at bounding box center [590, 16] width 36 height 19
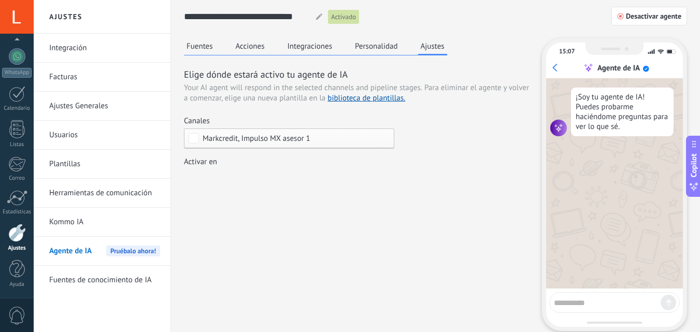
click at [357, 134] on div "Markcredit, Impulso MX asesor 1" at bounding box center [289, 138] width 210 height 20
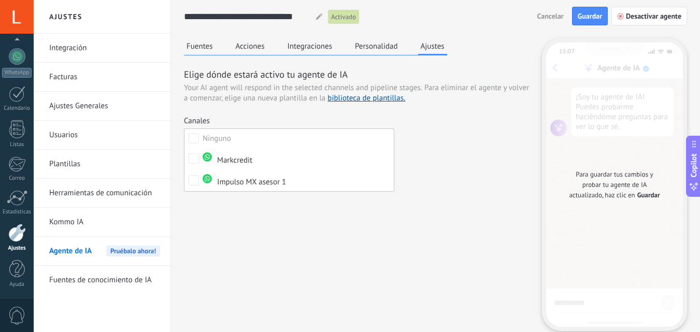
click at [447, 190] on div "Fuentes Acciones Integraciones Personalidad Ajustes Elige dónde estará activo t…" at bounding box center [435, 198] width 503 height 320
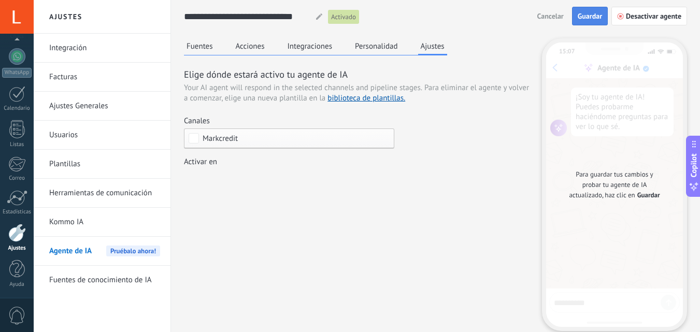
click at [586, 19] on span "Guardar" at bounding box center [590, 15] width 24 height 7
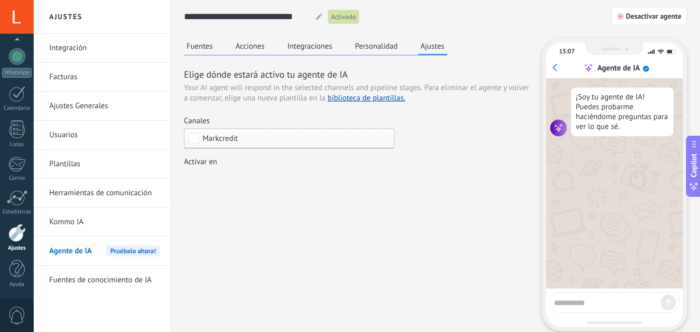
click at [136, 53] on link "Integración" at bounding box center [104, 48] width 111 height 29
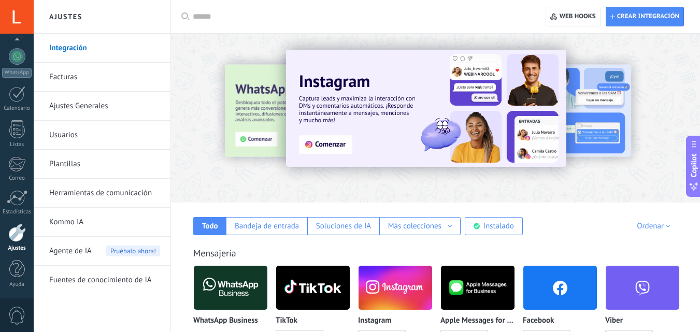
click at [85, 170] on link "Plantillas" at bounding box center [104, 164] width 111 height 29
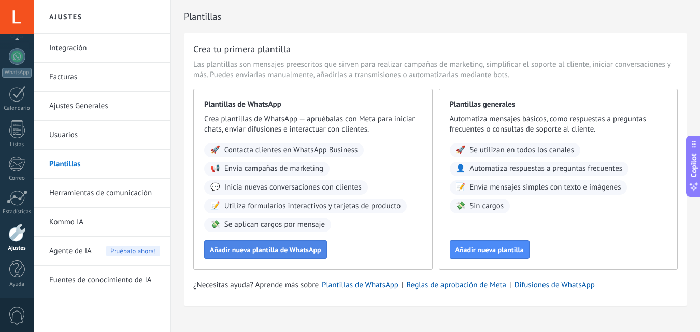
click at [267, 251] on span "Añadir nueva plantilla de WhatsApp" at bounding box center [265, 249] width 111 height 7
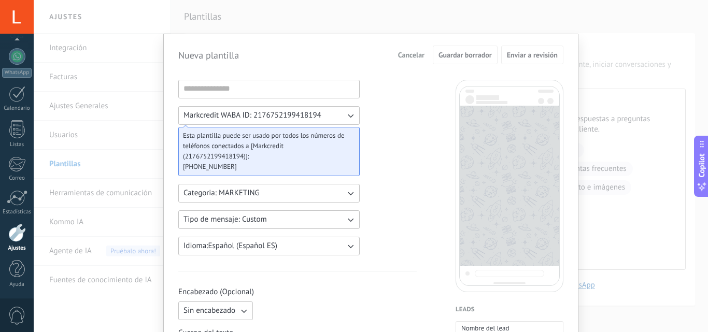
click at [326, 185] on button "Categoria: MARKETING" at bounding box center [268, 193] width 181 height 19
click at [326, 185] on li "UTILITY" at bounding box center [265, 193] width 187 height 18
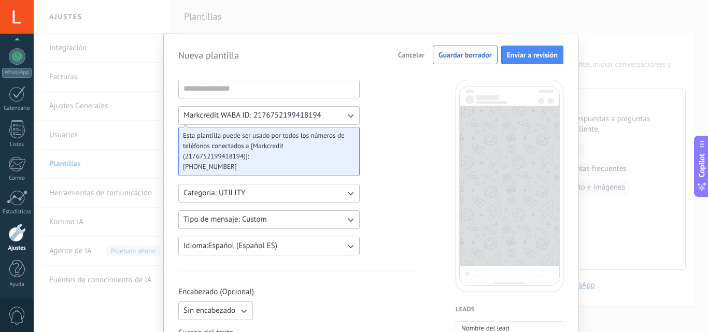
click at [348, 117] on icon "button" at bounding box center [351, 116] width 6 height 4
click at [348, 117] on li "Markcredit WABA ID: 2176752199418194" at bounding box center [265, 116] width 187 height 18
click at [348, 117] on icon "button" at bounding box center [351, 116] width 6 height 4
click at [211, 167] on span "+57 321 6458931" at bounding box center [265, 167] width 164 height 10
click at [355, 151] on div "Esta plantilla puede ser usado por todos los números de teléfonos conectados a …" at bounding box center [268, 151] width 181 height 49
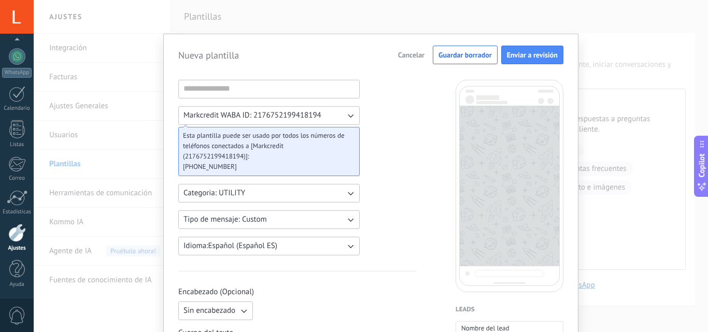
click at [410, 52] on span "Cancelar" at bounding box center [411, 54] width 26 height 7
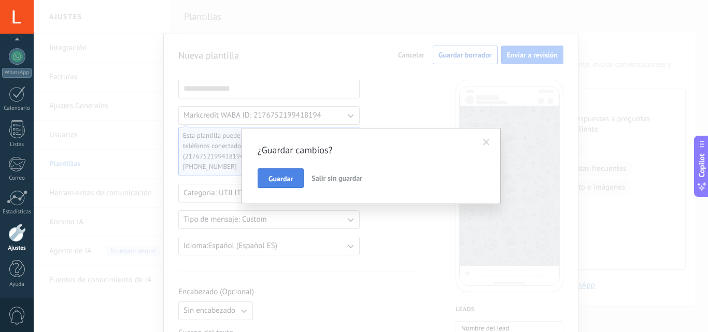
click at [273, 180] on span "Guardar" at bounding box center [280, 178] width 24 height 7
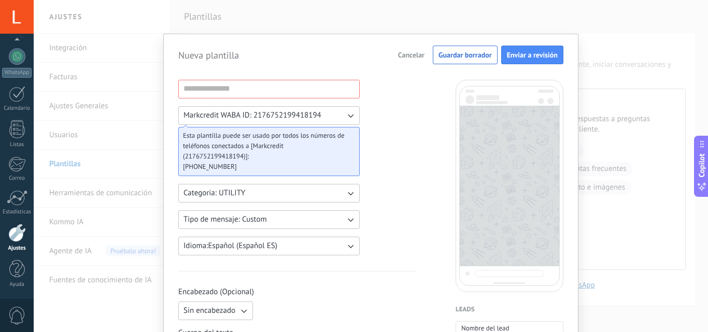
click at [417, 53] on span "Cancelar" at bounding box center [411, 54] width 26 height 7
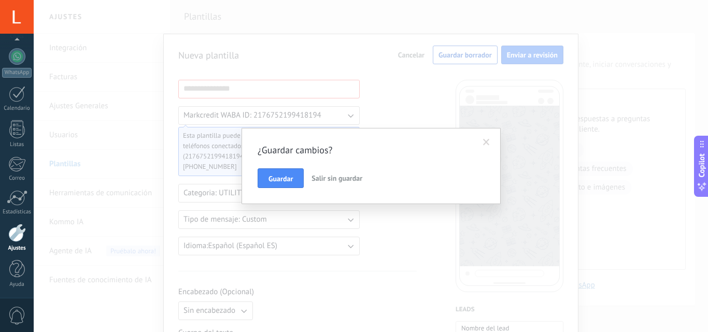
click at [310, 184] on button "Salir sin guardar" at bounding box center [336, 178] width 59 height 20
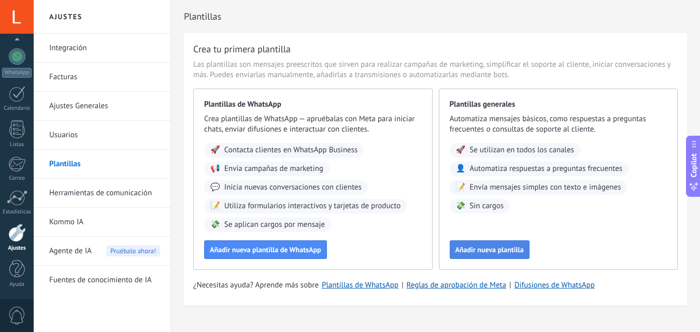
click at [488, 255] on button "Añadir nueva plantilla" at bounding box center [490, 249] width 80 height 19
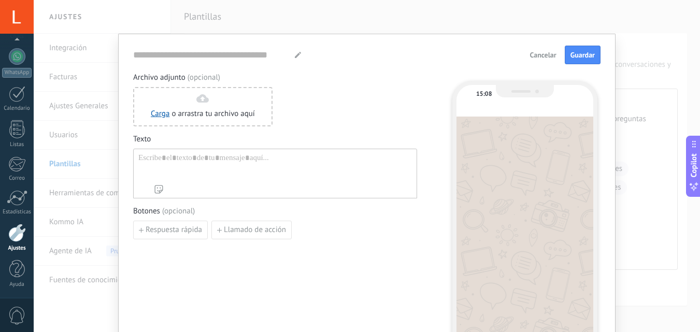
type input "**********"
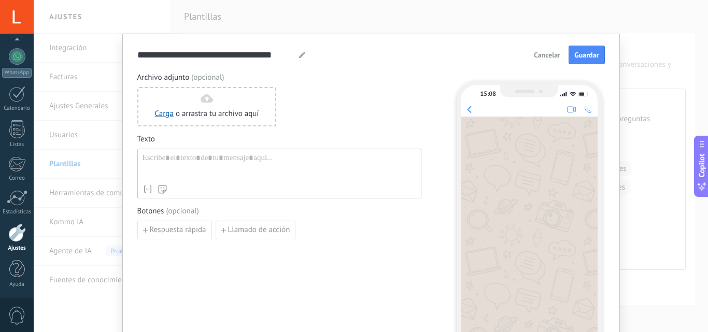
click at [541, 56] on span "Cancelar" at bounding box center [546, 54] width 26 height 7
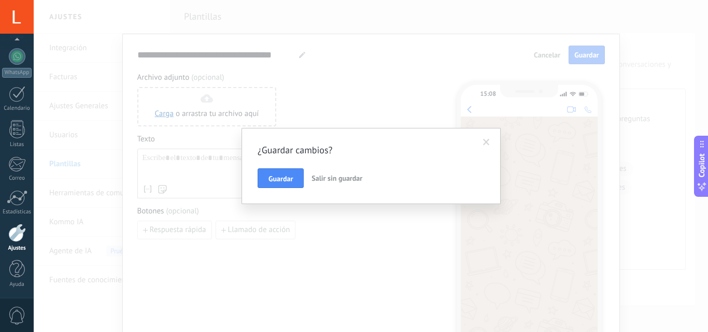
click at [323, 172] on button "Salir sin guardar" at bounding box center [336, 178] width 59 height 20
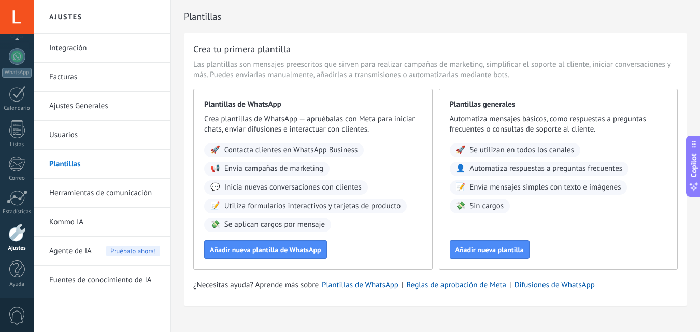
click at [89, 184] on link "Herramientas de comunicación" at bounding box center [104, 193] width 111 height 29
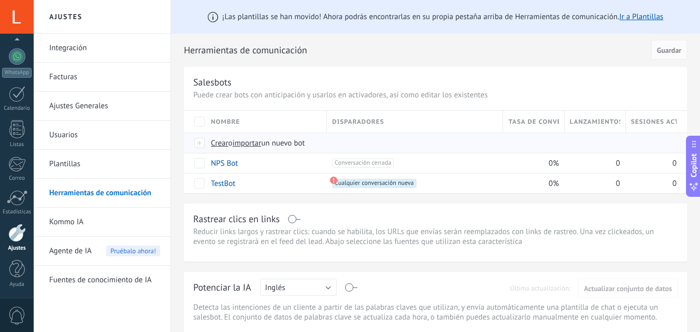
click at [271, 140] on span "un nuevo bot" at bounding box center [283, 143] width 44 height 10
click at [0, 0] on input "importar un nuevo bot" at bounding box center [0, 0] width 0 height 0
click at [54, 134] on link "Usuarios" at bounding box center [104, 135] width 111 height 29
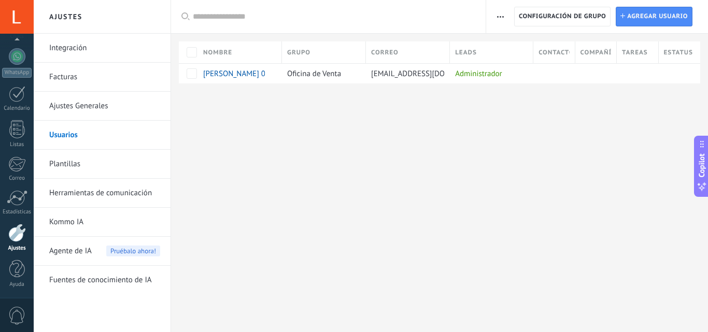
click at [98, 166] on link "Plantillas" at bounding box center [104, 164] width 111 height 29
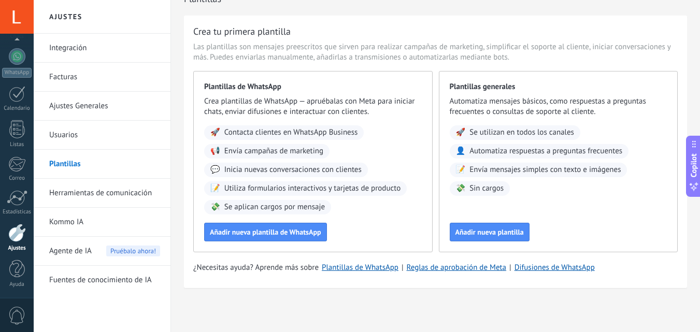
scroll to position [3, 0]
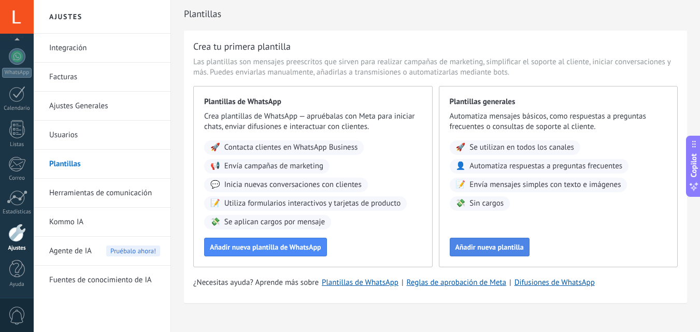
click at [501, 246] on span "Añadir nueva plantilla" at bounding box center [489, 246] width 68 height 7
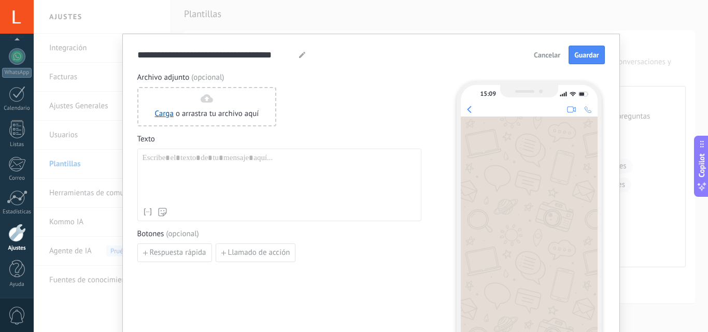
type input "**********"
click at [545, 55] on span "Cancelar" at bounding box center [546, 54] width 26 height 7
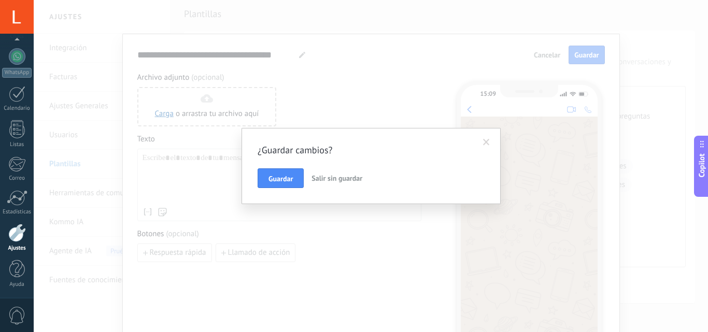
click at [338, 183] on button "Salir sin guardar" at bounding box center [336, 178] width 59 height 20
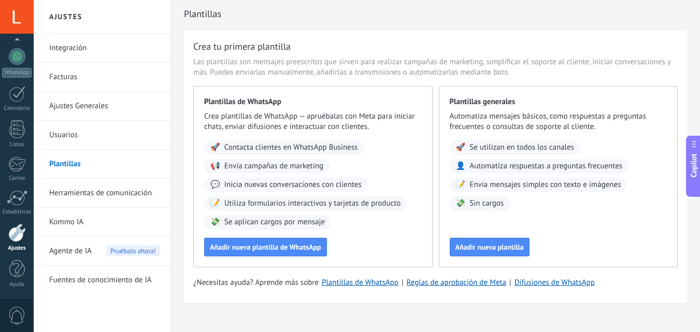
click at [15, 247] on div "Ajustes" at bounding box center [17, 248] width 30 height 7
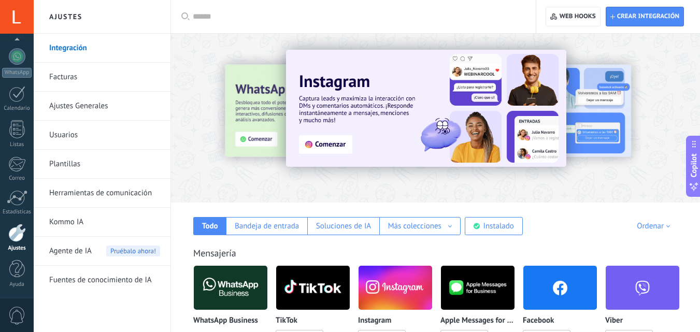
click at [254, 293] on img at bounding box center [231, 288] width 74 height 50
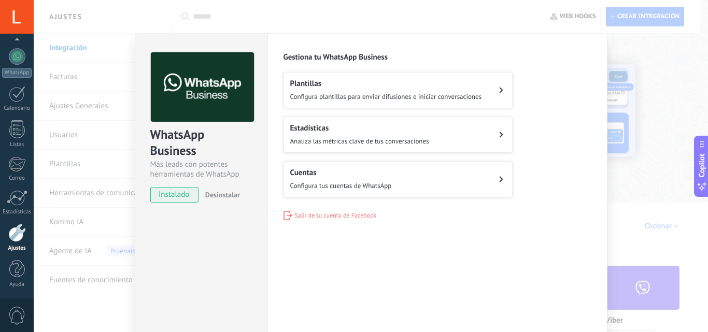
click at [381, 177] on div "Cuentas Configura tus cuentas de WhatsApp" at bounding box center [341, 179] width 102 height 23
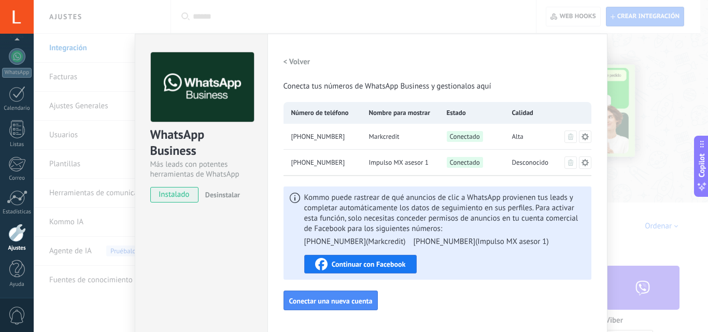
click at [412, 161] on span "Impulso MX asesor 1" at bounding box center [399, 162] width 60 height 10
click at [582, 164] on icon at bounding box center [584, 161] width 7 height 7
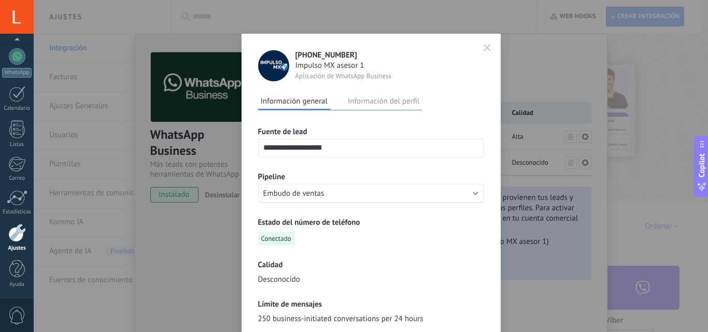
click at [389, 95] on button "Información del perfil" at bounding box center [383, 101] width 77 height 16
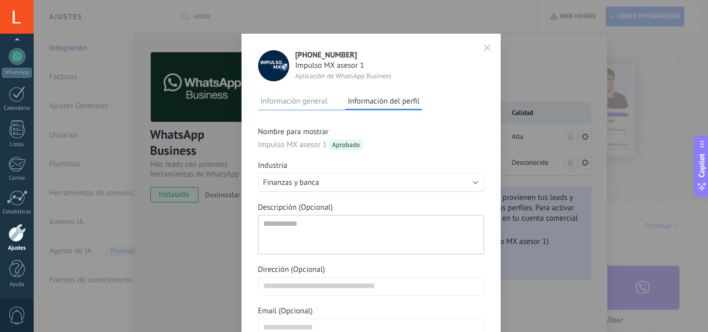
click at [287, 102] on button "Información general" at bounding box center [294, 101] width 72 height 16
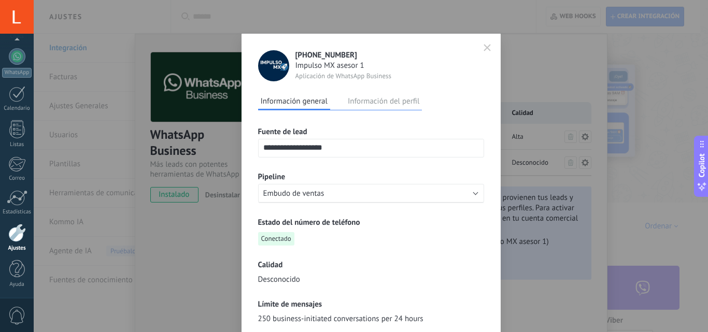
click at [485, 46] on icon "button" at bounding box center [486, 47] width 7 height 7
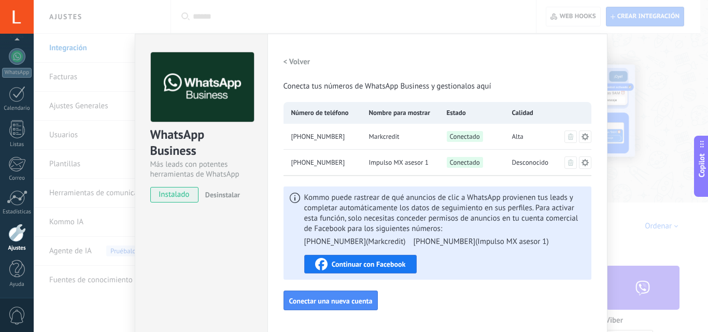
click at [653, 44] on div "WhatsApp Business Más leads con potentes herramientas de WhatsApp instalado Des…" at bounding box center [371, 166] width 674 height 332
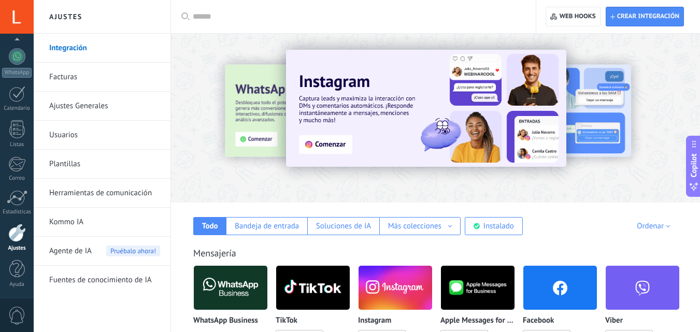
click at [69, 249] on span "Agente de IA" at bounding box center [70, 251] width 42 height 29
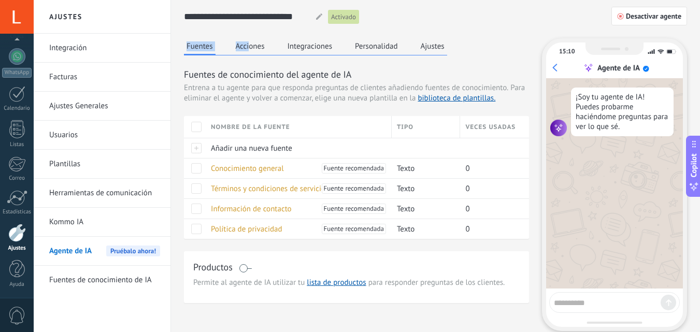
click at [251, 40] on div "**********" at bounding box center [435, 179] width 503 height 358
click at [254, 43] on button "Acciones" at bounding box center [250, 46] width 34 height 16
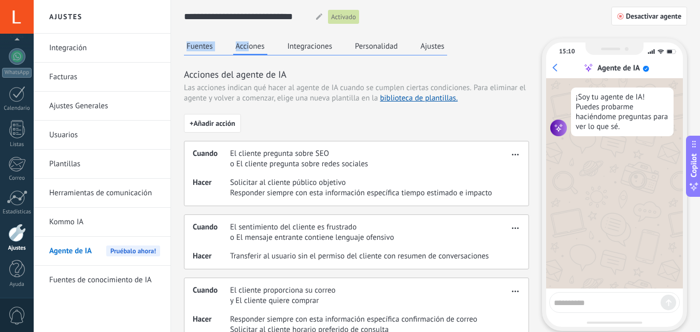
click at [305, 45] on button "Integraciones" at bounding box center [310, 46] width 50 height 16
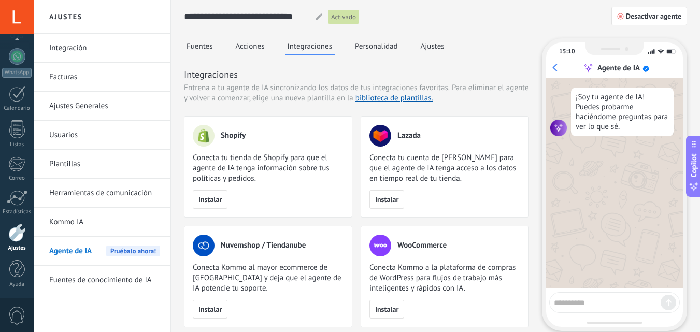
click at [401, 42] on div "Fuentes Acciones Integraciones Personalidad Ajustes" at bounding box center [315, 46] width 263 height 17
click at [393, 45] on button "Personalidad" at bounding box center [376, 46] width 48 height 16
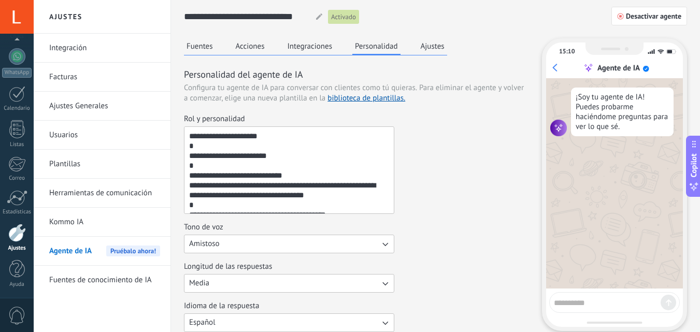
click at [280, 84] on span "Configura tu agente de IA para conversar con clientes como tú quieras." at bounding box center [300, 88] width 233 height 10
click at [429, 41] on button "Ajustes" at bounding box center [432, 46] width 29 height 16
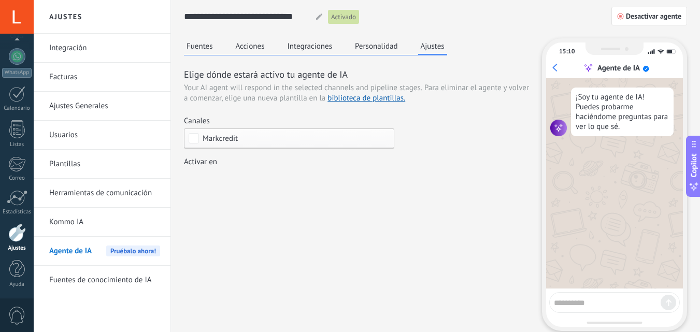
click at [358, 138] on span "Markcredit" at bounding box center [292, 139] width 178 height 8
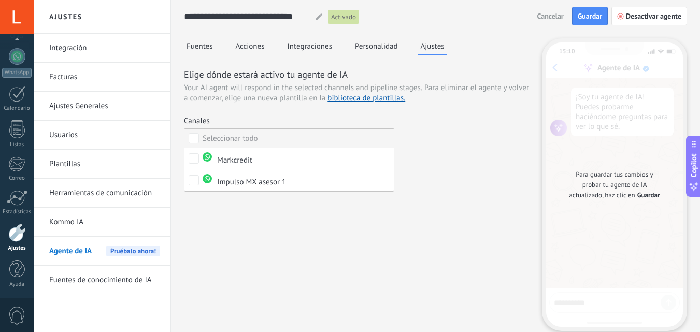
click at [360, 136] on label "Seleccionar todo" at bounding box center [288, 138] width 209 height 19
click at [360, 138] on label "Ninguno" at bounding box center [288, 138] width 209 height 19
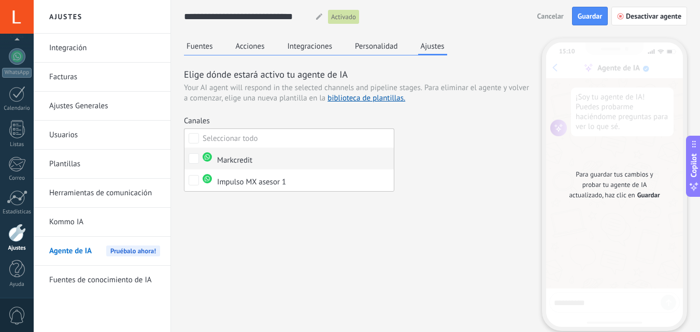
click at [223, 158] on div "Markcredit" at bounding box center [228, 158] width 50 height 13
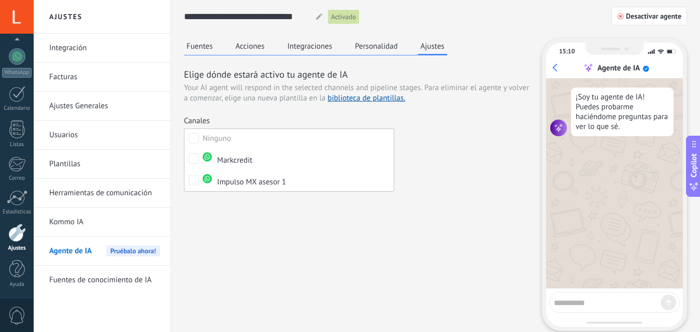
click at [329, 231] on div "Fuentes Acciones Integraciones Personalidad Ajustes Elige dónde estará activo t…" at bounding box center [435, 198] width 503 height 320
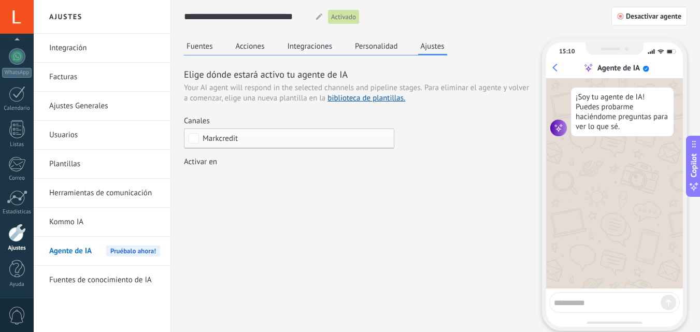
click at [0, 0] on div "Incoming leads Nueva consulta Cualificado Llamada agendada Propuesta en prepara…" at bounding box center [0, 0] width 0 height 0
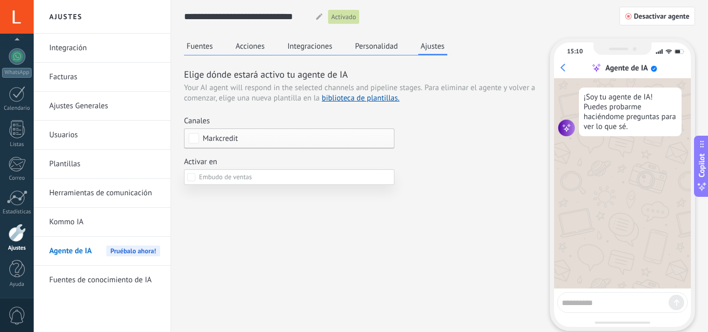
click at [299, 180] on label at bounding box center [289, 177] width 210 height 16
click at [466, 189] on div at bounding box center [371, 166] width 674 height 332
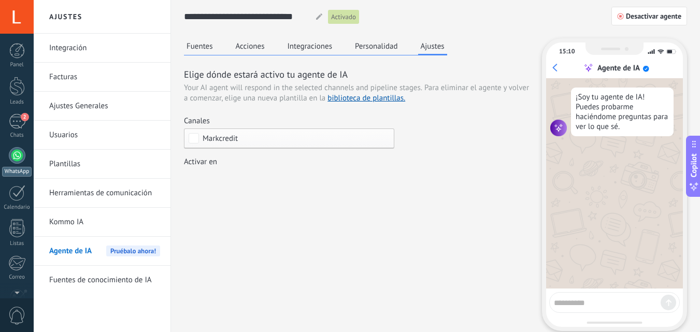
click at [19, 157] on div at bounding box center [17, 155] width 17 height 17
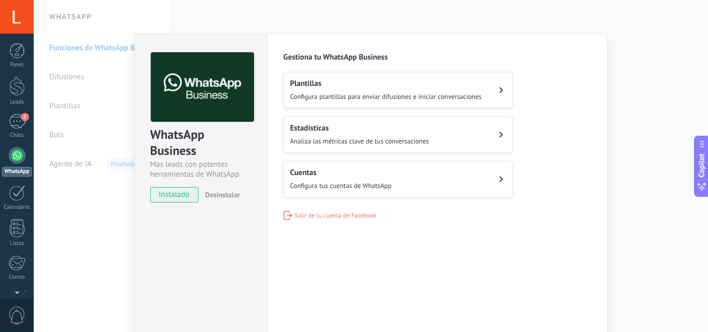
click at [305, 179] on div "Cuentas Configura tus cuentas de WhatsApp" at bounding box center [341, 179] width 102 height 23
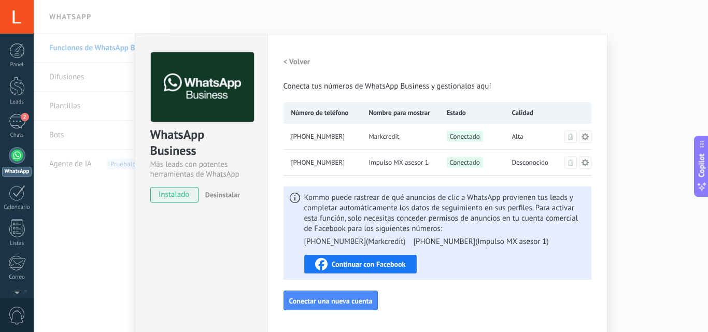
click at [370, 161] on span "Impulso MX asesor 1" at bounding box center [399, 162] width 60 height 10
click at [342, 162] on div "+57 314 6678044" at bounding box center [322, 163] width 78 height 26
click at [343, 163] on div "+57 314 6678044" at bounding box center [322, 163] width 78 height 26
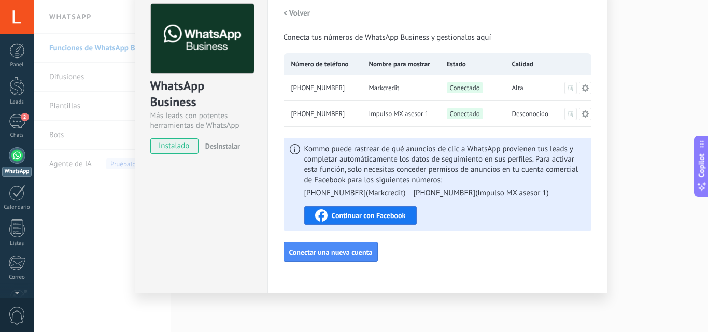
scroll to position [11, 0]
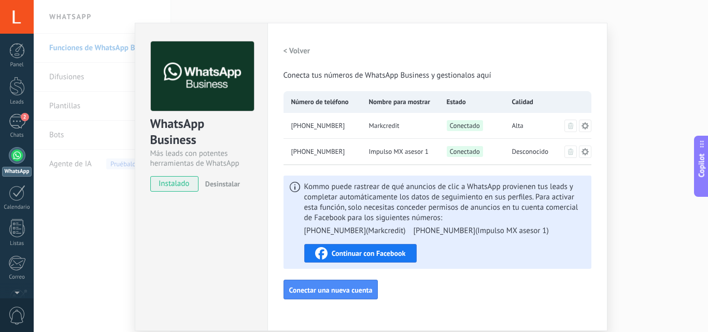
click at [662, 40] on div "WhatsApp Business Más leads con potentes herramientas de WhatsApp instalado Des…" at bounding box center [371, 166] width 674 height 332
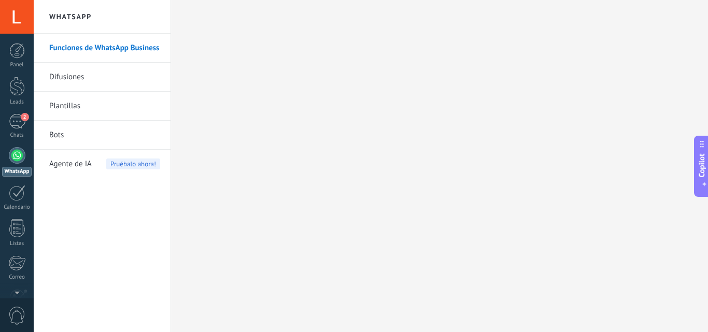
scroll to position [0, 0]
click at [18, 119] on div "2" at bounding box center [17, 121] width 17 height 15
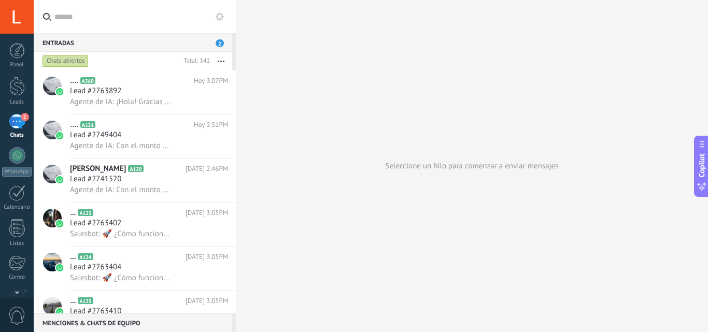
click at [220, 11] on button at bounding box center [219, 16] width 12 height 12
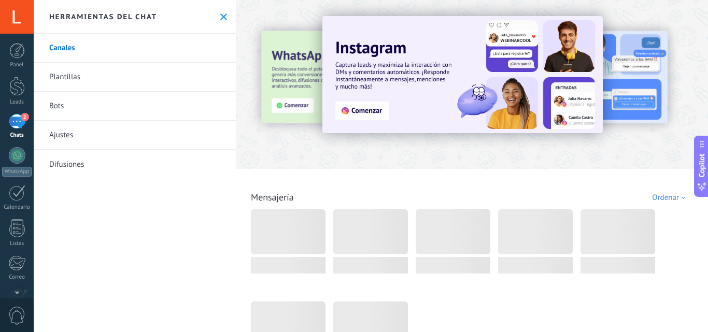
click at [67, 107] on link "Bots" at bounding box center [135, 106] width 202 height 29
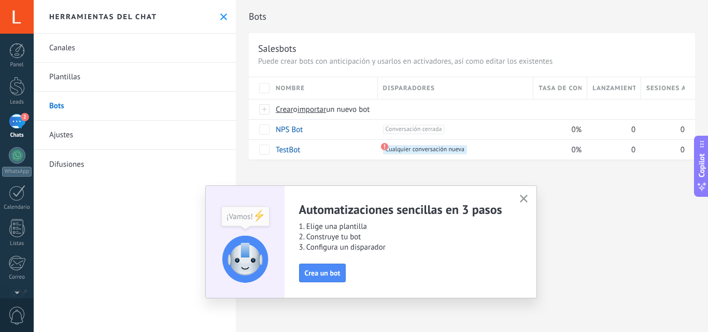
click at [526, 194] on button "button" at bounding box center [523, 199] width 13 height 14
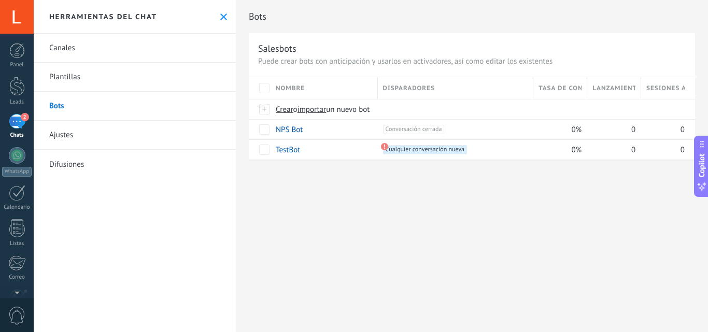
click at [132, 132] on link "Ajustes" at bounding box center [135, 135] width 202 height 29
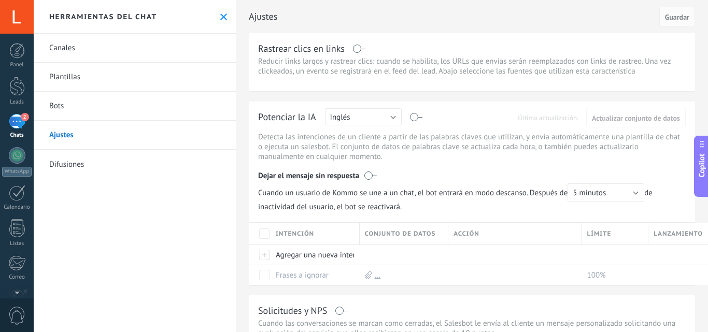
click at [105, 70] on link "Plantillas" at bounding box center [135, 77] width 202 height 29
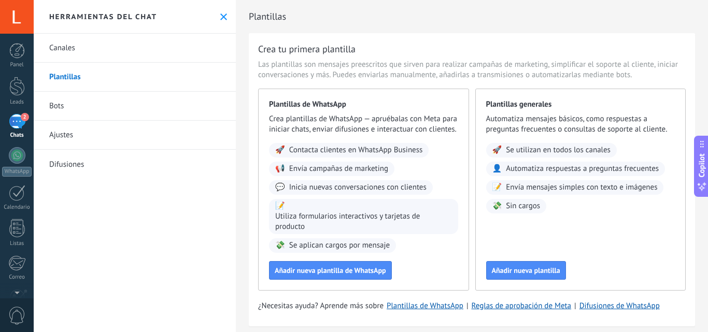
click at [95, 48] on link "Canales" at bounding box center [135, 48] width 202 height 29
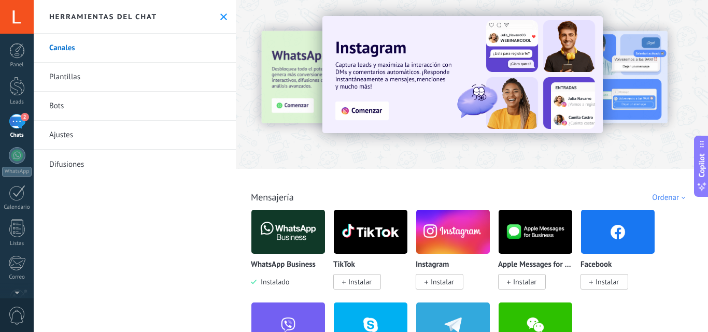
click at [67, 162] on link "Difusiones" at bounding box center [135, 164] width 202 height 29
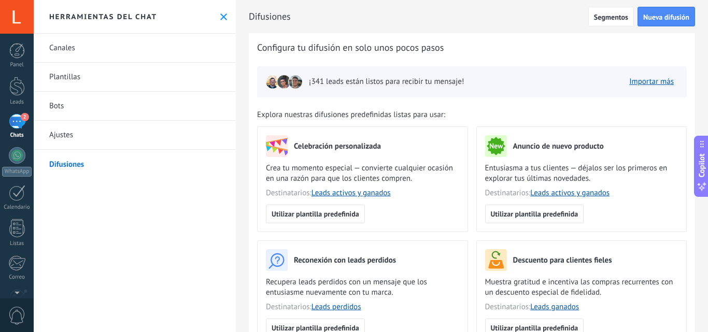
click at [74, 133] on link "Ajustes" at bounding box center [135, 135] width 202 height 29
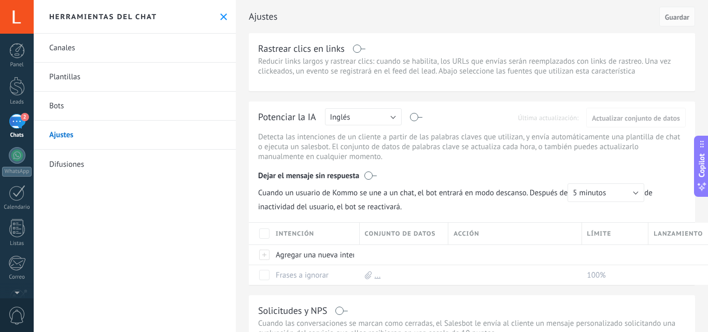
click at [84, 105] on link "Bots" at bounding box center [135, 106] width 202 height 29
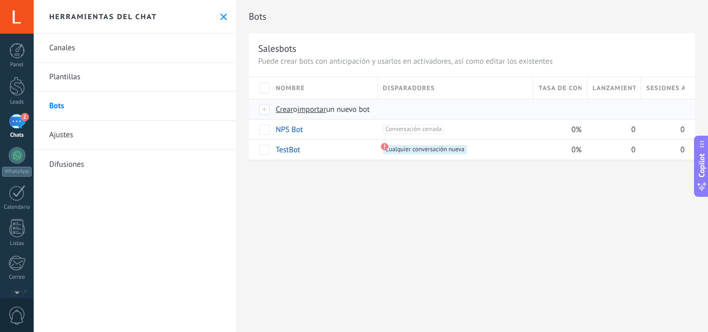
click at [271, 110] on div "Crear o importar un nuevo bot" at bounding box center [454, 109] width 368 height 20
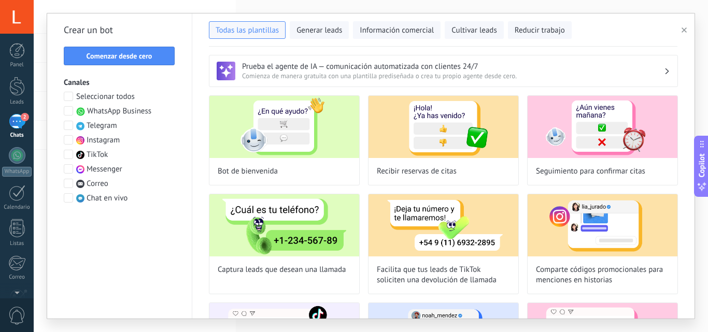
click at [71, 109] on span at bounding box center [68, 110] width 9 height 9
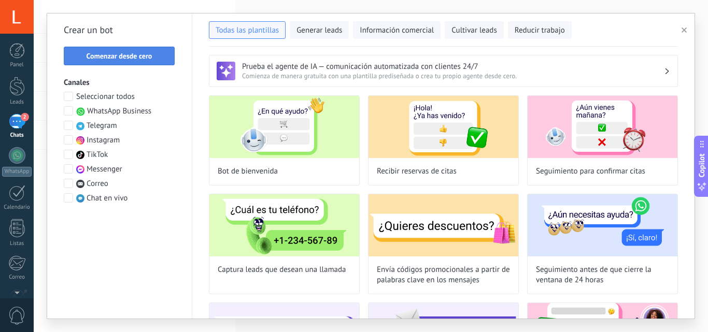
click at [126, 53] on span "Comenzar desde cero" at bounding box center [119, 55] width 66 height 7
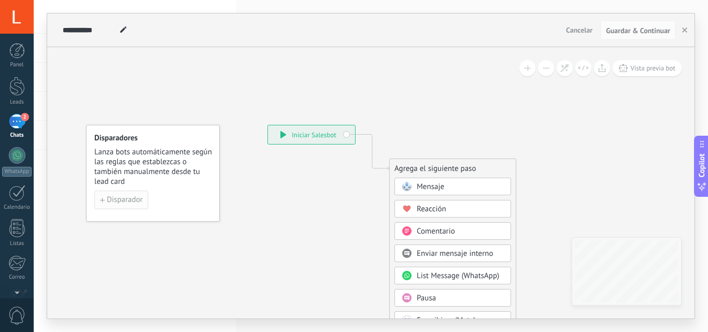
click at [123, 198] on span "Disparador" at bounding box center [125, 199] width 36 height 7
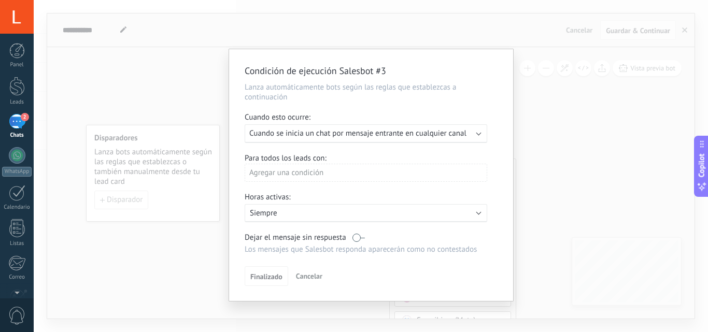
click at [408, 129] on span "Cuando se inicia un chat por mensaje entrante en cualquier canal" at bounding box center [357, 133] width 217 height 10
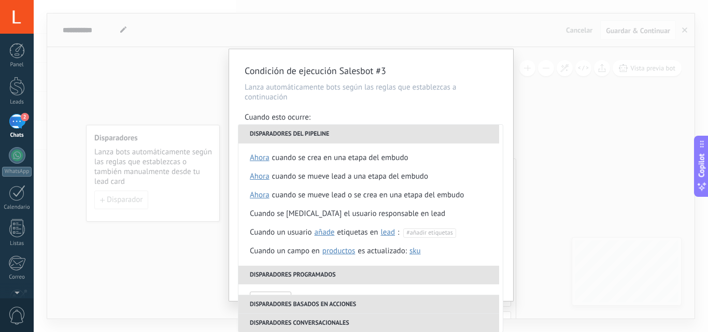
click at [408, 129] on li "Disparadores del pipeline" at bounding box center [368, 134] width 261 height 19
click at [463, 103] on div "Condición de ejecución Salesbot #3 Lanza automáticamente bots según las reglas …" at bounding box center [371, 175] width 284 height 252
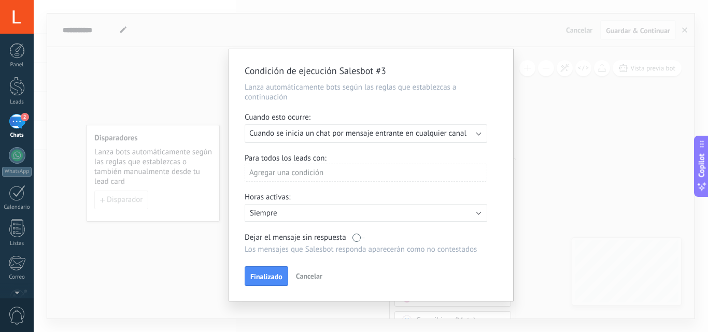
click at [278, 172] on div "Agregar una condición" at bounding box center [365, 173] width 242 height 18
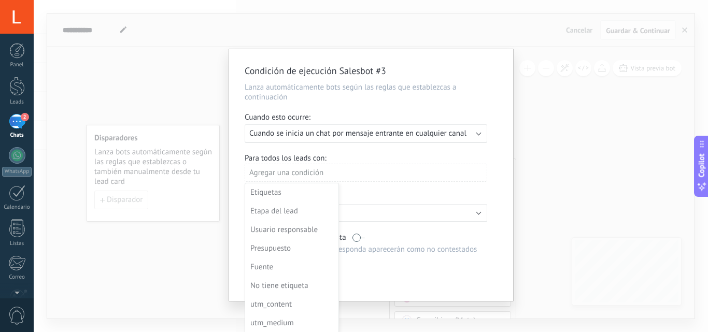
click at [278, 172] on div at bounding box center [371, 175] width 284 height 252
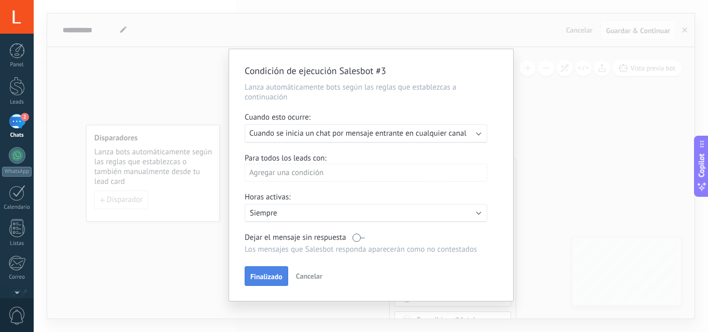
click at [275, 267] on button "Finalizado" at bounding box center [266, 276] width 44 height 20
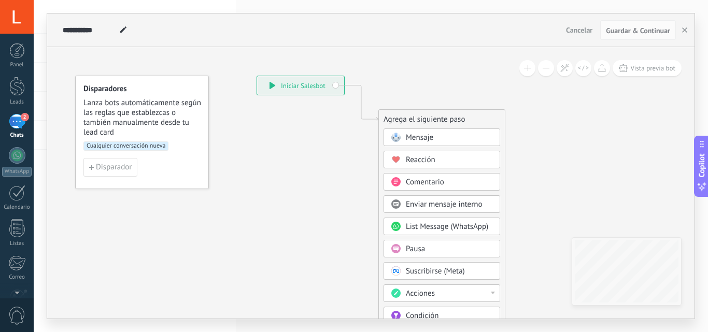
drag, startPoint x: 575, startPoint y: 177, endPoint x: 578, endPoint y: 147, distance: 29.6
click at [578, 147] on icon at bounding box center [345, 263] width 696 height 893
click at [427, 134] on span "Mensaje" at bounding box center [419, 138] width 27 height 10
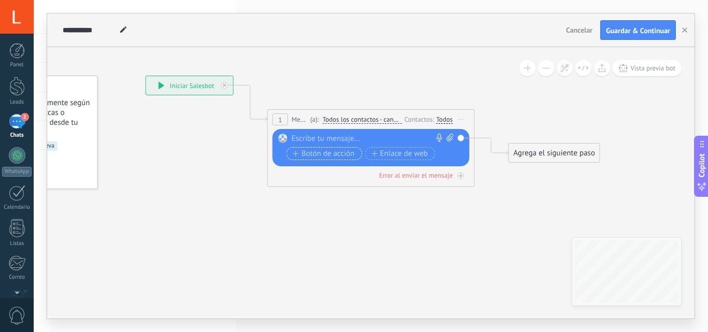
click at [330, 150] on span "Botón de acción" at bounding box center [324, 154] width 62 height 8
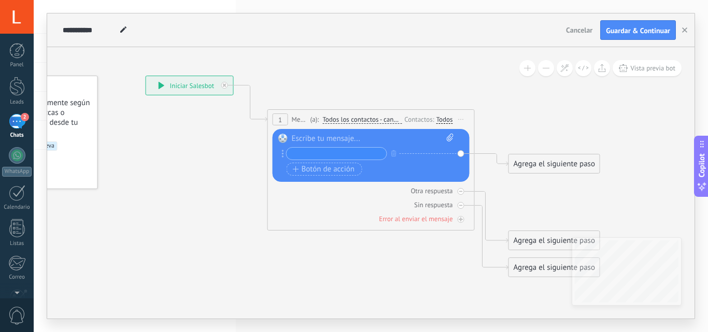
click at [344, 152] on input "text" at bounding box center [336, 154] width 100 height 12
type input "****"
click at [330, 137] on div at bounding box center [373, 139] width 162 height 10
click at [333, 169] on span "Botón de acción" at bounding box center [324, 169] width 62 height 8
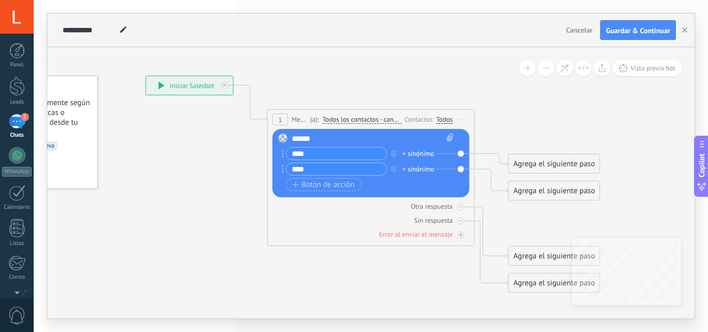
type input "****"
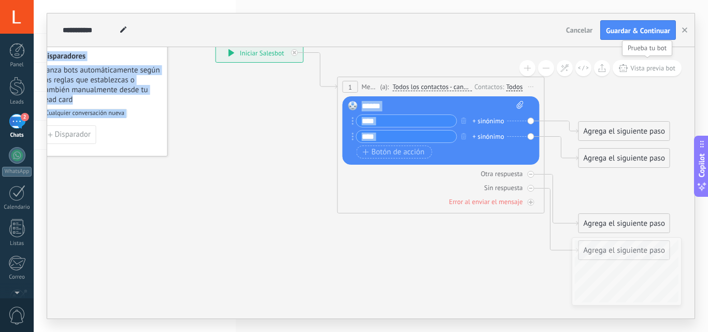
drag, startPoint x: 570, startPoint y: 105, endPoint x: 641, endPoint y: 69, distance: 79.7
click at [641, 69] on div "**********" at bounding box center [370, 182] width 647 height 271
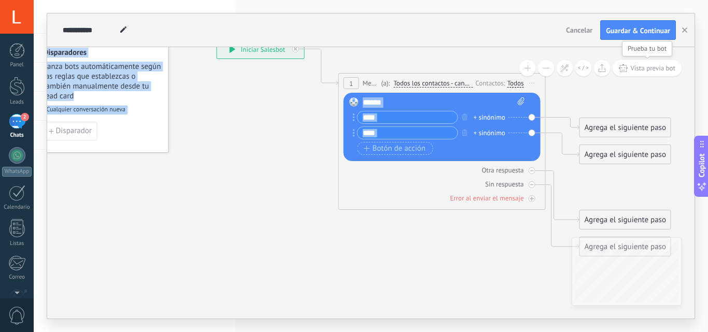
click at [641, 69] on span "Vista previa bot" at bounding box center [652, 68] width 45 height 9
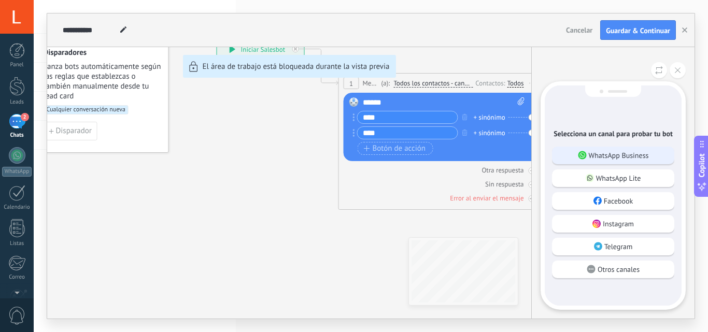
click at [638, 156] on p "WhatsApp Business" at bounding box center [618, 155] width 60 height 9
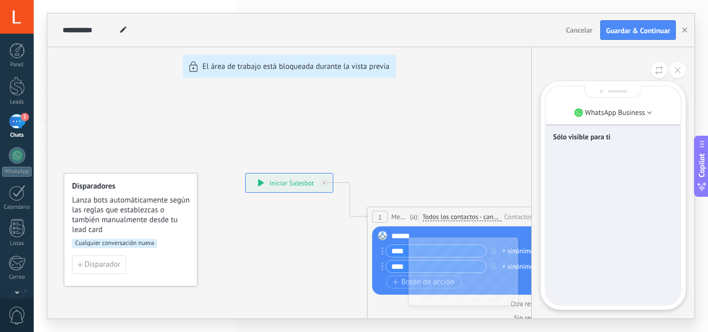
click at [584, 150] on div "Sólo visible para ti" at bounding box center [612, 195] width 135 height 218
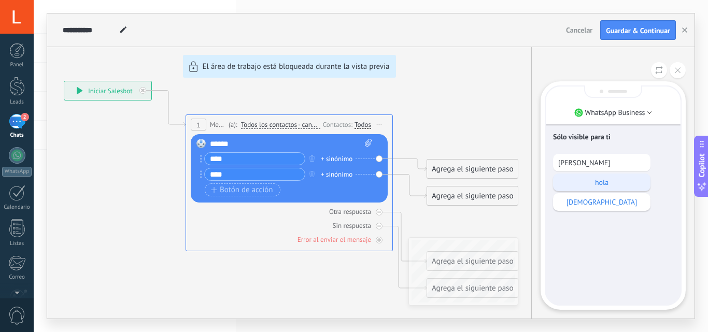
click at [608, 190] on div "hola" at bounding box center [601, 183] width 97 height 18
click at [683, 29] on use "button" at bounding box center [684, 29] width 5 height 5
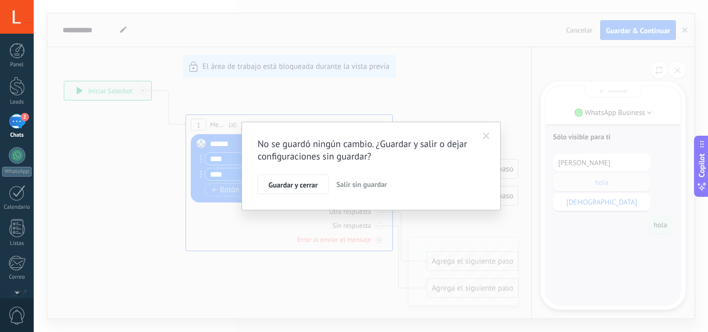
click at [364, 185] on span "Salir sin guardar" at bounding box center [361, 184] width 51 height 9
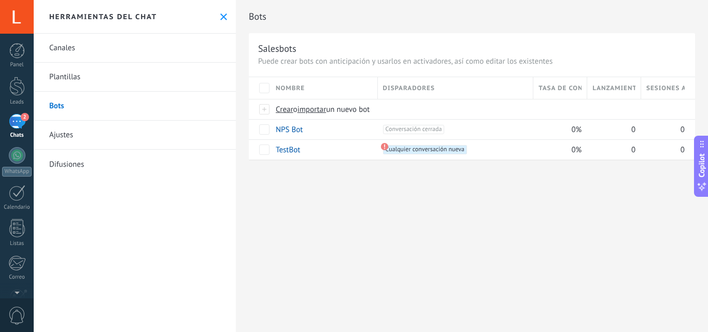
click at [71, 50] on link "Canales" at bounding box center [135, 48] width 202 height 29
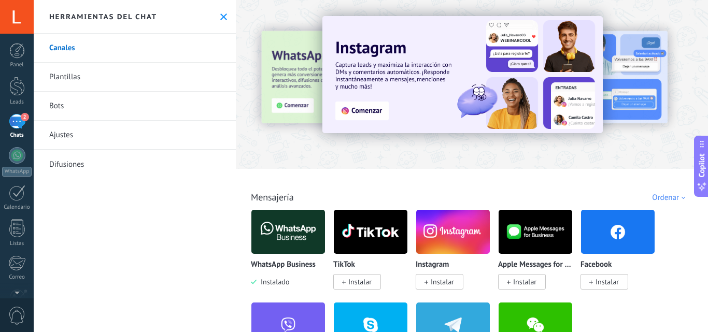
click at [290, 237] on img at bounding box center [288, 232] width 74 height 50
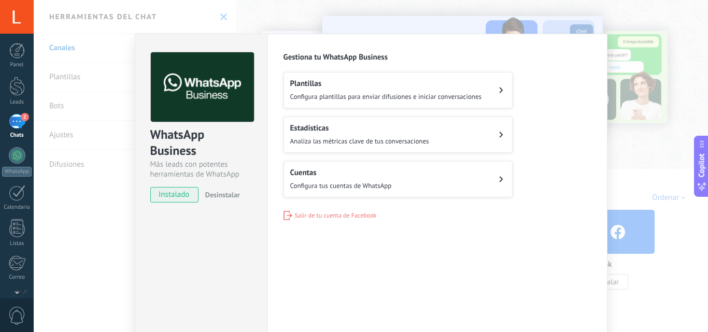
click at [374, 132] on h2 "Estadísticas" at bounding box center [359, 128] width 139 height 10
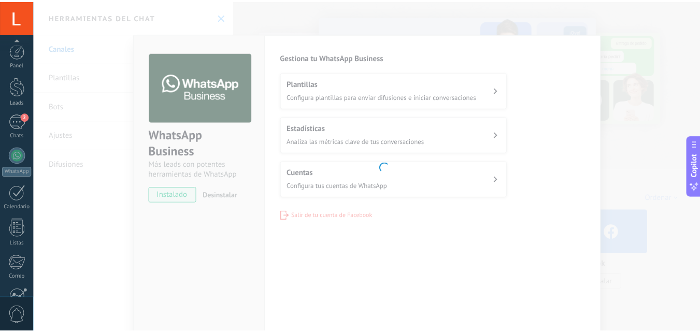
scroll to position [99, 0]
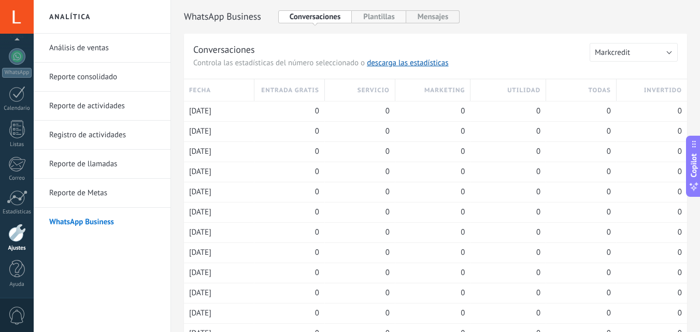
click at [376, 16] on button "Plantillas" at bounding box center [379, 16] width 54 height 13
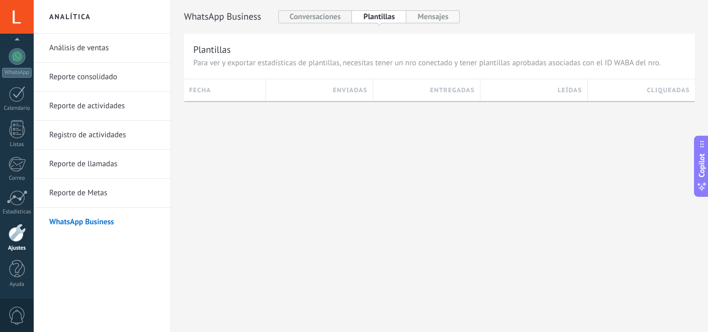
click at [435, 14] on button "Mensajes" at bounding box center [433, 16] width 54 height 13
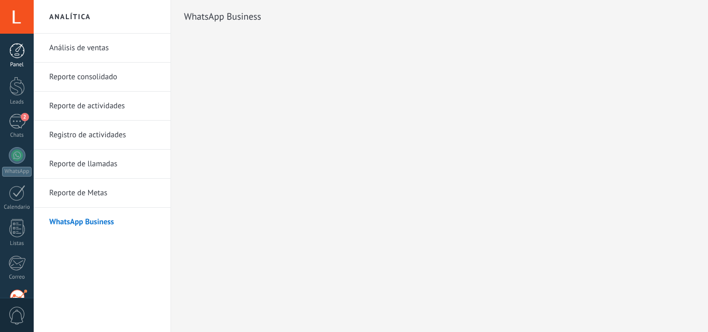
click at [12, 53] on div at bounding box center [17, 51] width 16 height 16
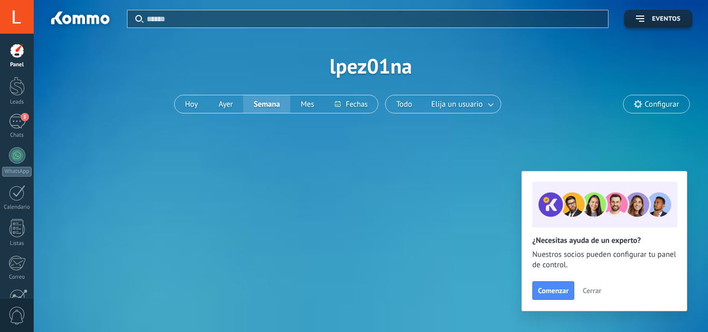
click at [594, 287] on span "Cerrar" at bounding box center [591, 290] width 19 height 7
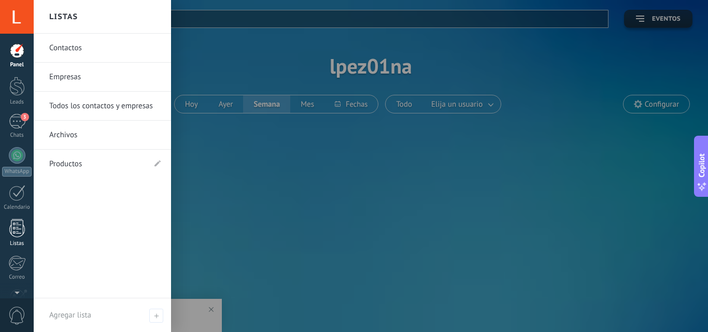
click at [13, 223] on div at bounding box center [17, 228] width 16 height 18
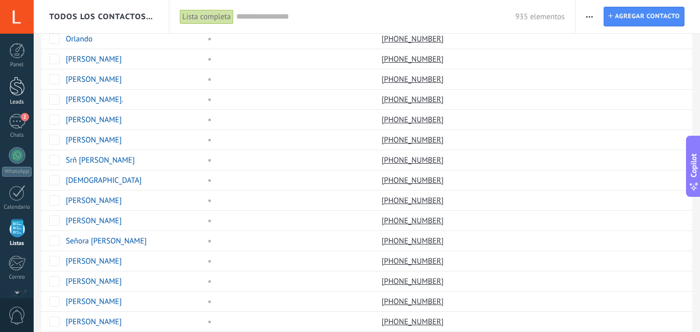
click at [19, 81] on div at bounding box center [17, 86] width 16 height 19
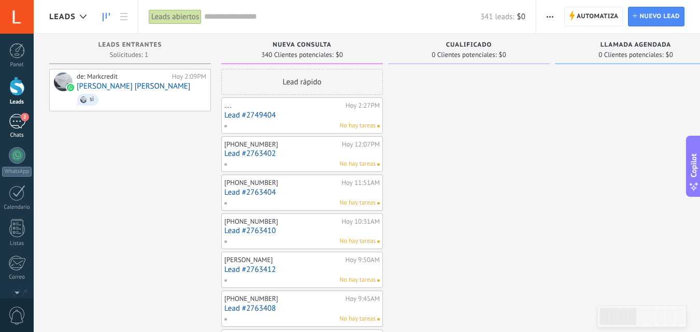
click at [21, 119] on div "2" at bounding box center [17, 121] width 17 height 15
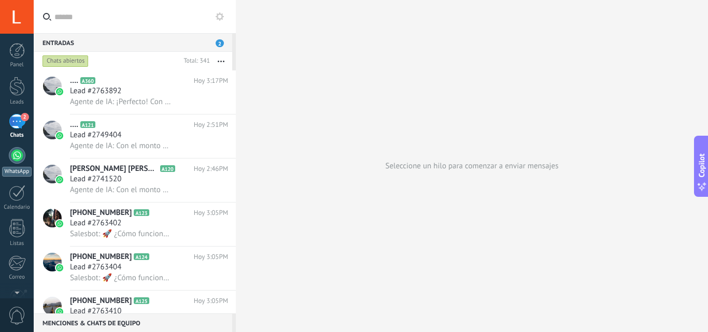
click at [18, 155] on div at bounding box center [17, 155] width 17 height 17
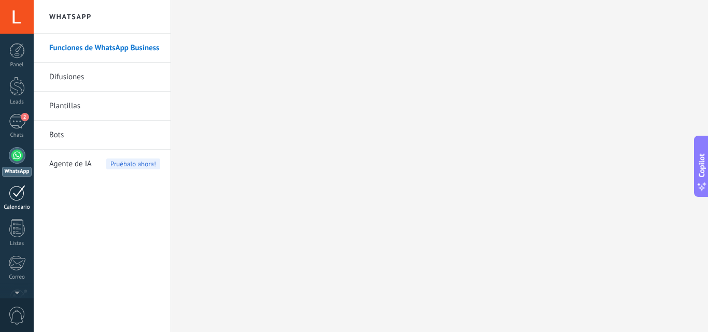
click at [19, 194] on div at bounding box center [17, 193] width 17 height 16
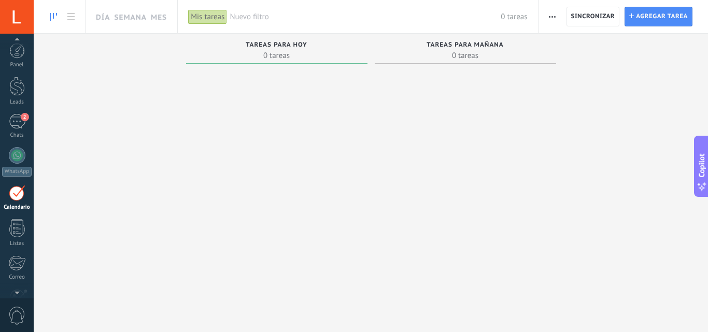
scroll to position [30, 0]
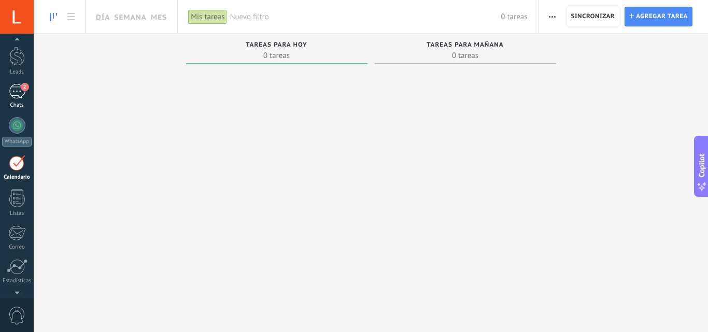
click at [18, 90] on div "2" at bounding box center [17, 91] width 17 height 15
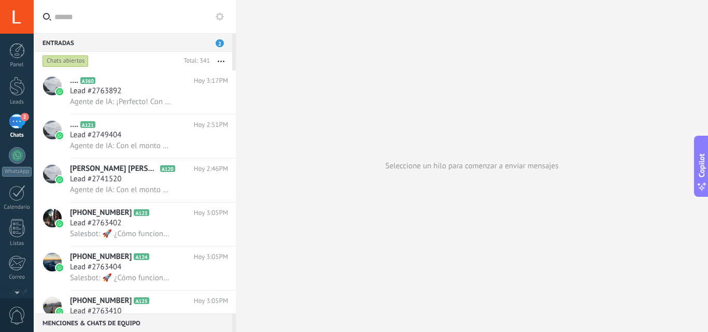
click at [188, 44] on div "Entradas 2" at bounding box center [133, 42] width 198 height 19
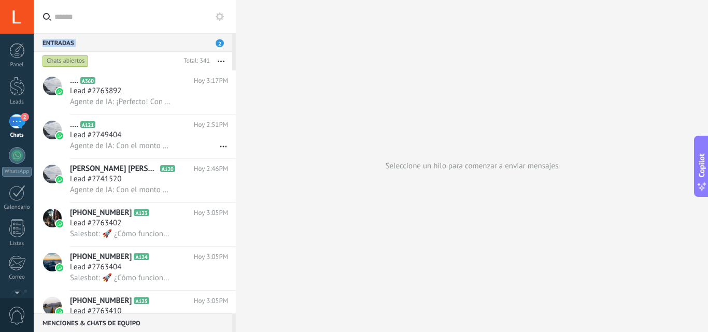
click at [12, 17] on div at bounding box center [17, 17] width 34 height 34
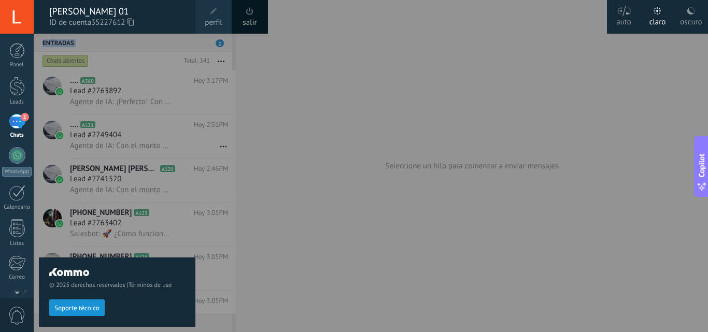
click at [262, 13] on div "salir" at bounding box center [250, 17] width 36 height 34
